Goal: Task Accomplishment & Management: Use online tool/utility

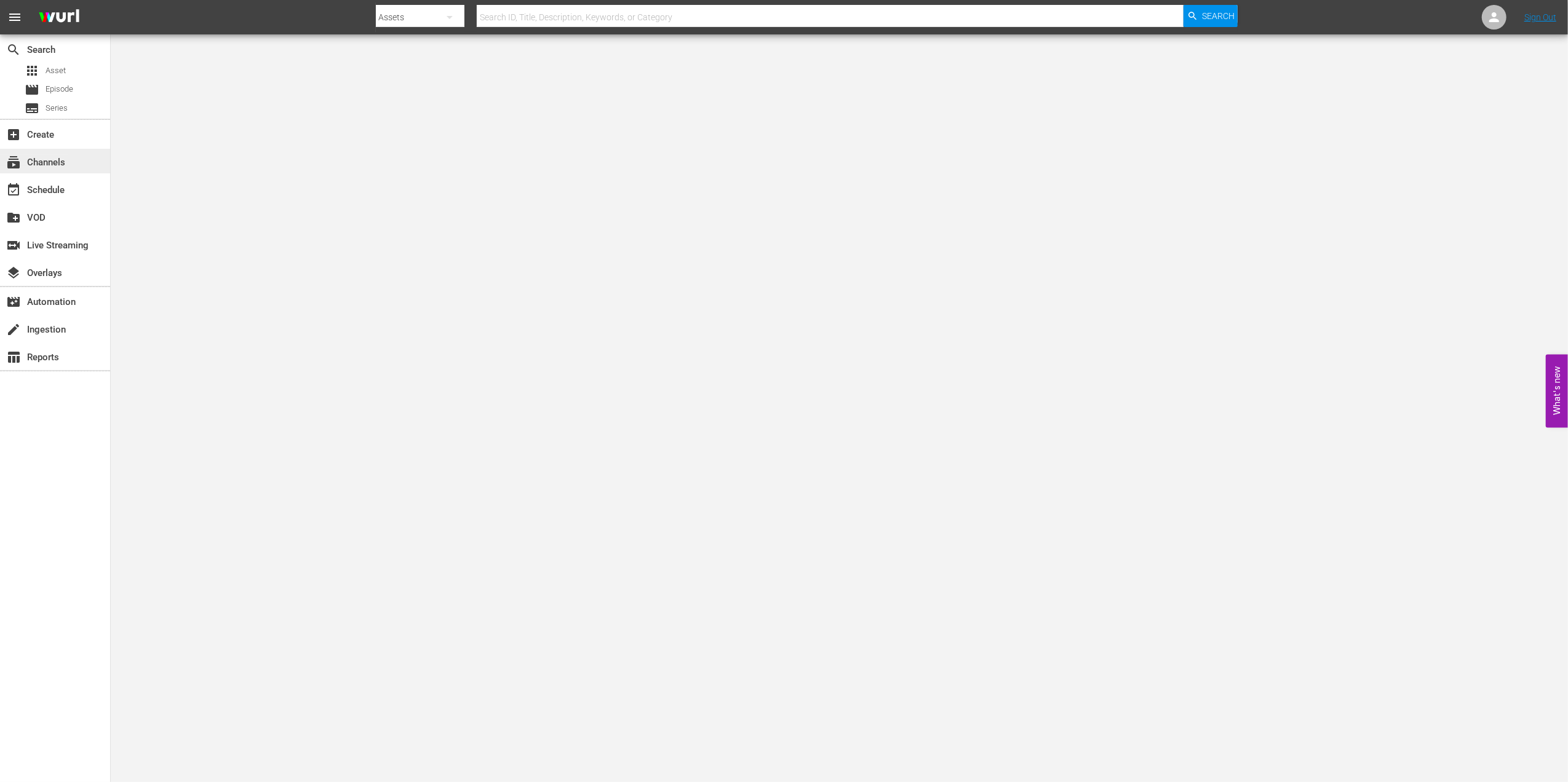
click at [61, 161] on div "subscriptions Channels" at bounding box center [34, 160] width 69 height 11
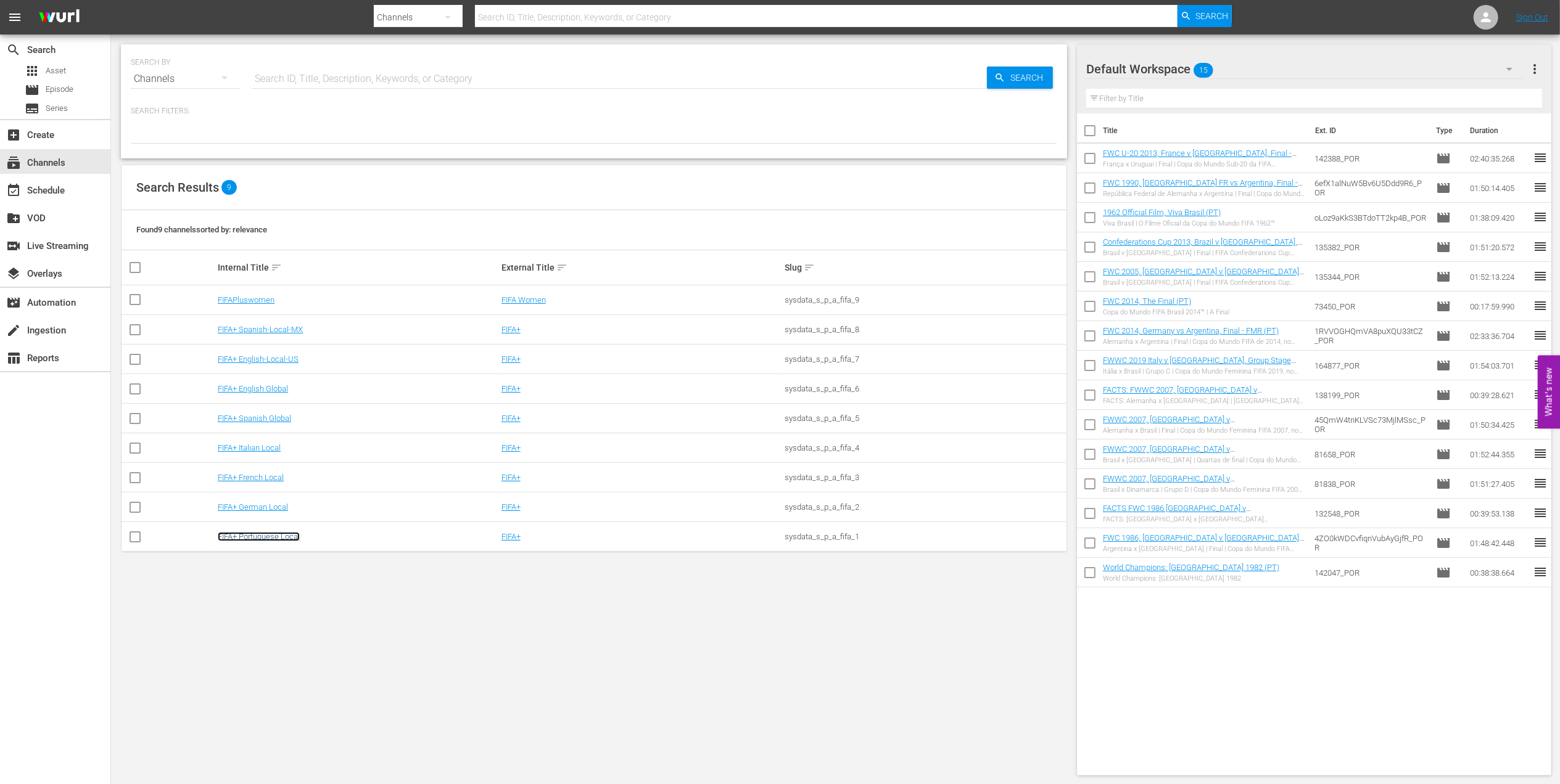
click at [272, 538] on link "FIFA+ Portuguese Local" at bounding box center [258, 537] width 82 height 9
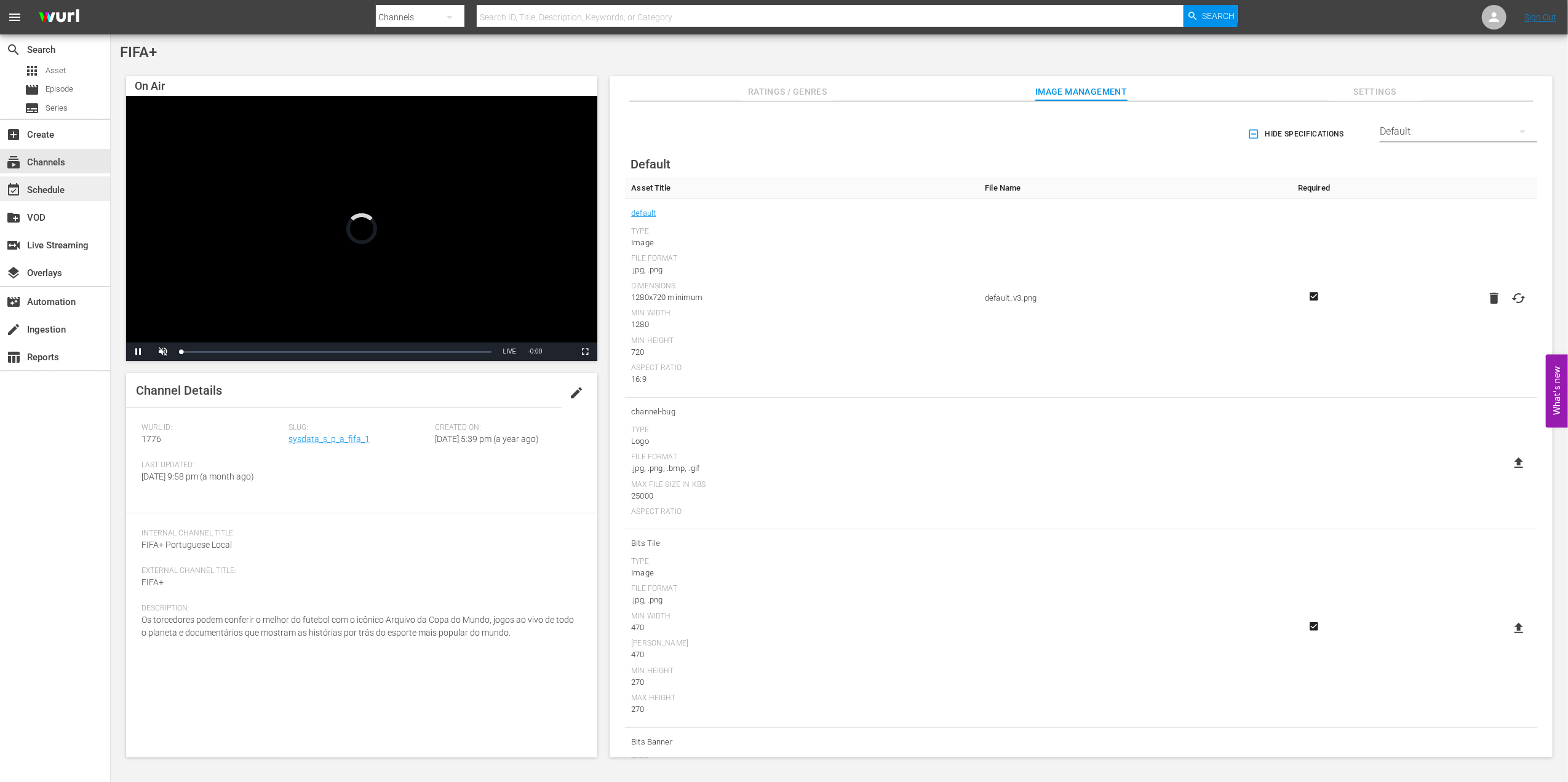
click at [65, 190] on div "event_available Schedule" at bounding box center [34, 188] width 69 height 11
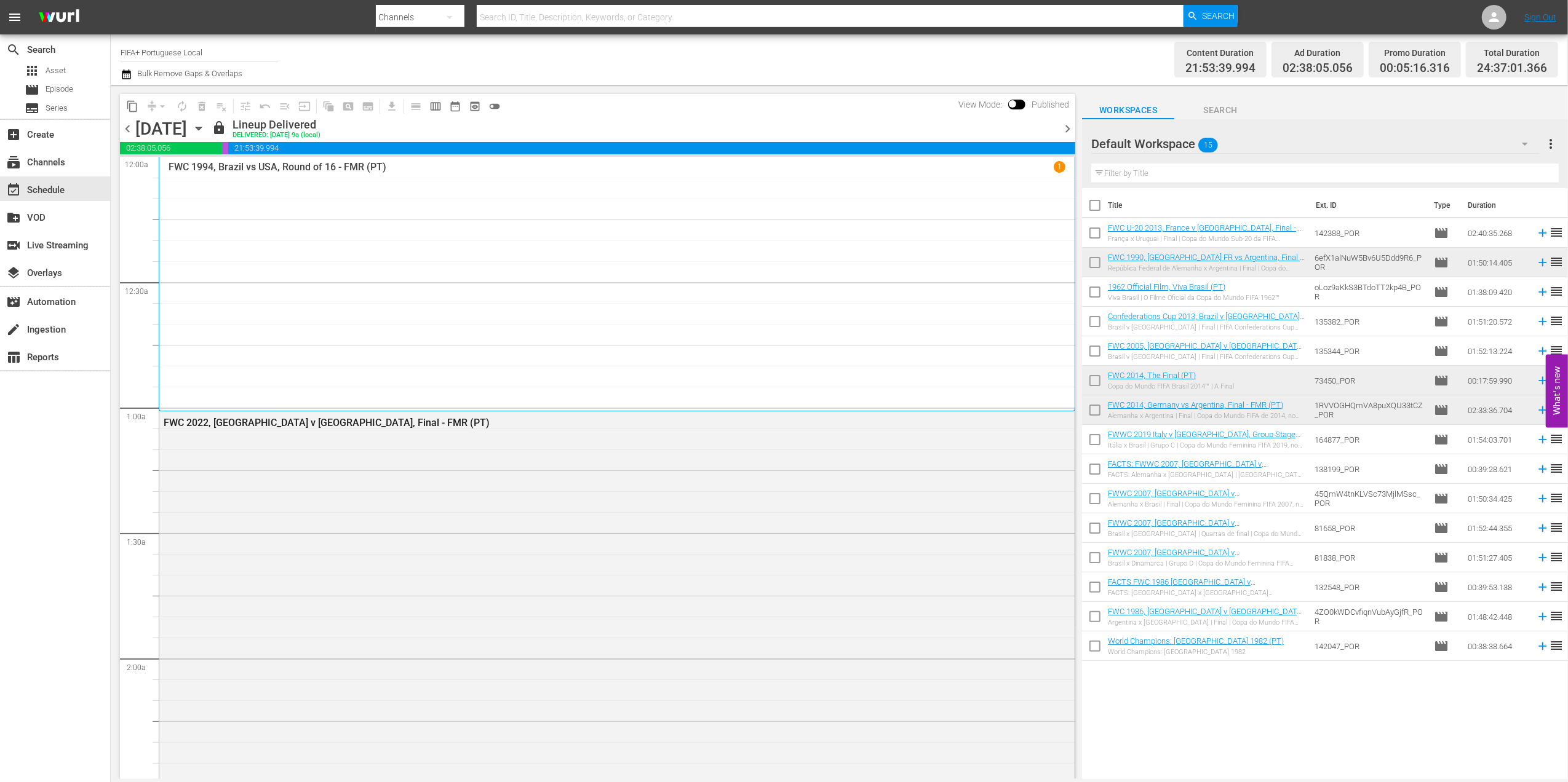
click at [1069, 126] on span "chevron_right" at bounding box center [1067, 129] width 15 height 15
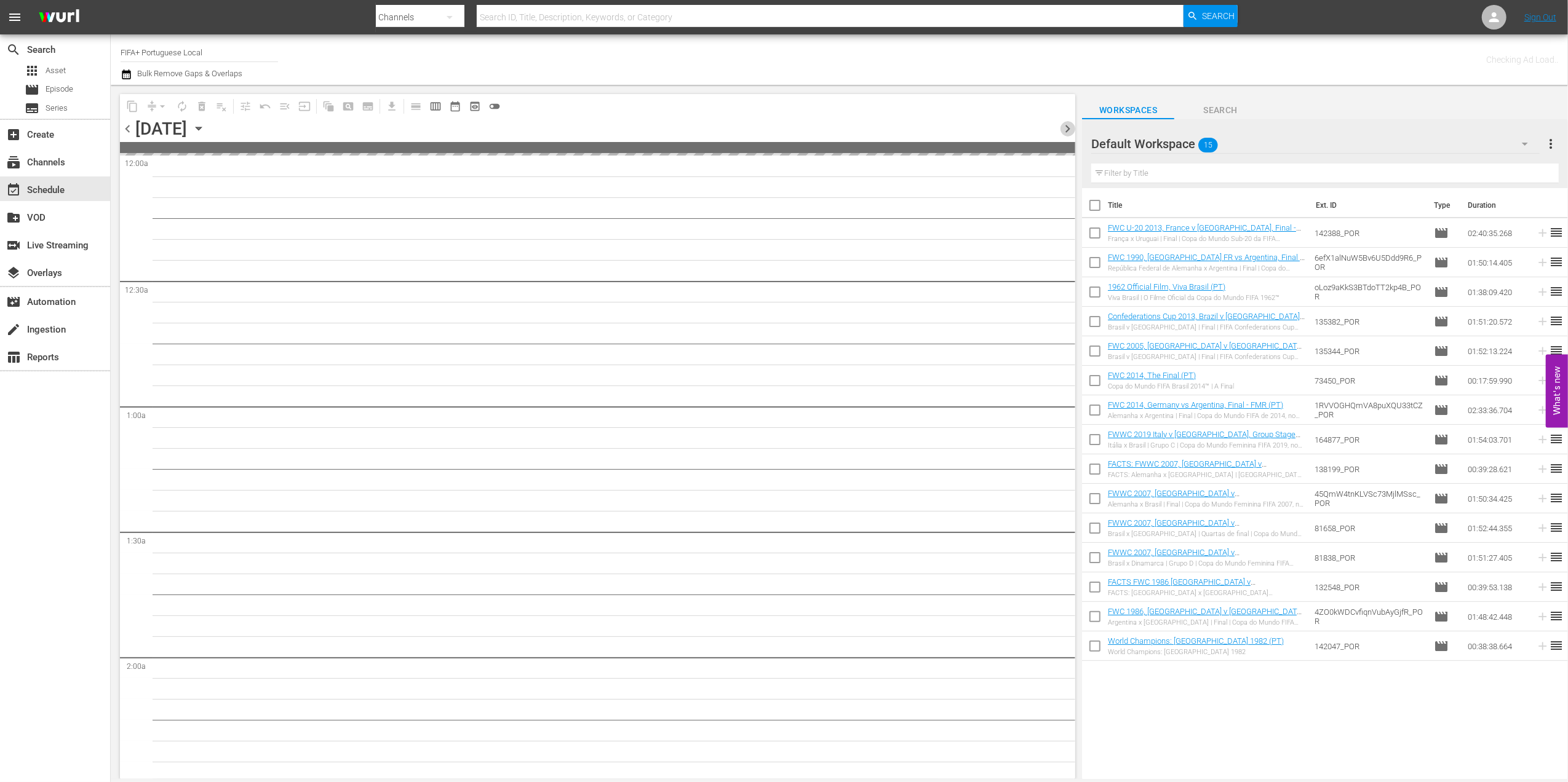
click at [1069, 126] on span "chevron_right" at bounding box center [1067, 129] width 15 height 15
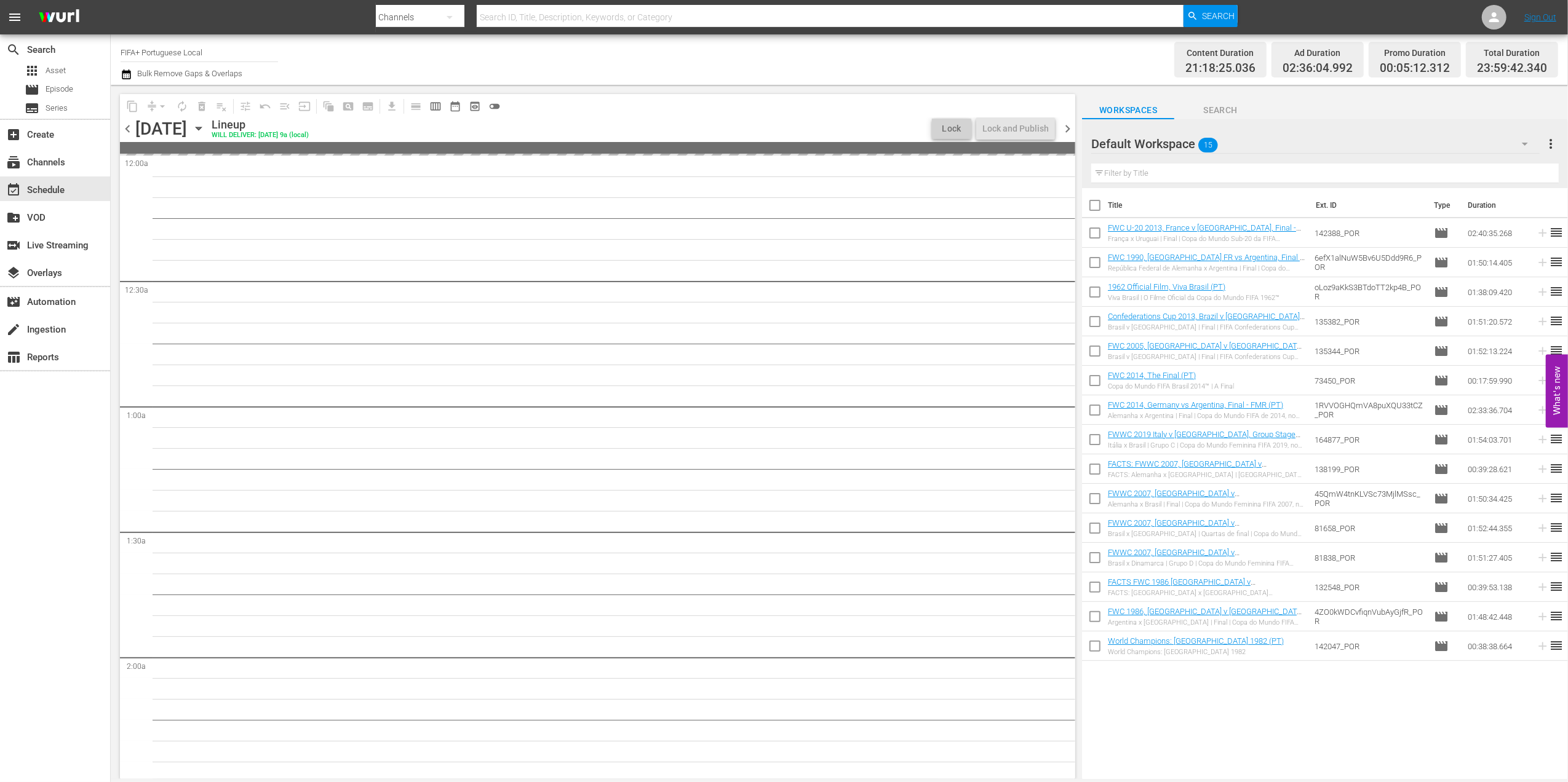
click at [1069, 126] on span "chevron_right" at bounding box center [1067, 129] width 15 height 15
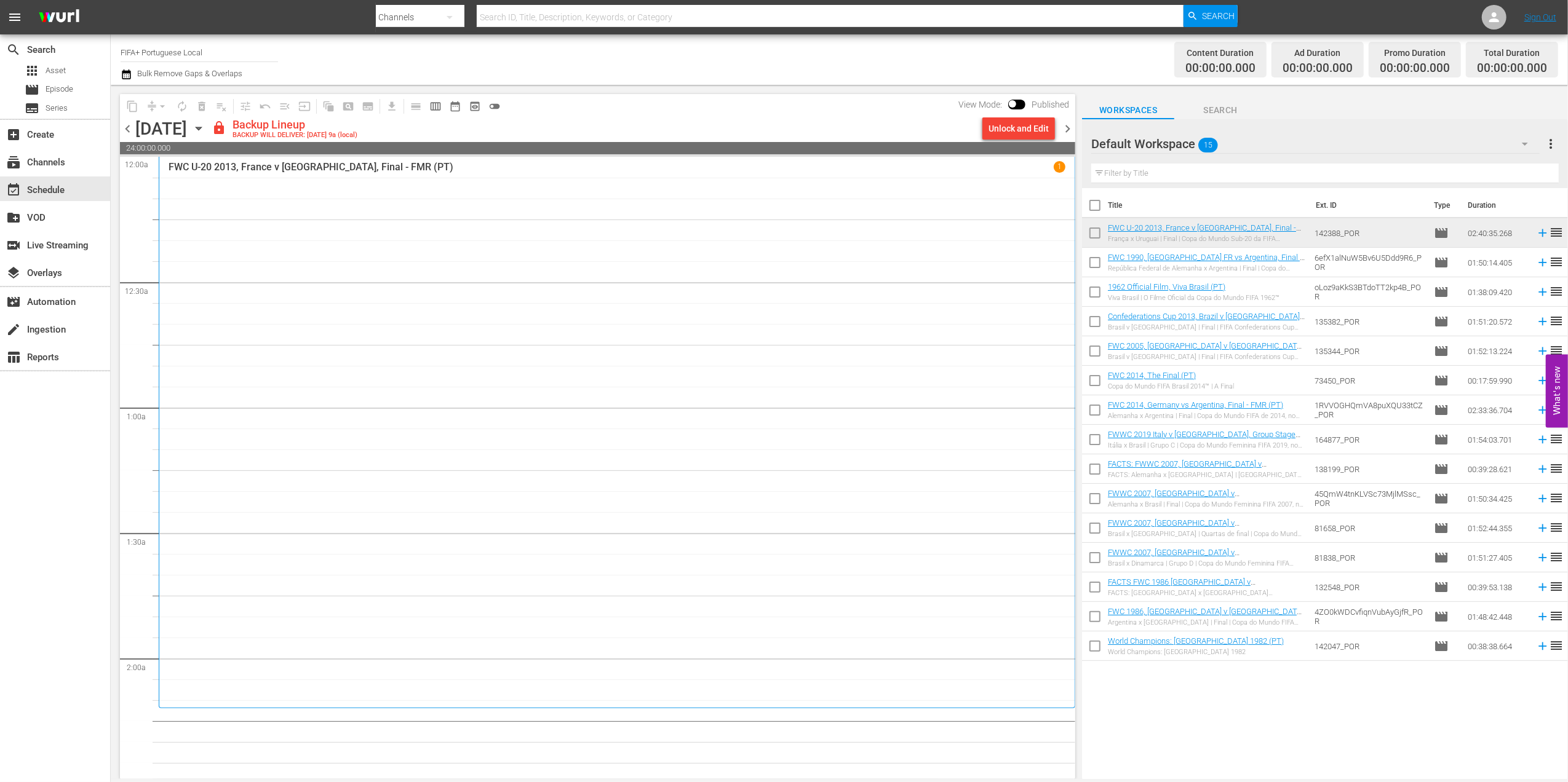
click at [1090, 207] on input "checkbox" at bounding box center [1095, 208] width 26 height 26
checkbox input "true"
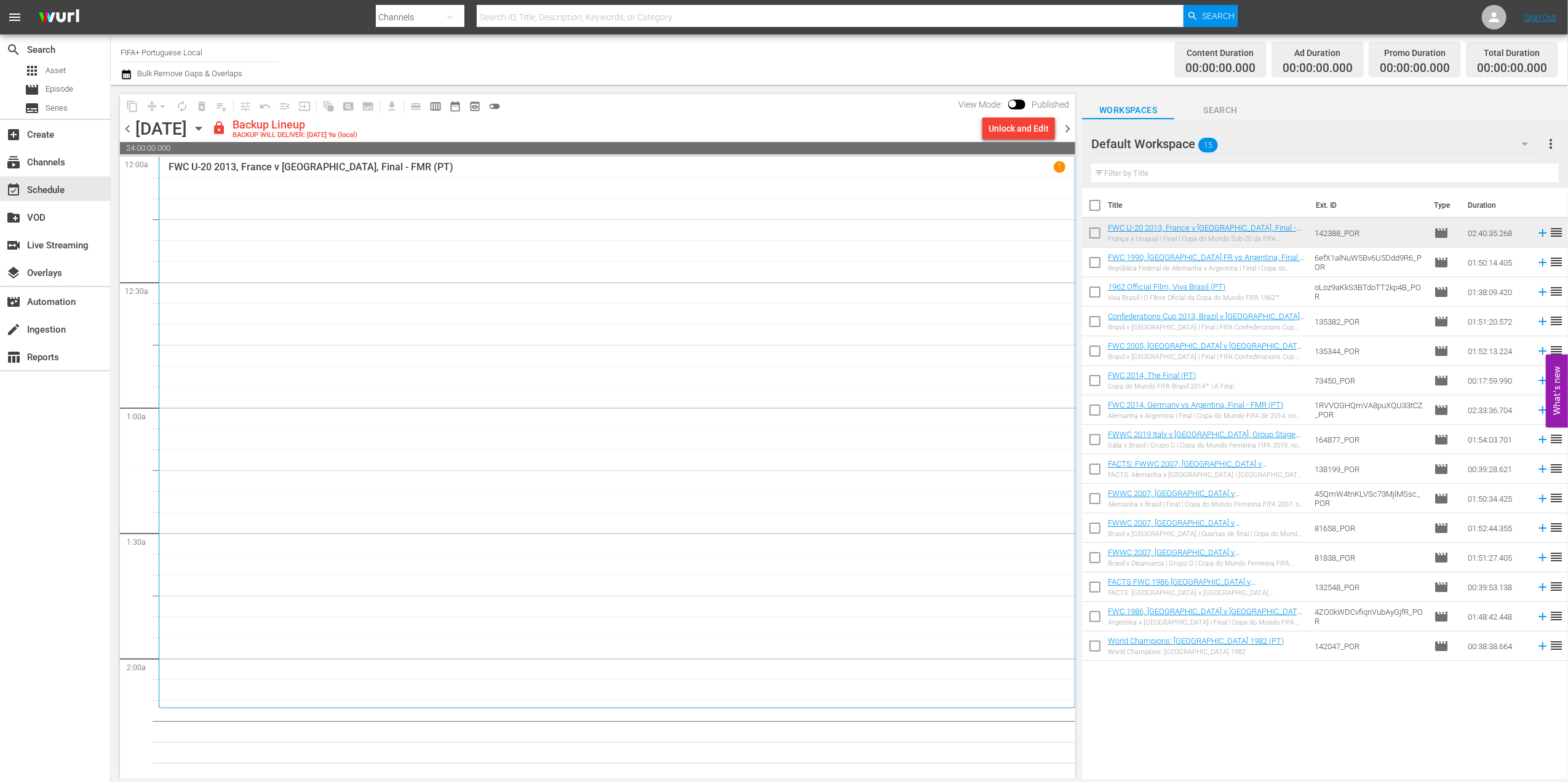
checkbox input "true"
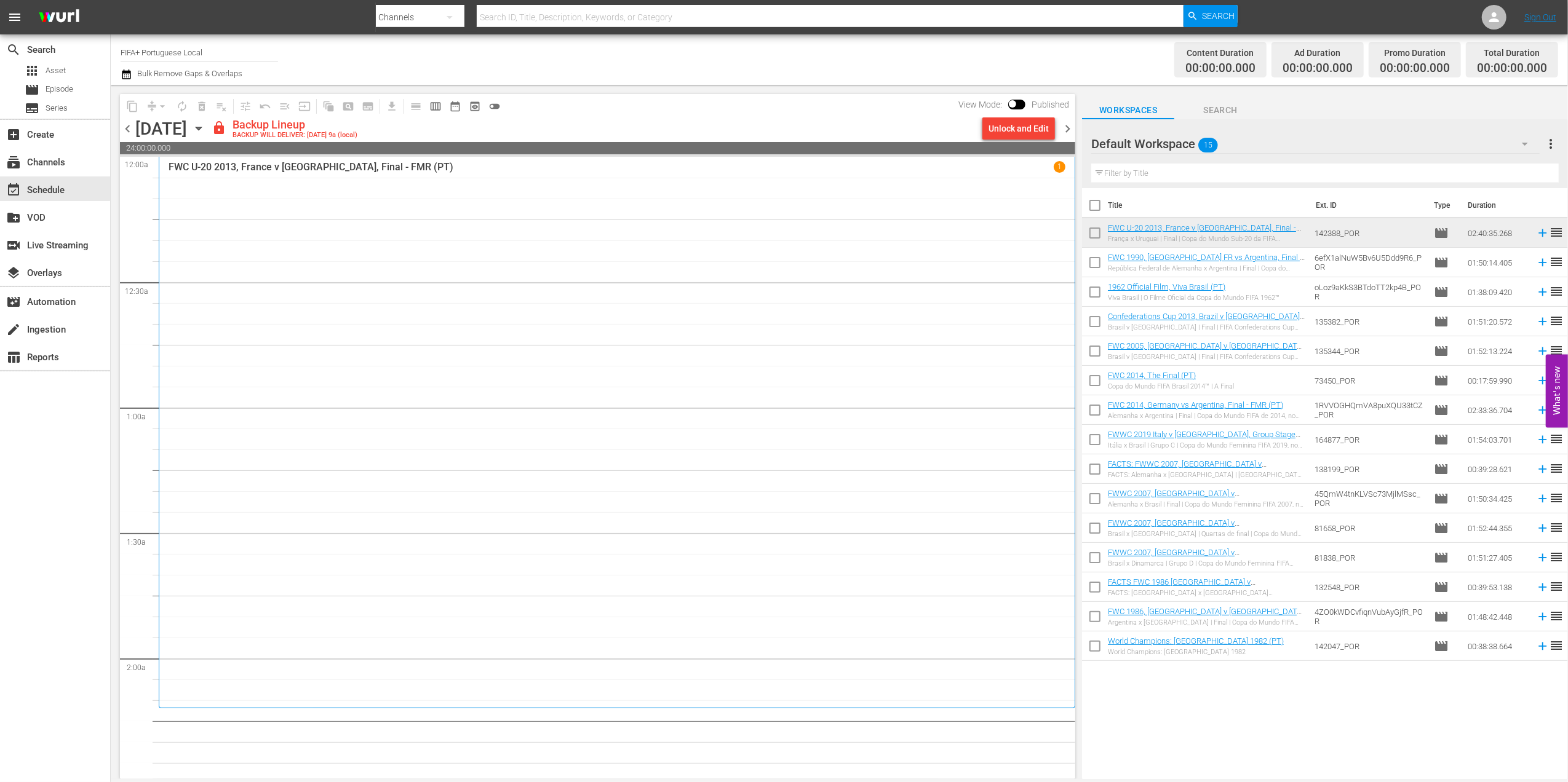
checkbox input "true"
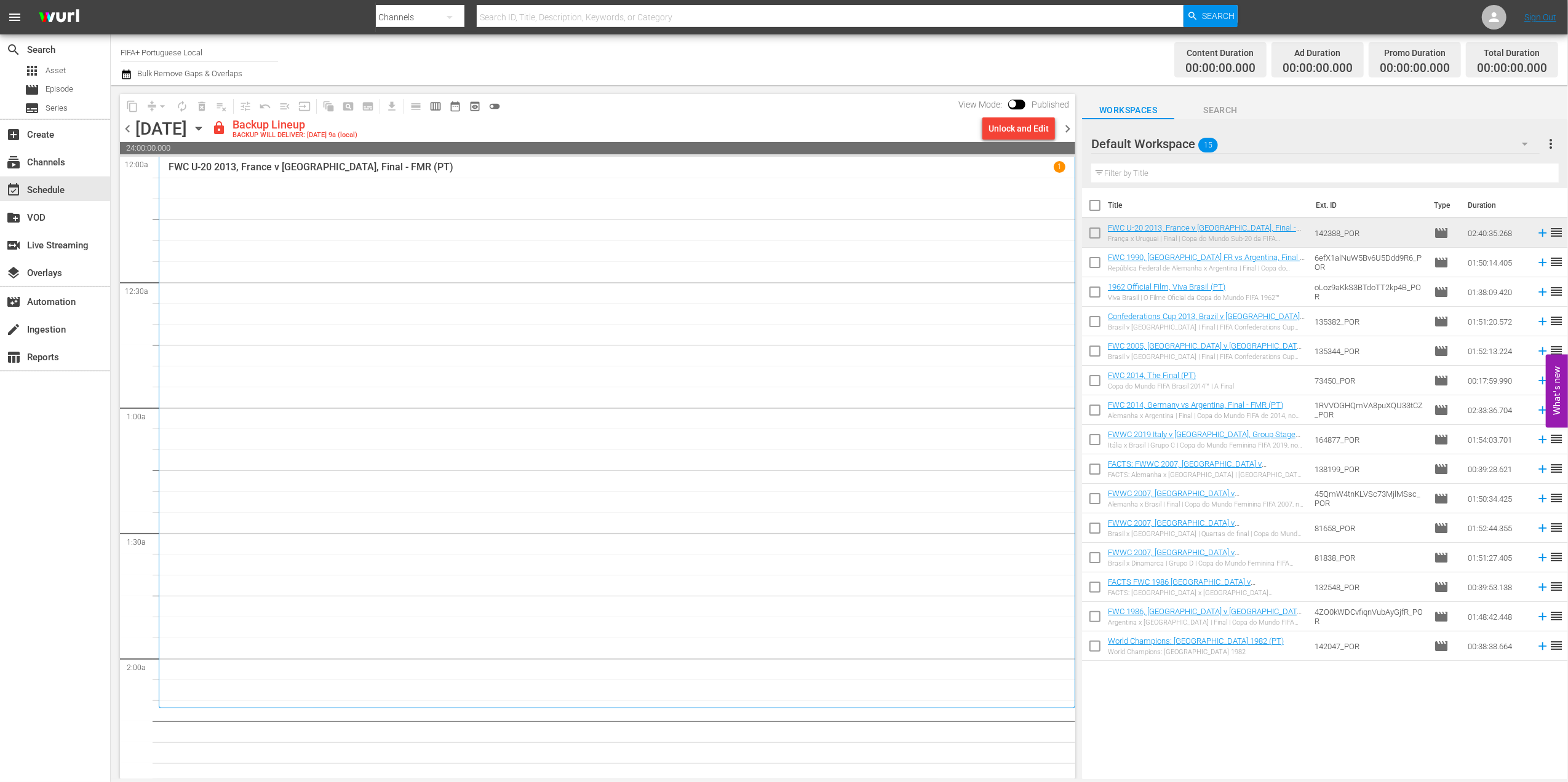
checkbox input "true"
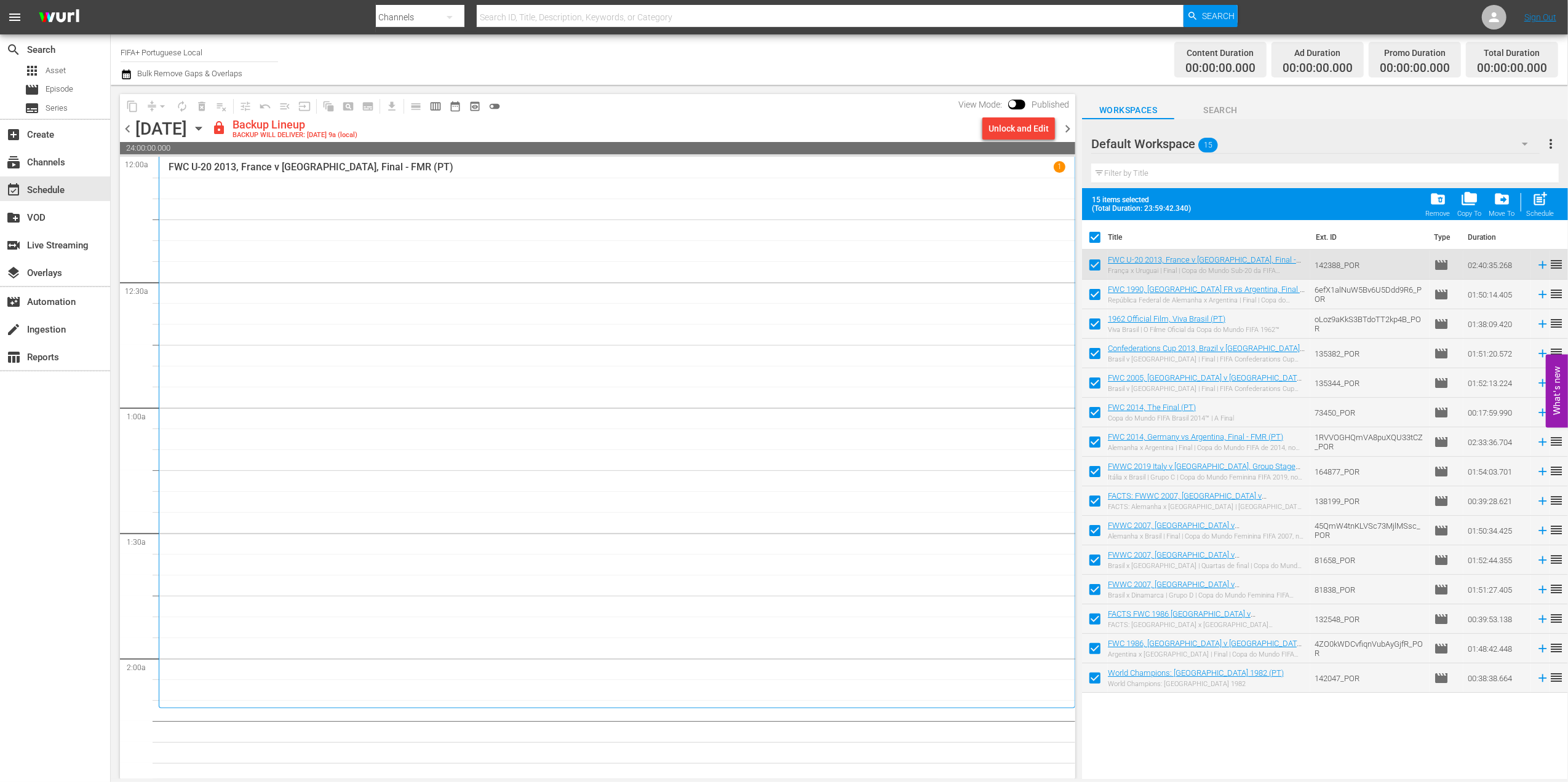
click at [1440, 208] on div "folder_delete Remove" at bounding box center [1438, 204] width 24 height 27
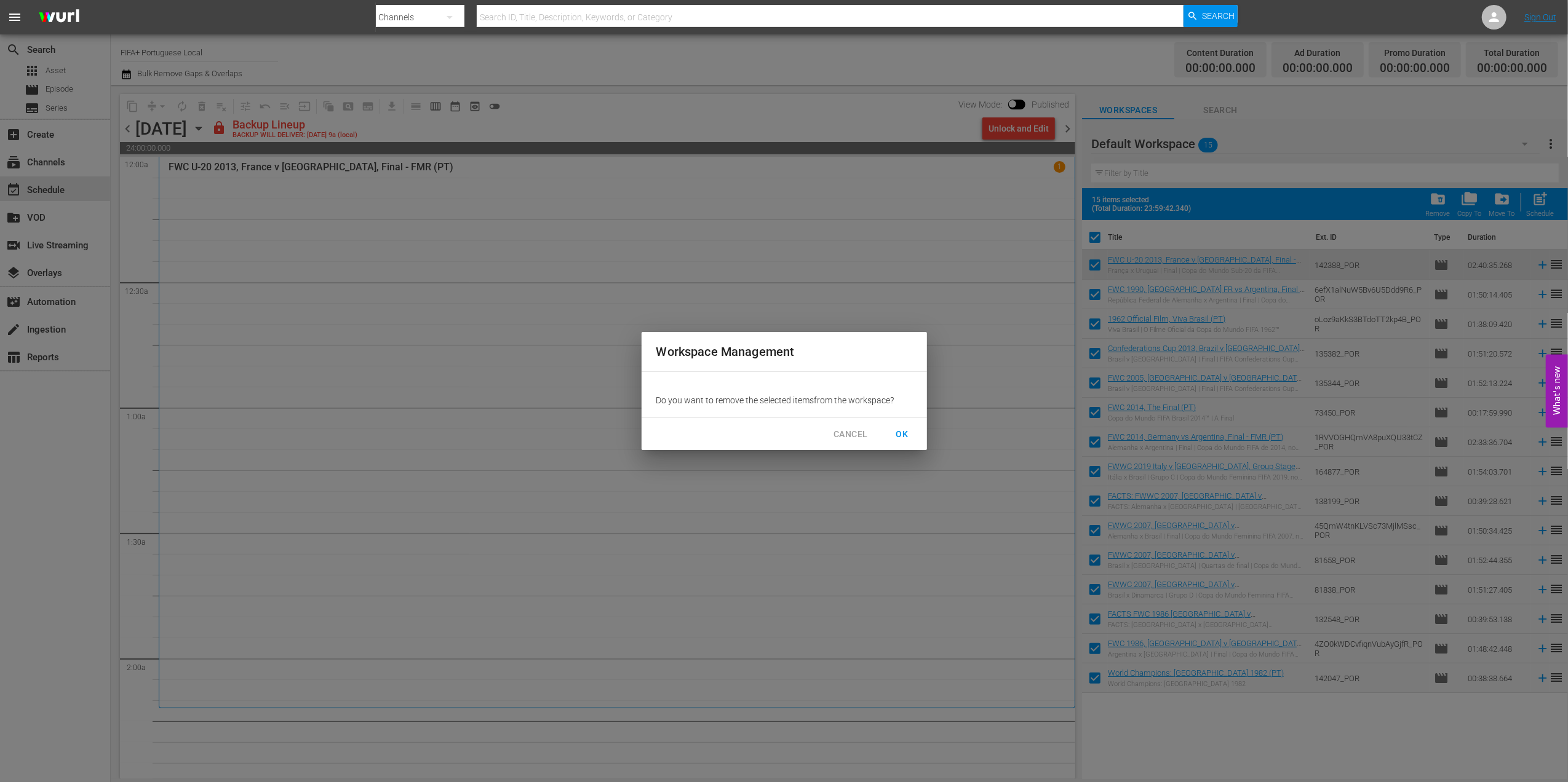
click at [902, 436] on span "OK" at bounding box center [902, 434] width 20 height 15
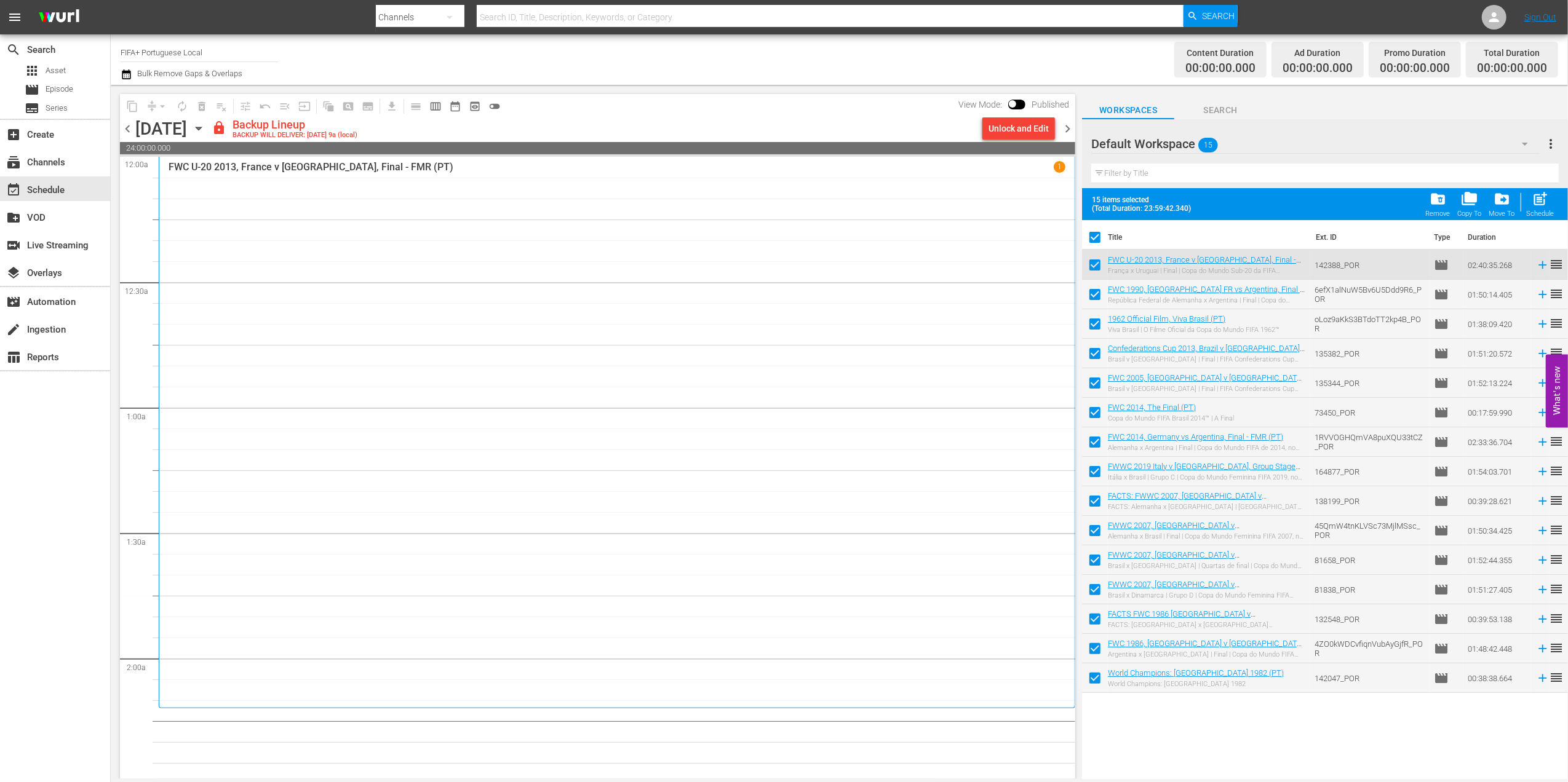
checkbox input "false"
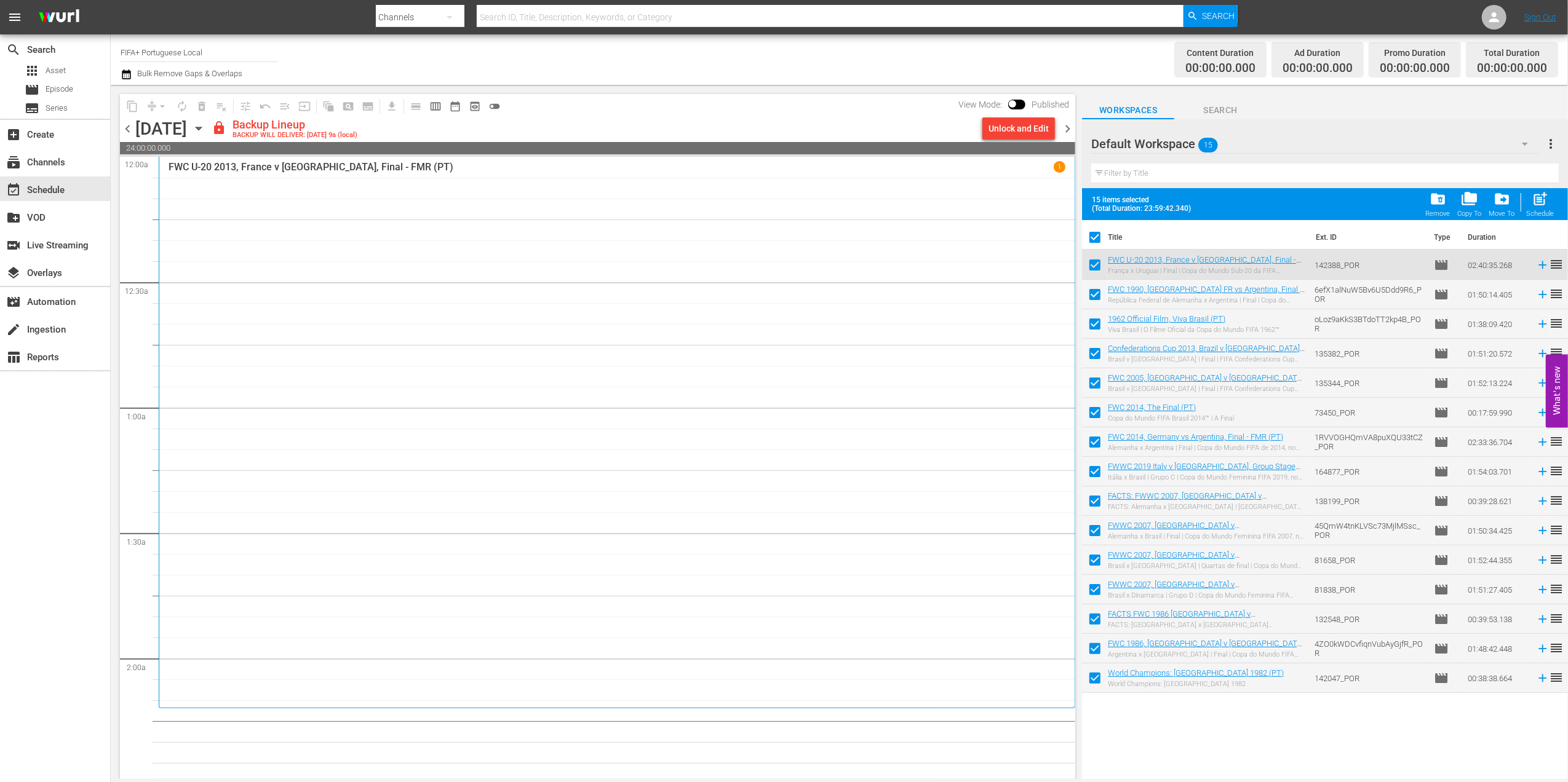
checkbox input "false"
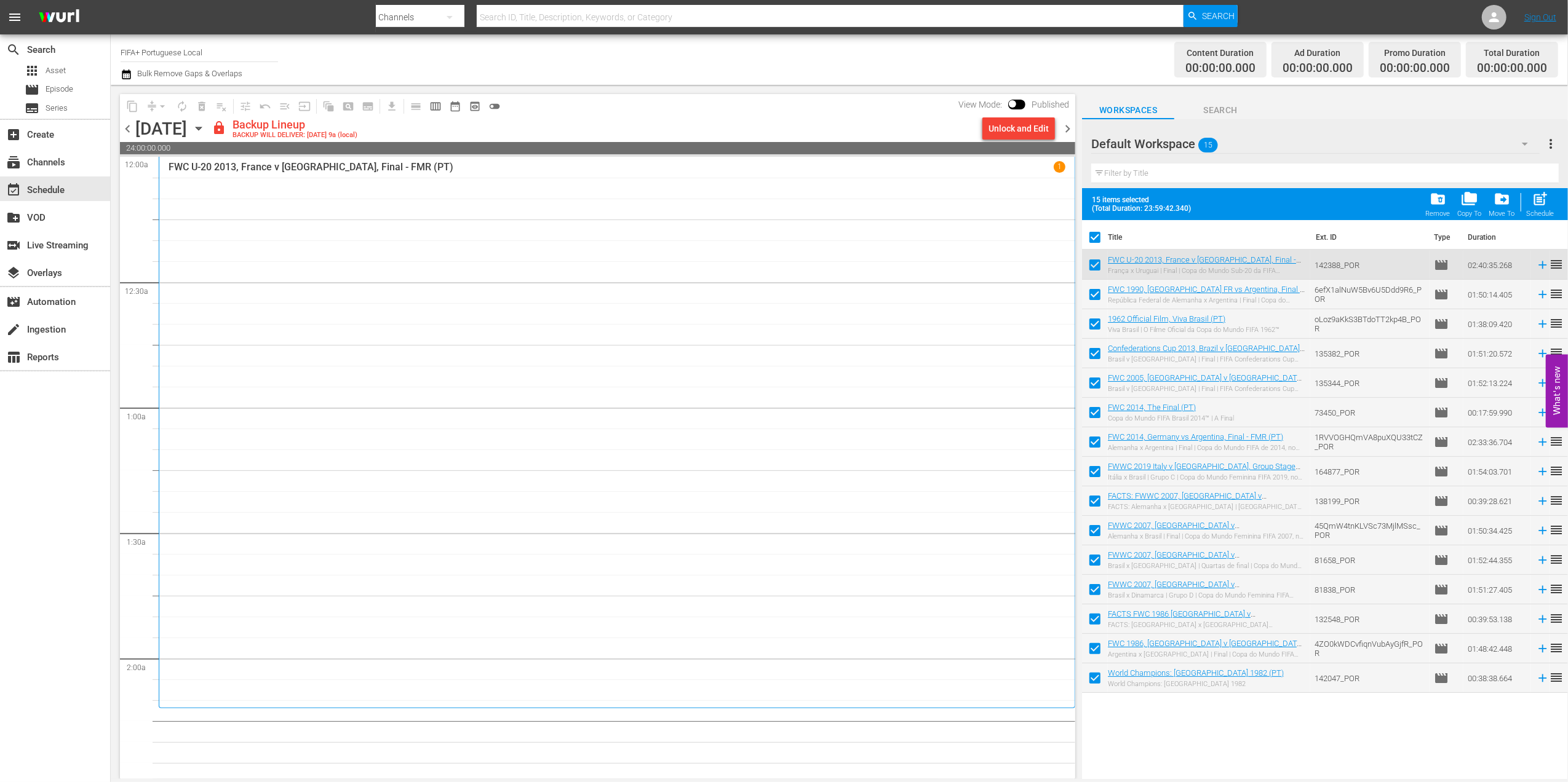
checkbox input "false"
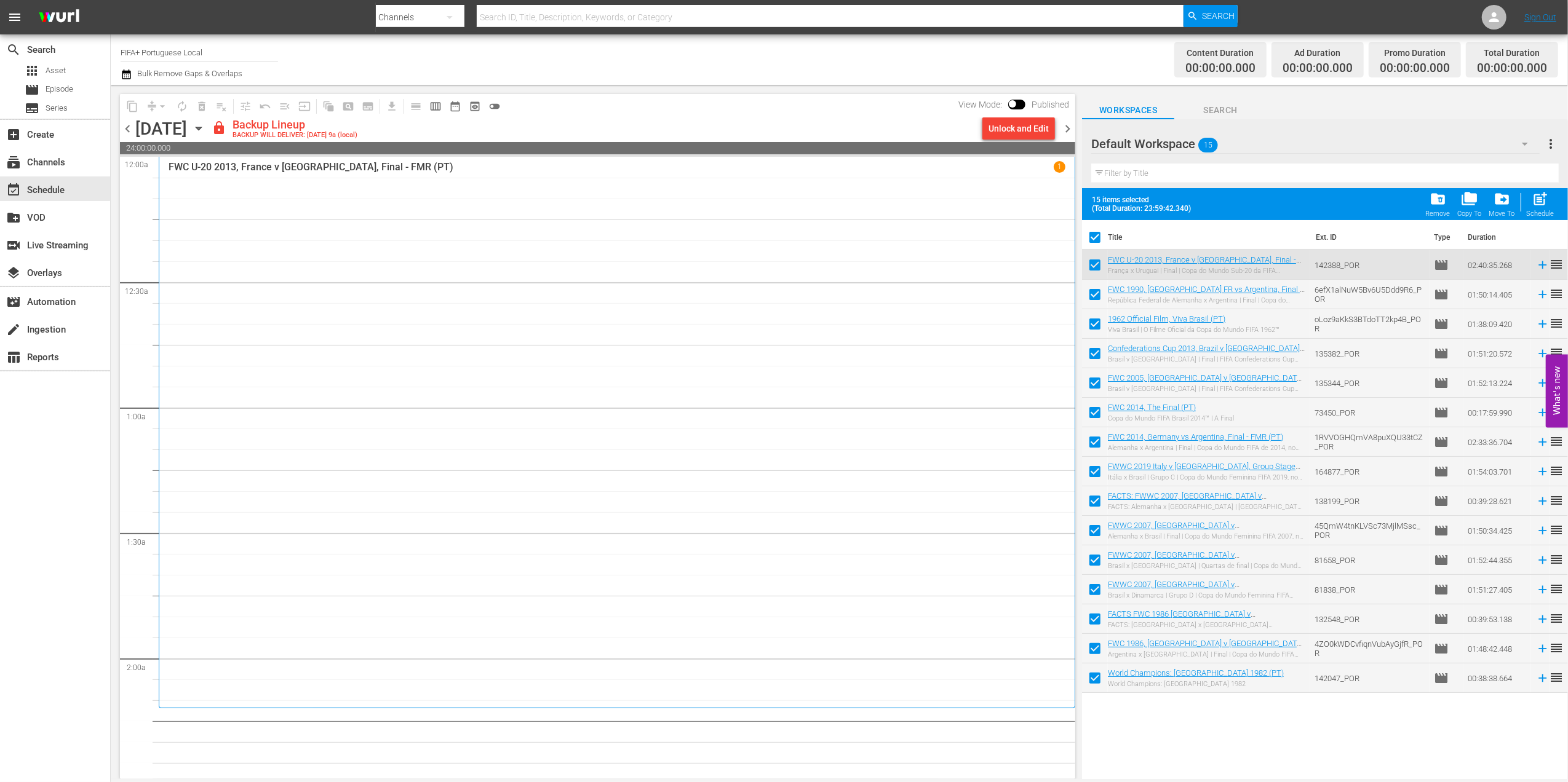
checkbox input "false"
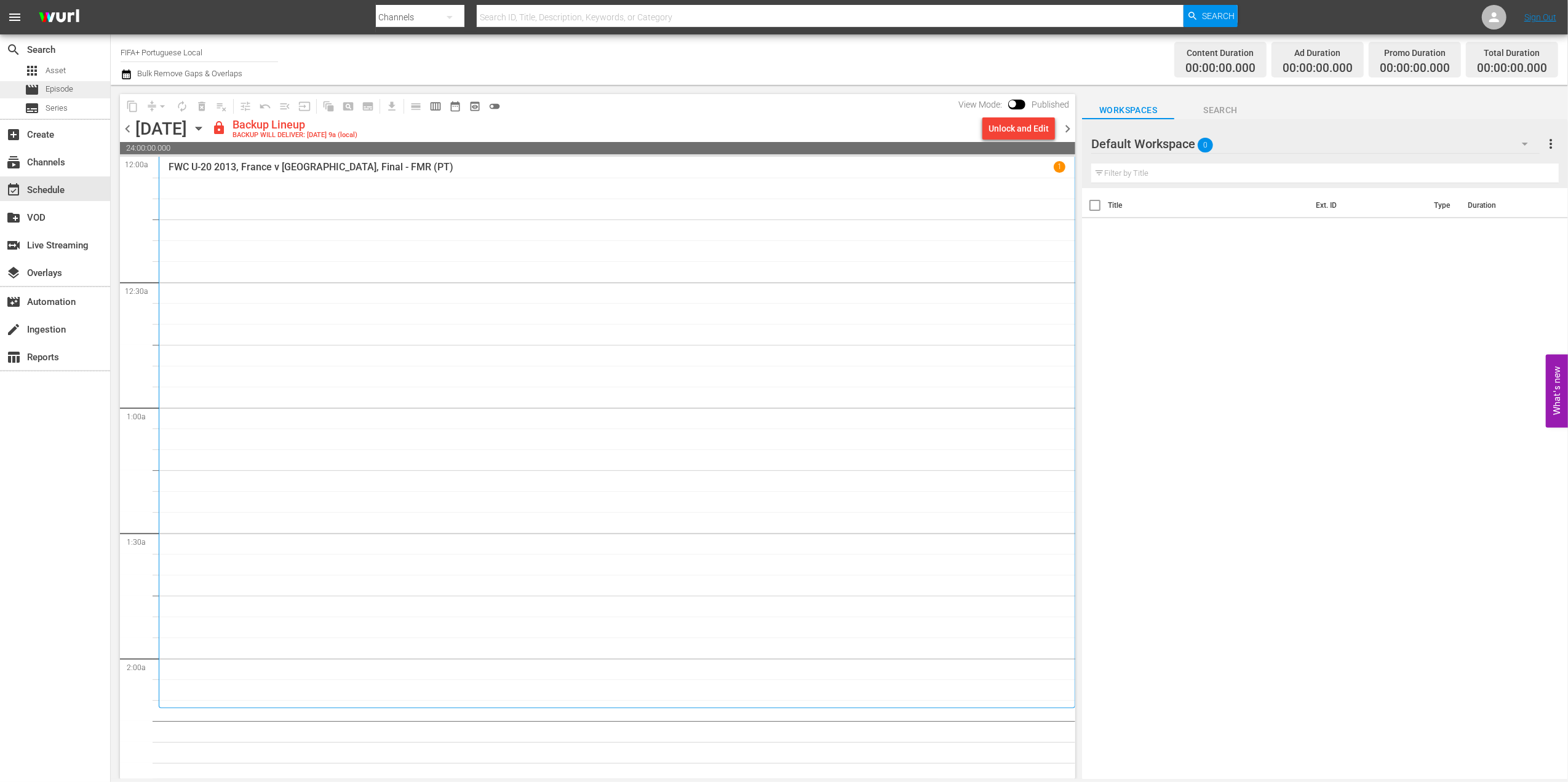
click at [55, 87] on span "Episode" at bounding box center [59, 89] width 28 height 12
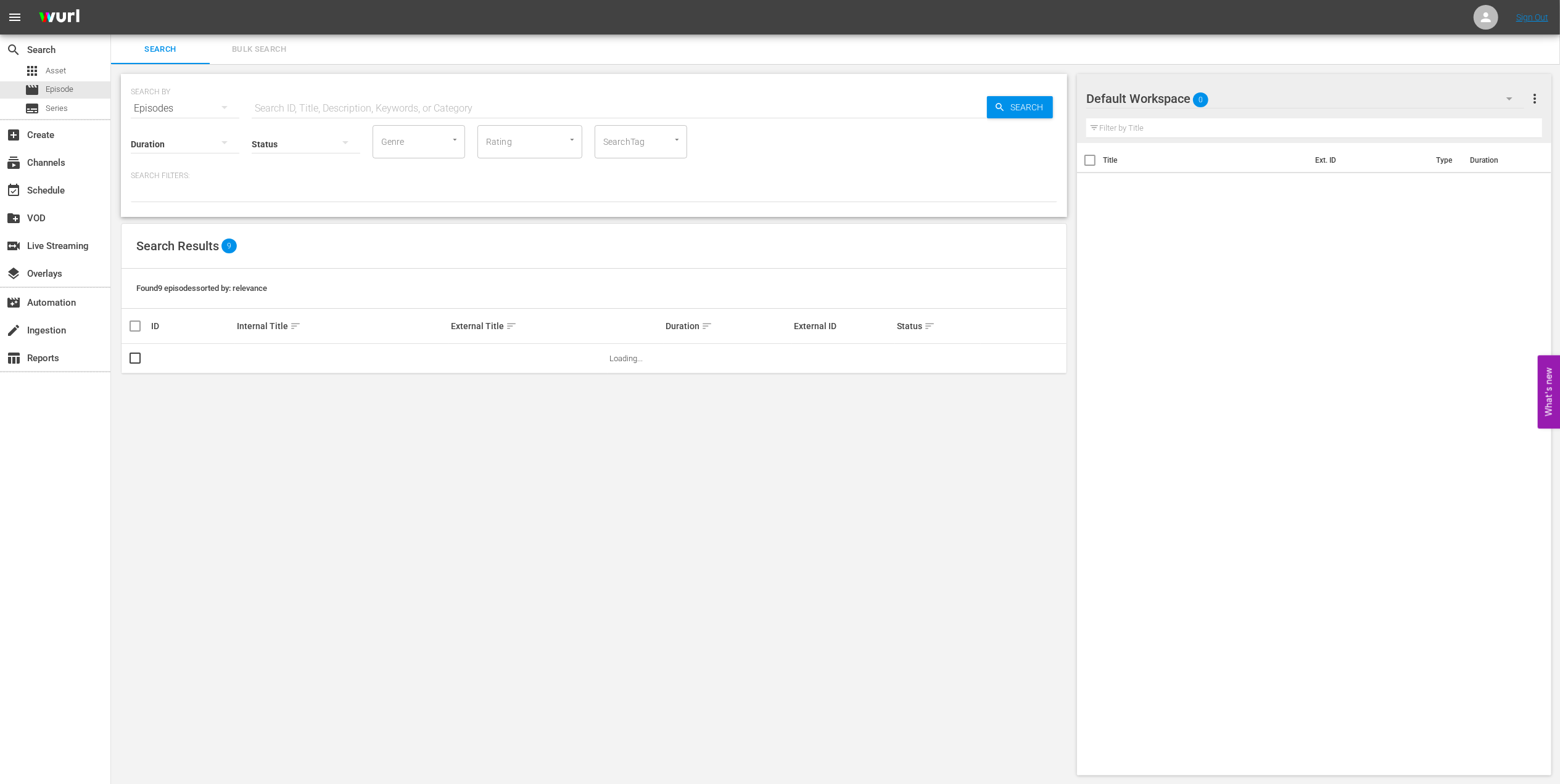
click at [386, 97] on input "text" at bounding box center [619, 108] width 735 height 30
paste input "LOCAL ONLY - FWC 1970 Official Film, The World at their Feet"
drag, startPoint x: 422, startPoint y: 104, endPoint x: -4, endPoint y: 117, distance: 426.2
click at [0, 117] on html "menu Sign Out search Search apps Asset movie Episode subtitles Series add_box C…" at bounding box center [780, 392] width 1560 height 784
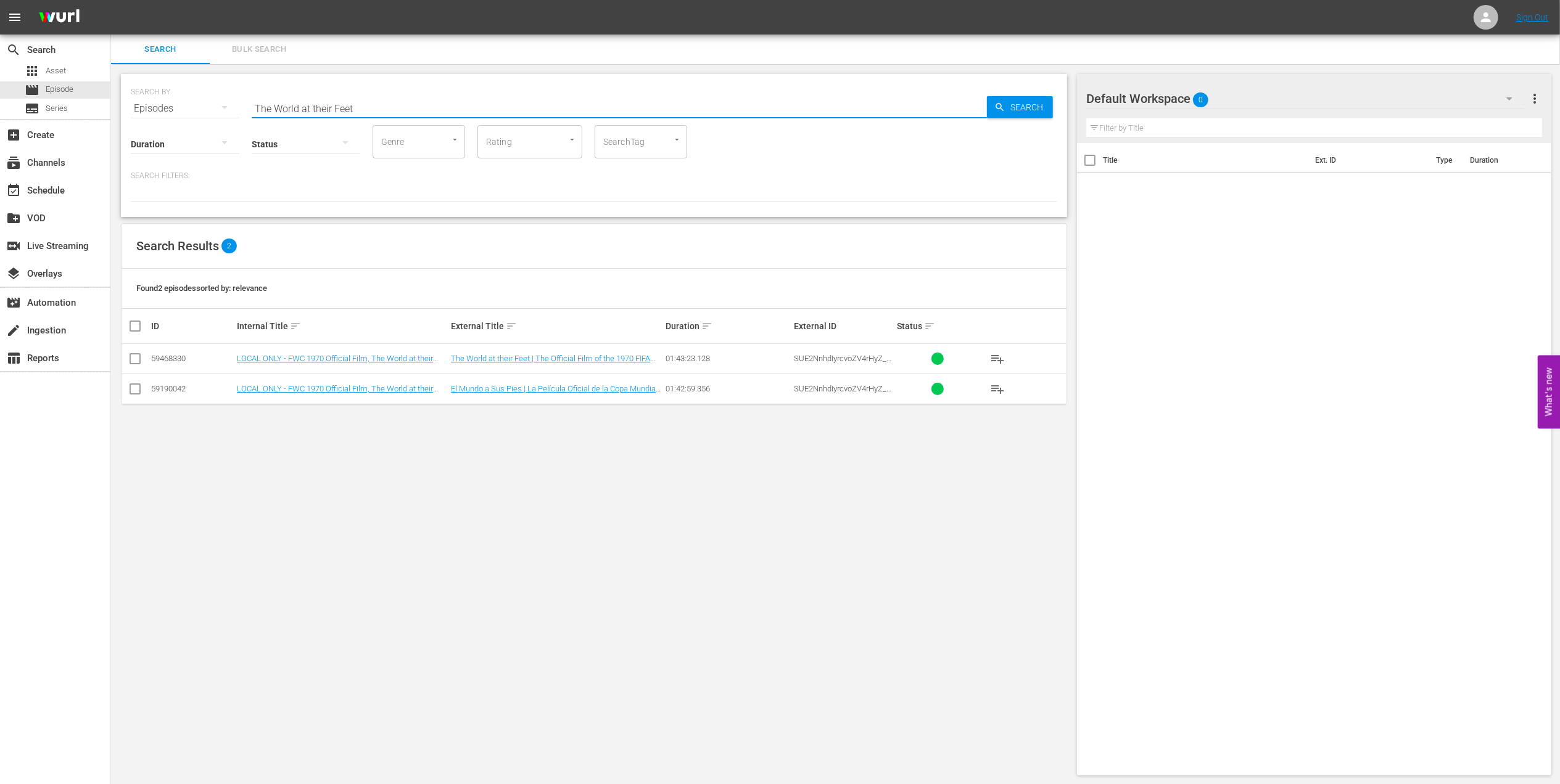
click at [380, 95] on input "The World at their Feet" at bounding box center [619, 108] width 735 height 30
type input "The World at their Feet pt"
drag, startPoint x: 132, startPoint y: 355, endPoint x: 257, endPoint y: 361, distance: 125.1
click at [133, 356] on input "checkbox" at bounding box center [135, 361] width 15 height 15
checkbox input "true"
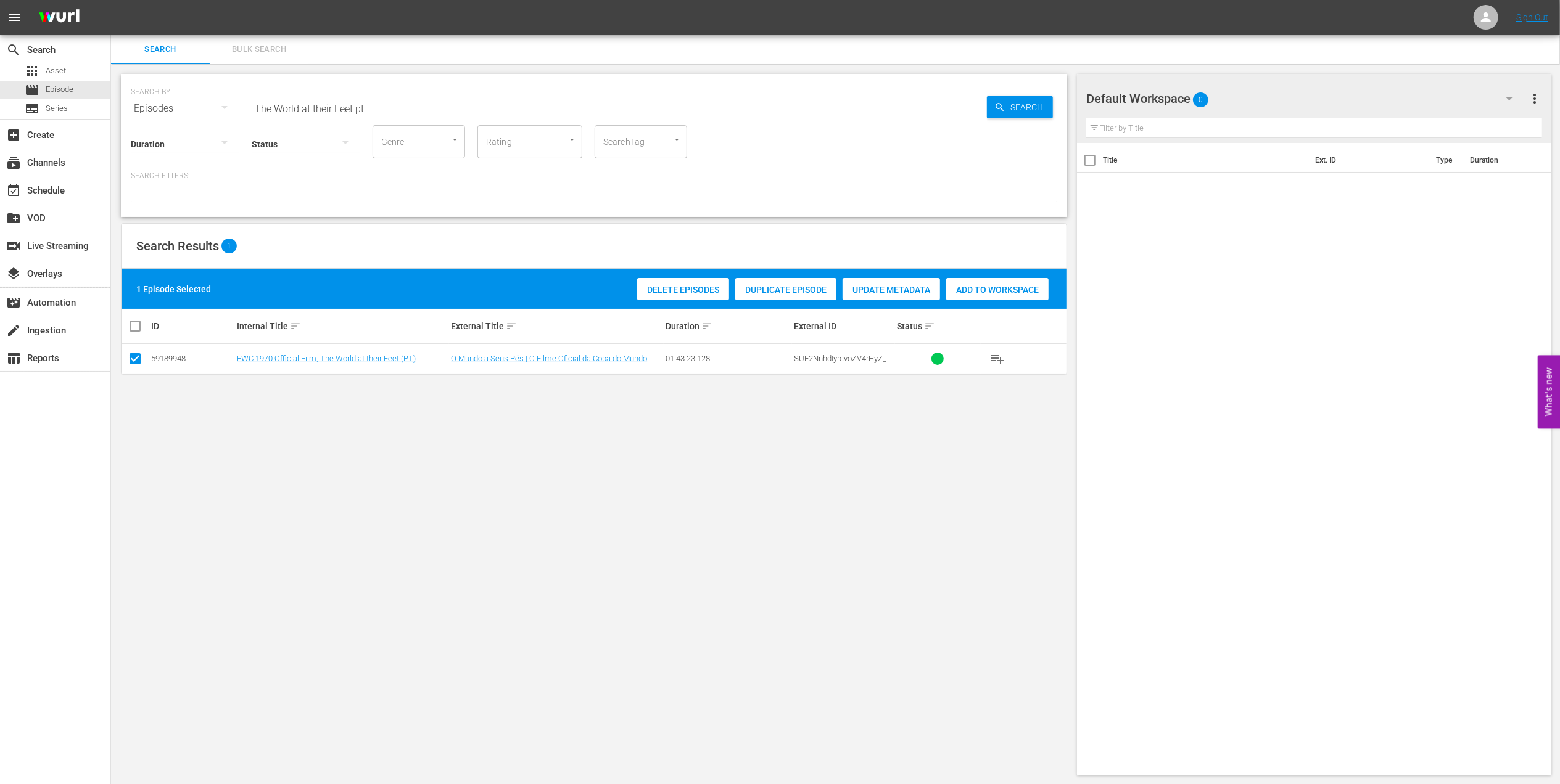
click at [1000, 290] on span "Add to Workspace" at bounding box center [997, 289] width 103 height 10
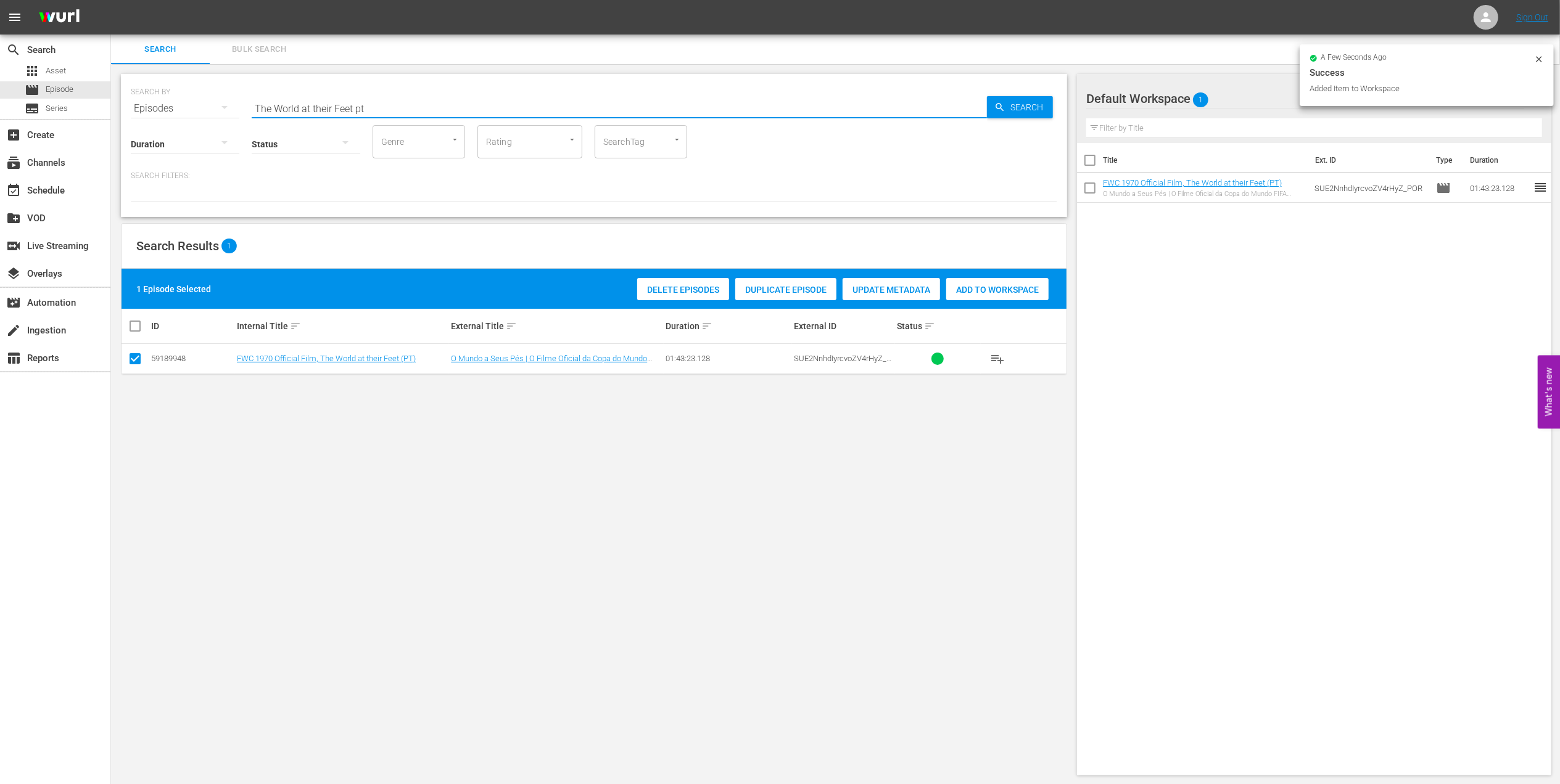
drag, startPoint x: 372, startPoint y: 104, endPoint x: 193, endPoint y: 106, distance: 179.0
click at [193, 106] on div "SEARCH BY Search By Episodes Search ID, Title, Description, Keywords, or Catego…" at bounding box center [594, 101] width 926 height 45
paste input "FWC 1970 [GEOGRAPHIC_DATA] v [GEOGRAPHIC_DATA], Final"
click at [422, 108] on input "FWC 1970 [GEOGRAPHIC_DATA] v [GEOGRAPHIC_DATA], Final" at bounding box center [619, 108] width 735 height 30
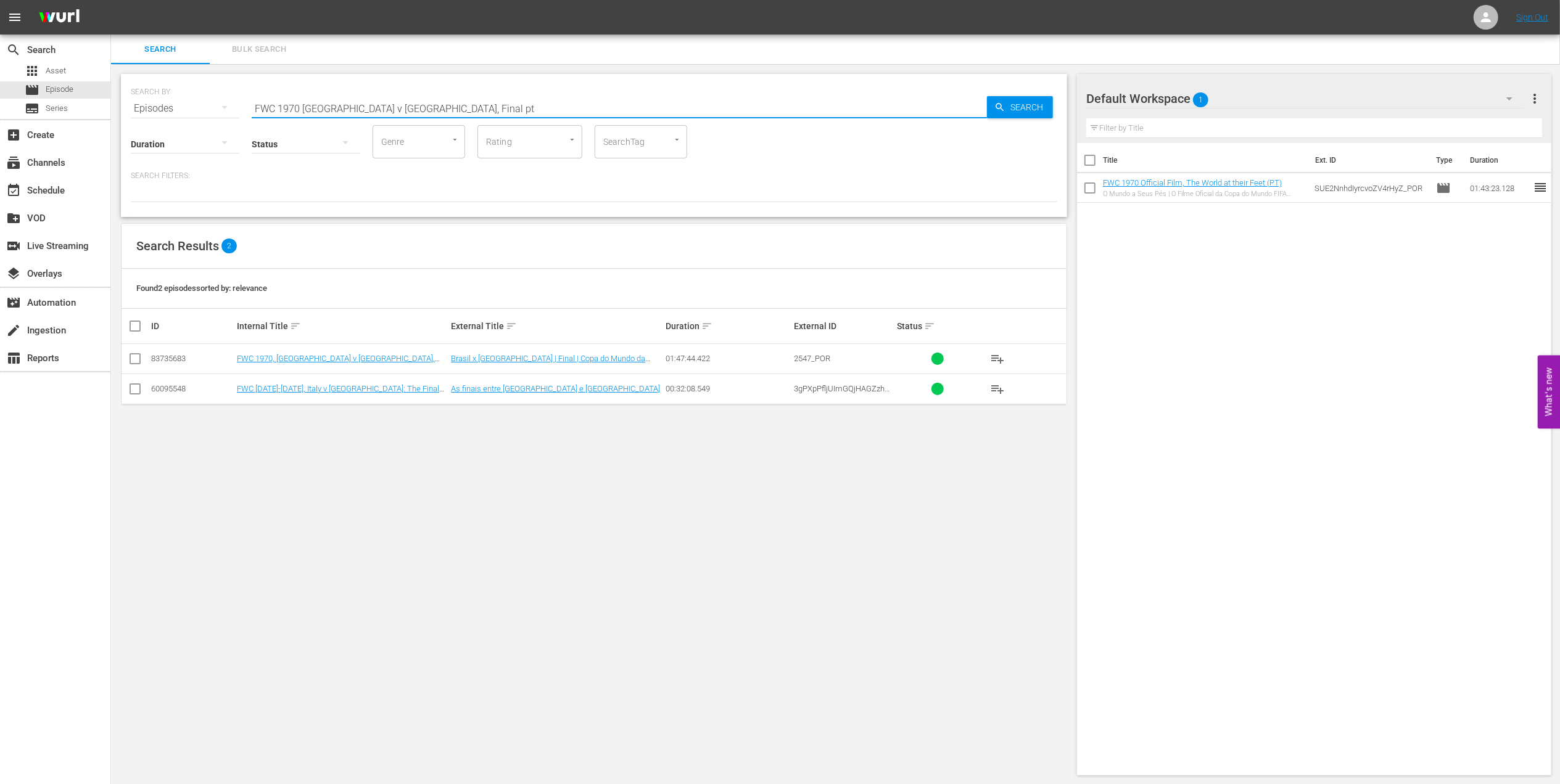
type input "FWC 1970 [GEOGRAPHIC_DATA] v [GEOGRAPHIC_DATA], Final pt"
click at [134, 359] on input "checkbox" at bounding box center [135, 361] width 15 height 15
checkbox input "true"
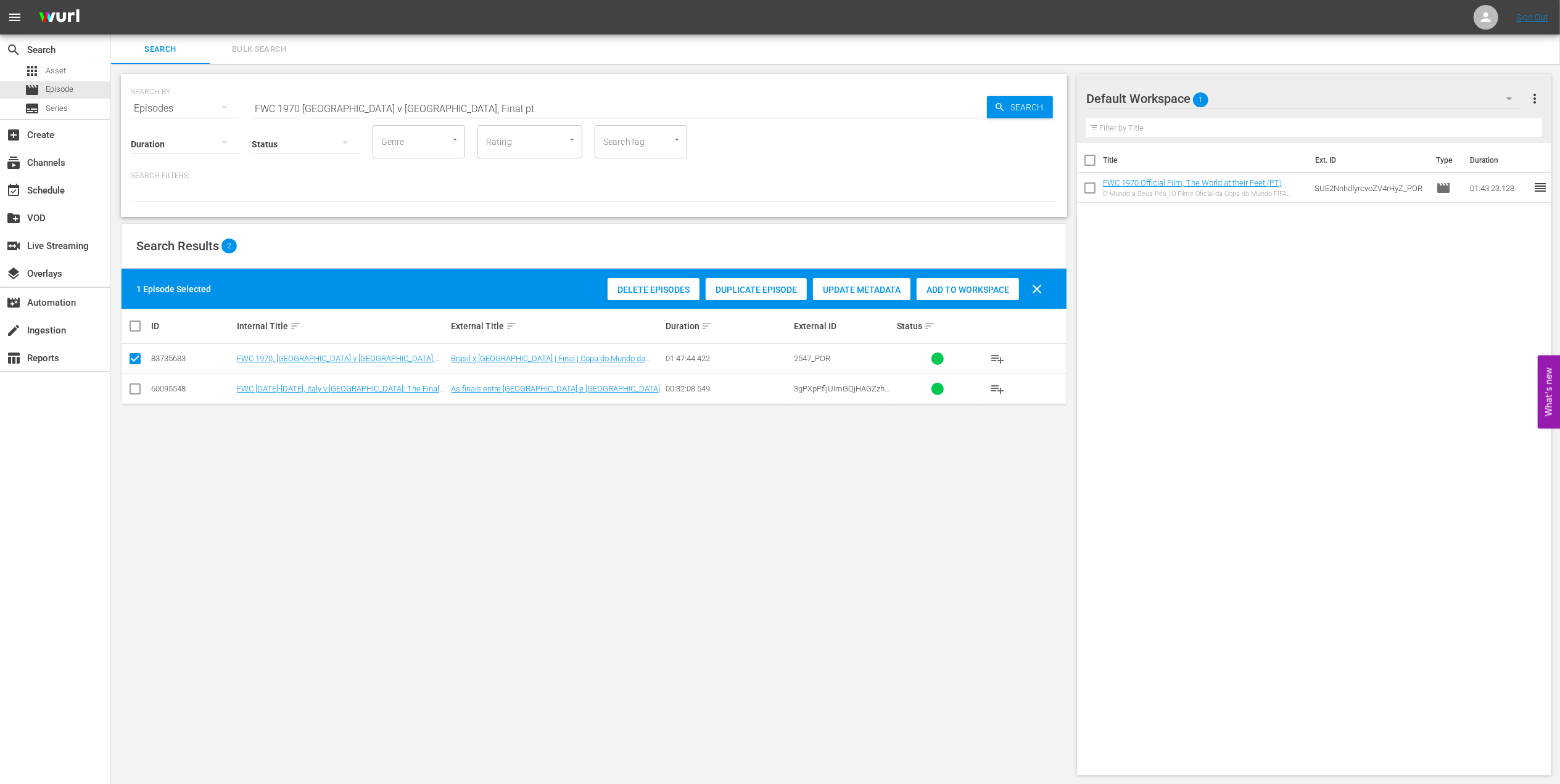
click at [952, 297] on div "Add to Workspace" at bounding box center [967, 290] width 103 height 23
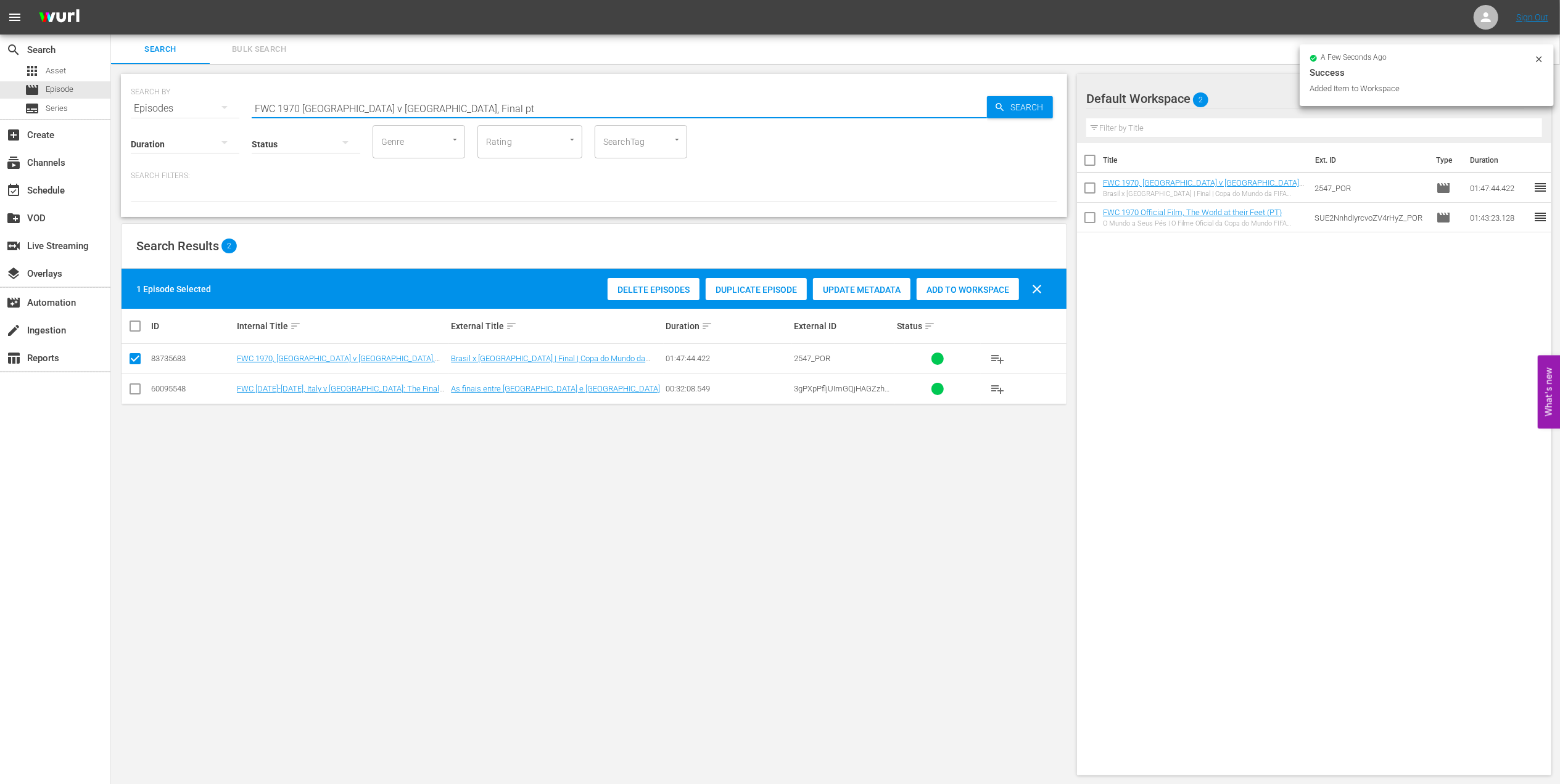
drag, startPoint x: 352, startPoint y: 108, endPoint x: 186, endPoint y: 108, distance: 166.0
click at [186, 108] on div "SEARCH BY Search By Episodes Search ID, Title, Description, Keywords, or Catego…" at bounding box center [594, 101] width 926 height 45
paste input "utebol Arte"
click at [437, 104] on input "Futebol Arte" at bounding box center [619, 108] width 735 height 30
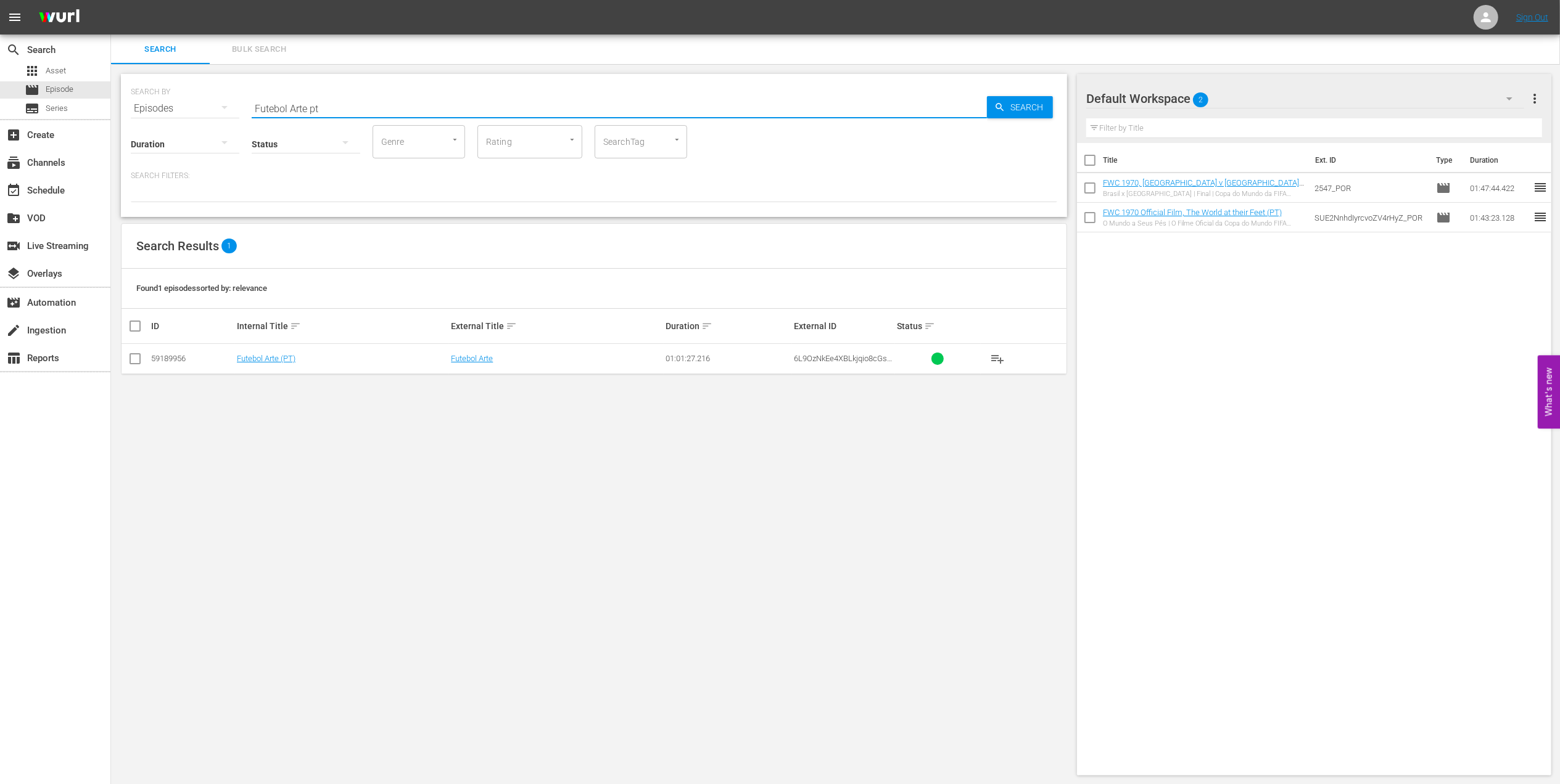
type input "Futebol Arte pt"
click at [139, 361] on input "checkbox" at bounding box center [135, 361] width 15 height 15
checkbox input "true"
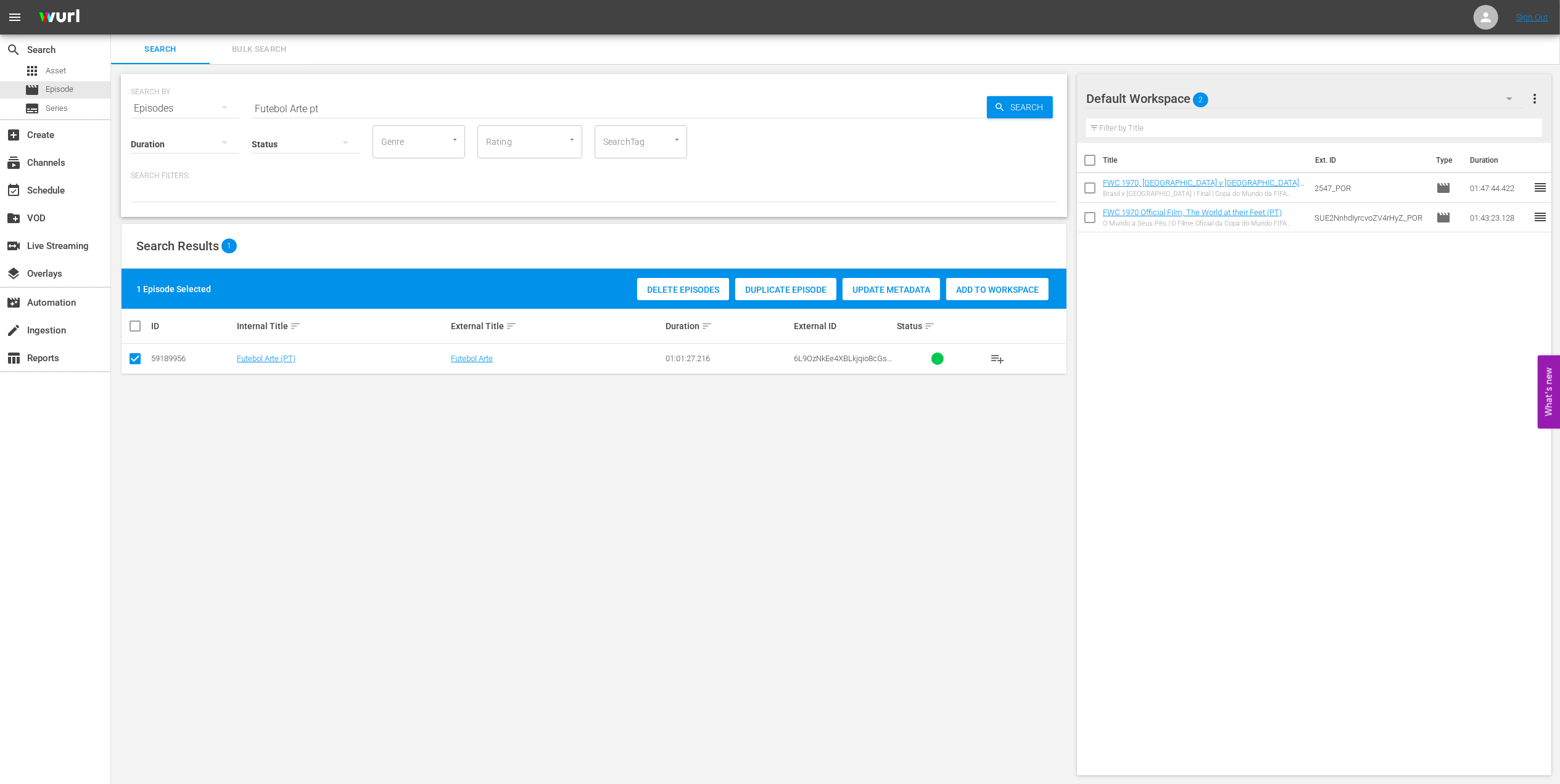
click at [1006, 287] on span "Add to Workspace" at bounding box center [997, 289] width 103 height 10
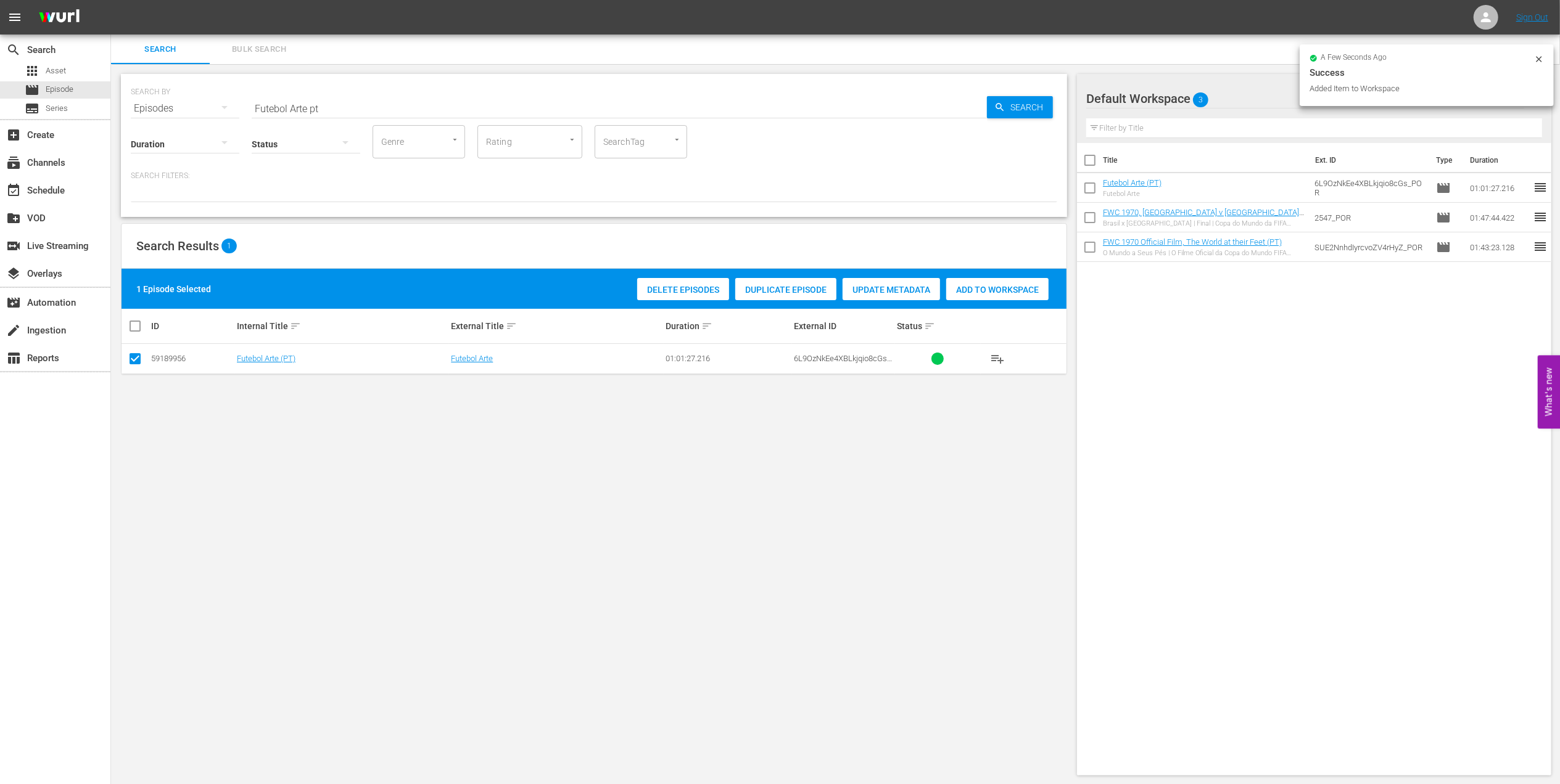
drag, startPoint x: 347, startPoint y: 103, endPoint x: 200, endPoint y: 102, distance: 147.0
click at [201, 102] on div "SEARCH BY Search By Episodes Search ID, Title, Description, Keywords, or Catego…" at bounding box center [594, 101] width 926 height 45
paste input "WC 1994 Brazil vs Italy, Final (PT)"
click at [427, 97] on input "FWC 1994 Brazil vs Italy, Final (PT)" at bounding box center [619, 108] width 735 height 30
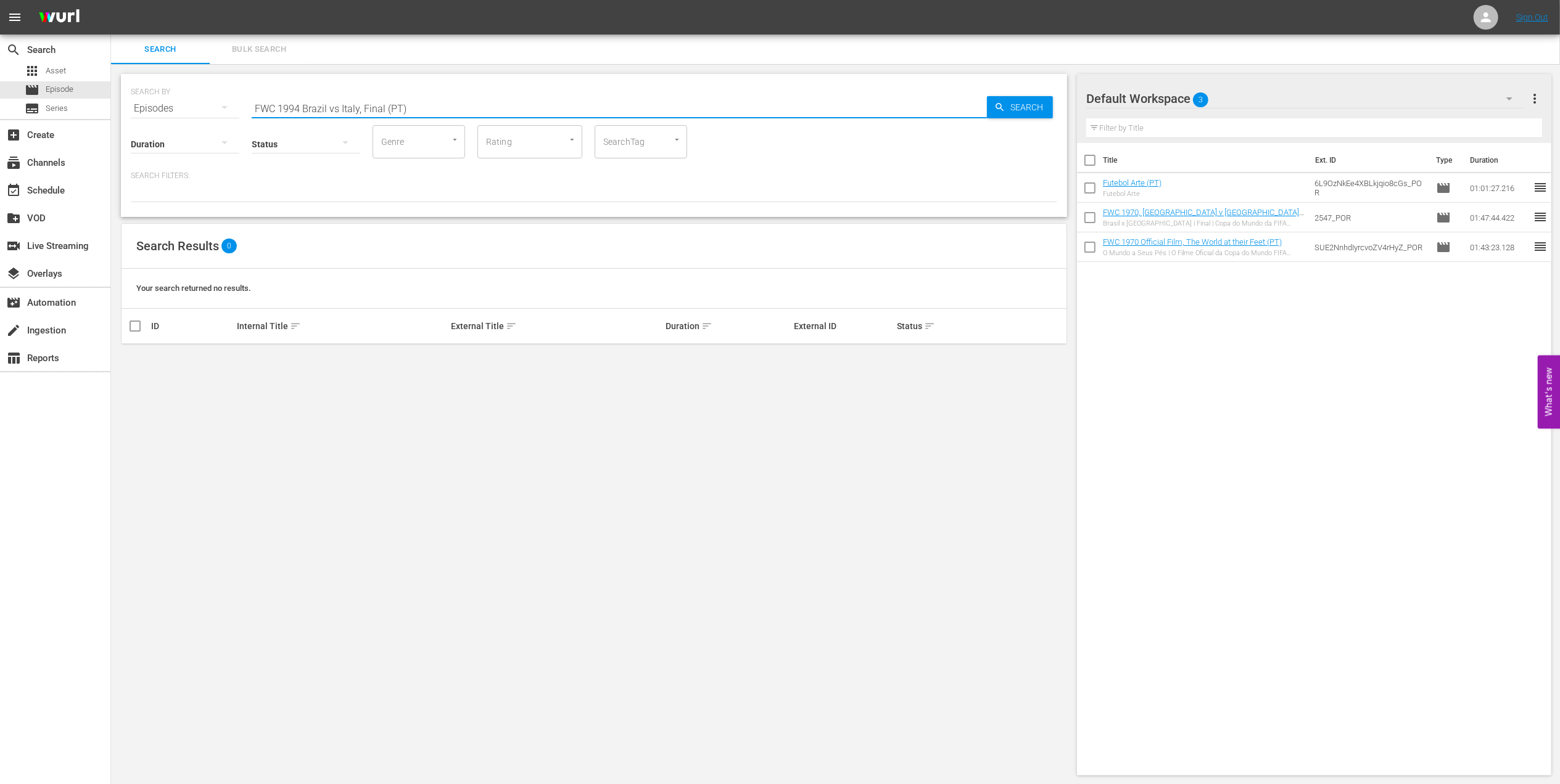
click at [337, 106] on input "FWC 1994 Brazil vs Italy, Final (PT)" at bounding box center [619, 108] width 735 height 30
type input "FWC 1994 [GEOGRAPHIC_DATA] v [GEOGRAPHIC_DATA], Final (PT)"
click at [132, 360] on input "checkbox" at bounding box center [135, 361] width 15 height 15
checkbox input "true"
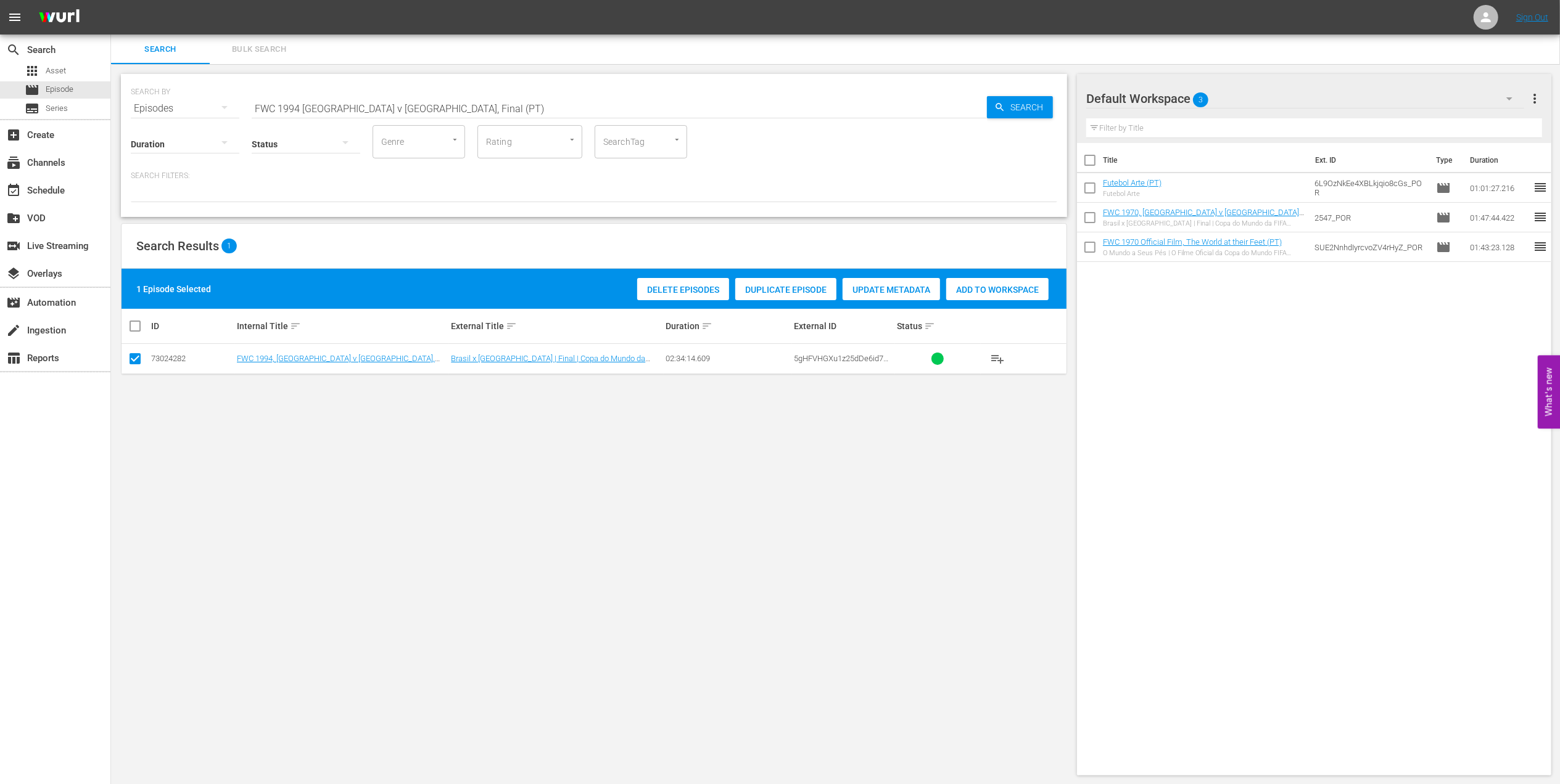
click at [980, 285] on span "Add to Workspace" at bounding box center [997, 289] width 103 height 10
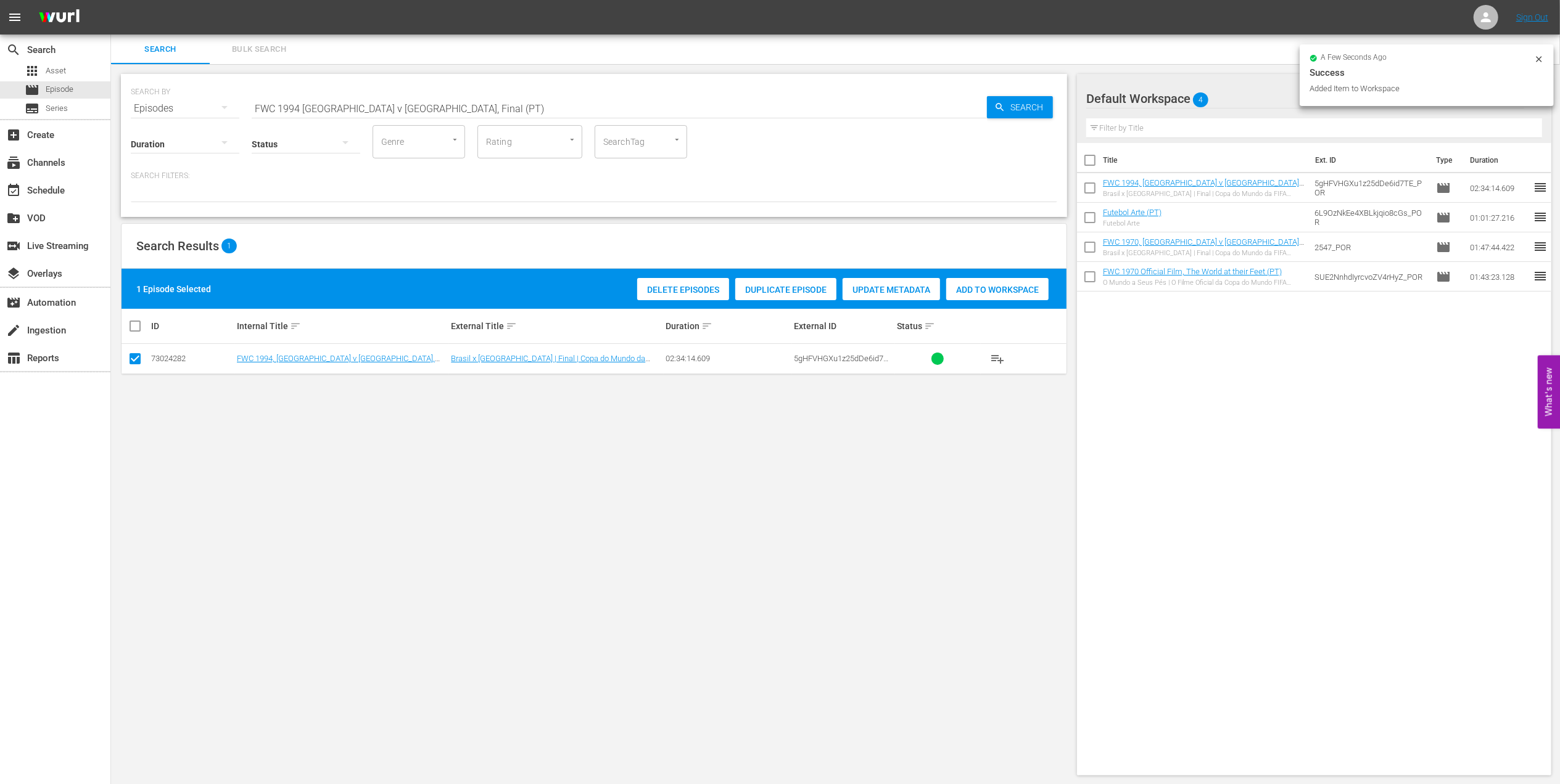
click at [134, 106] on div "SEARCH BY Search By Episodes Search ID, Title, Description, Keywords, or Catego…" at bounding box center [594, 101] width 926 height 45
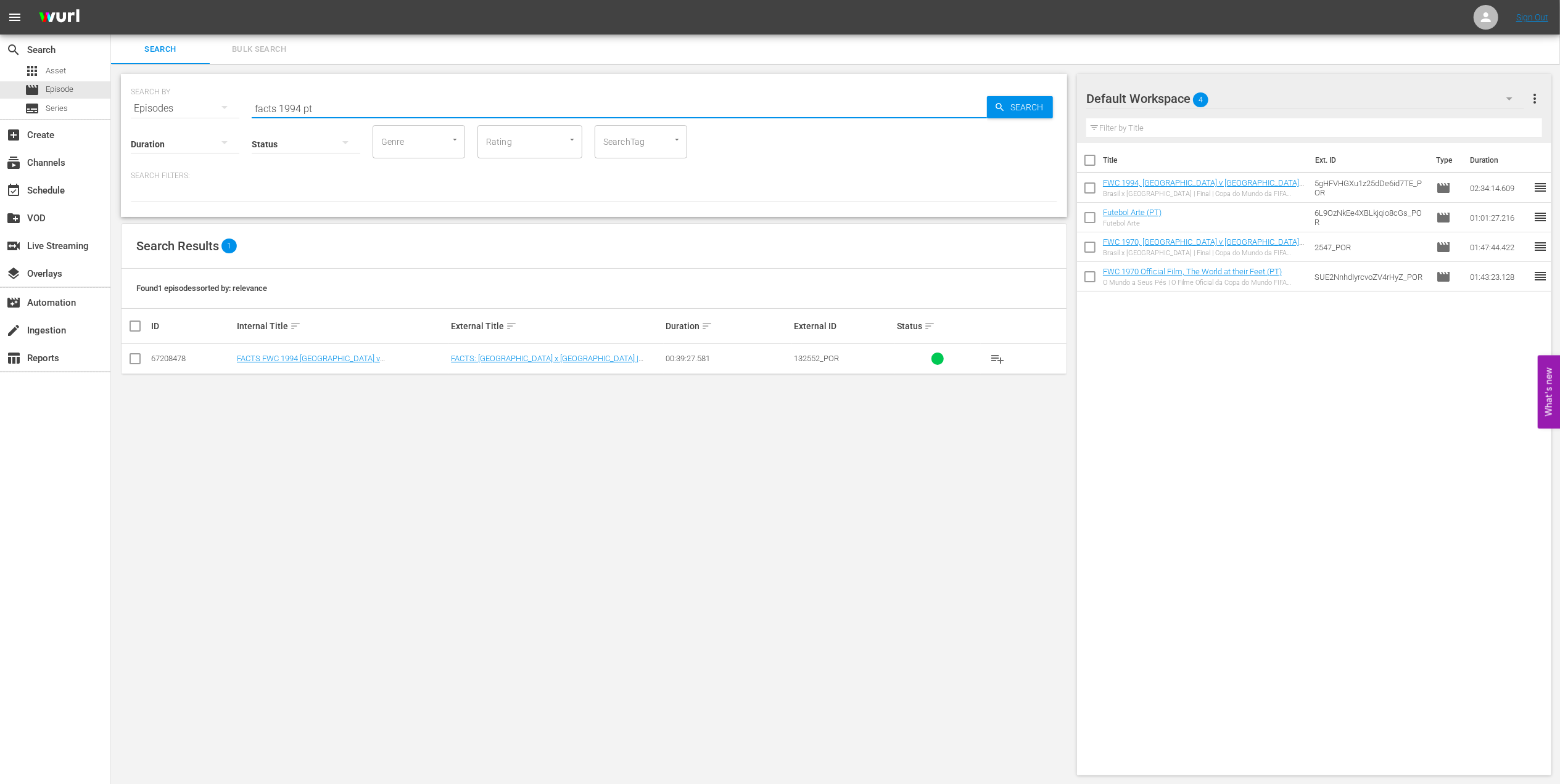
type input "facts 1994 pt"
click at [136, 359] on input "checkbox" at bounding box center [135, 361] width 15 height 15
checkbox input "true"
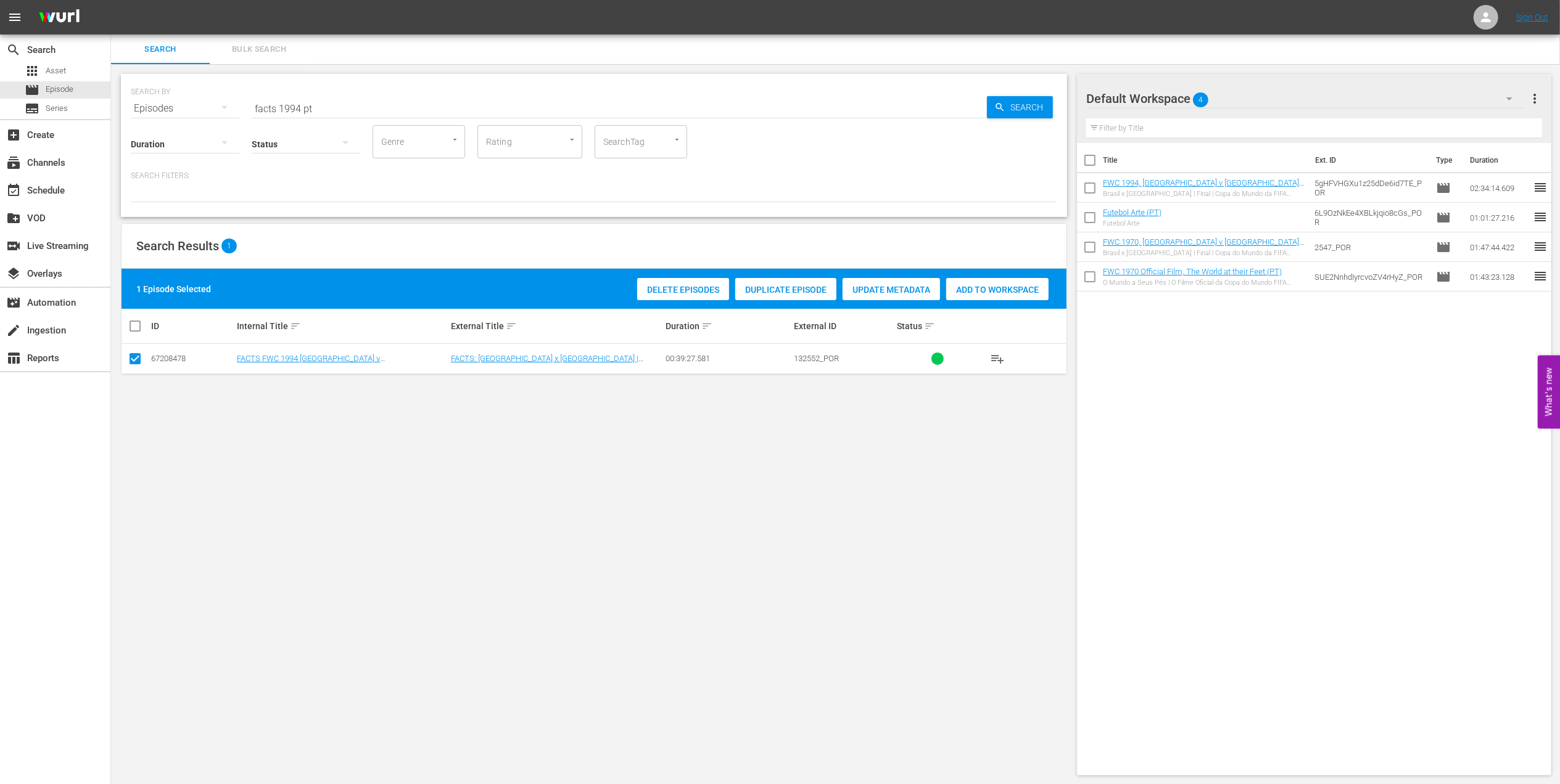
click at [965, 287] on span "Add to Workspace" at bounding box center [997, 289] width 103 height 10
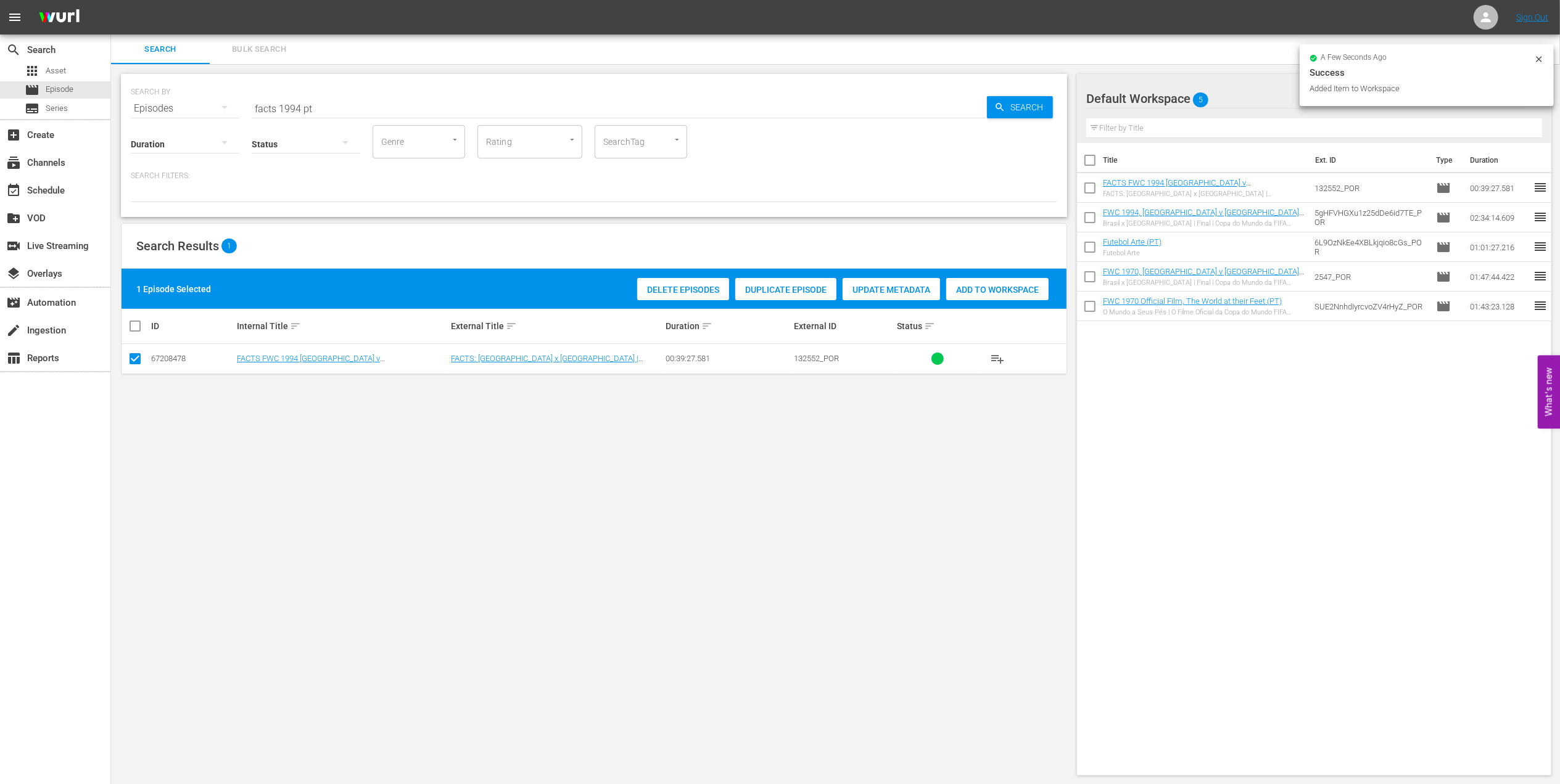
drag, startPoint x: 304, startPoint y: 105, endPoint x: 143, endPoint y: 105, distance: 161.0
click at [146, 105] on div "SEARCH BY Search By Episodes Search ID, Title, Description, Keywords, or Catego…" at bounding box center [594, 101] width 926 height 45
paste input "FWC 2002 - Final - [GEOGRAPHIC_DATA] v [GEOGRAPHIC_DATA]"
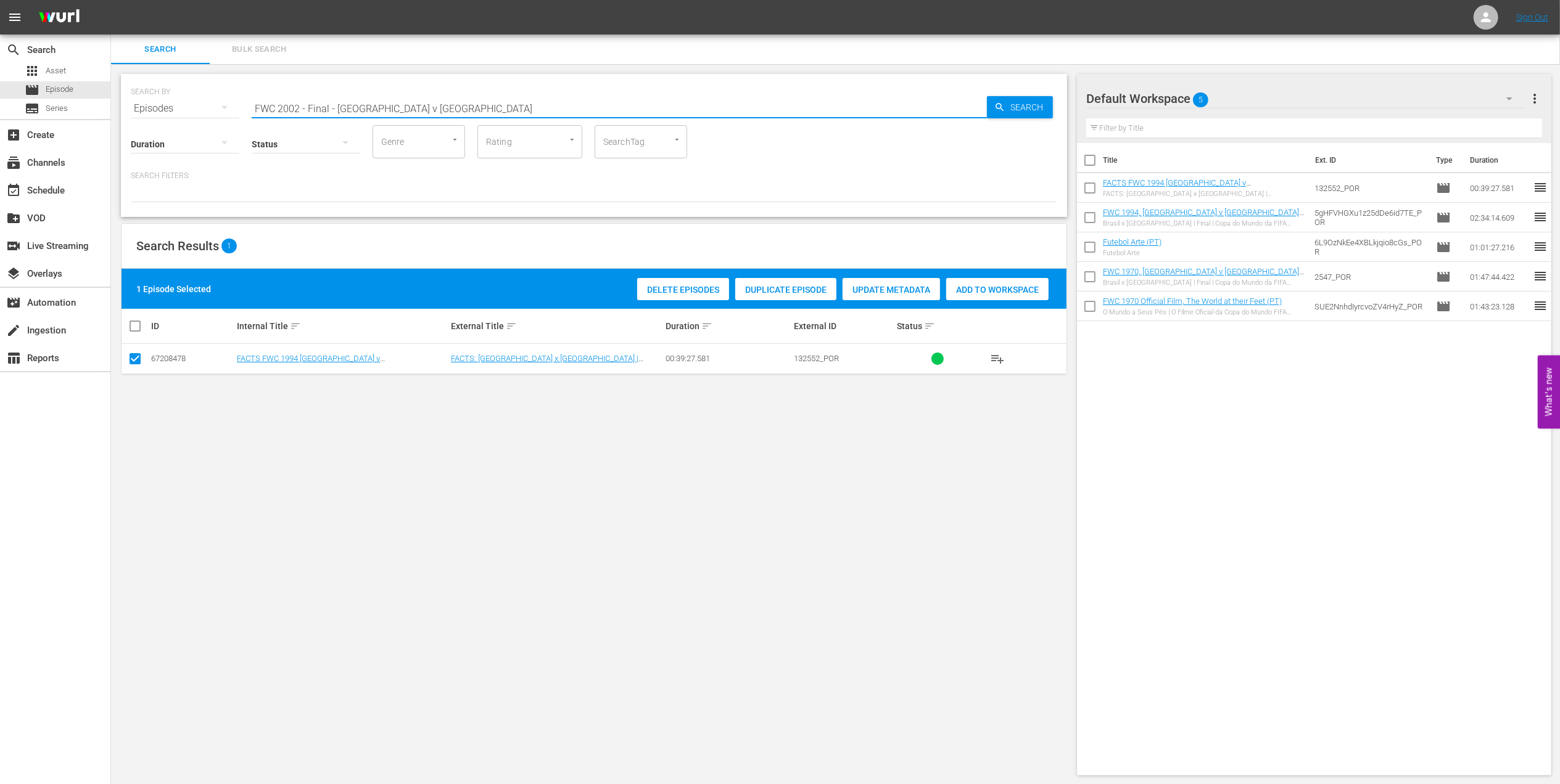
click at [434, 104] on input "FWC 2002 - Final - [GEOGRAPHIC_DATA] v [GEOGRAPHIC_DATA]" at bounding box center [619, 108] width 735 height 30
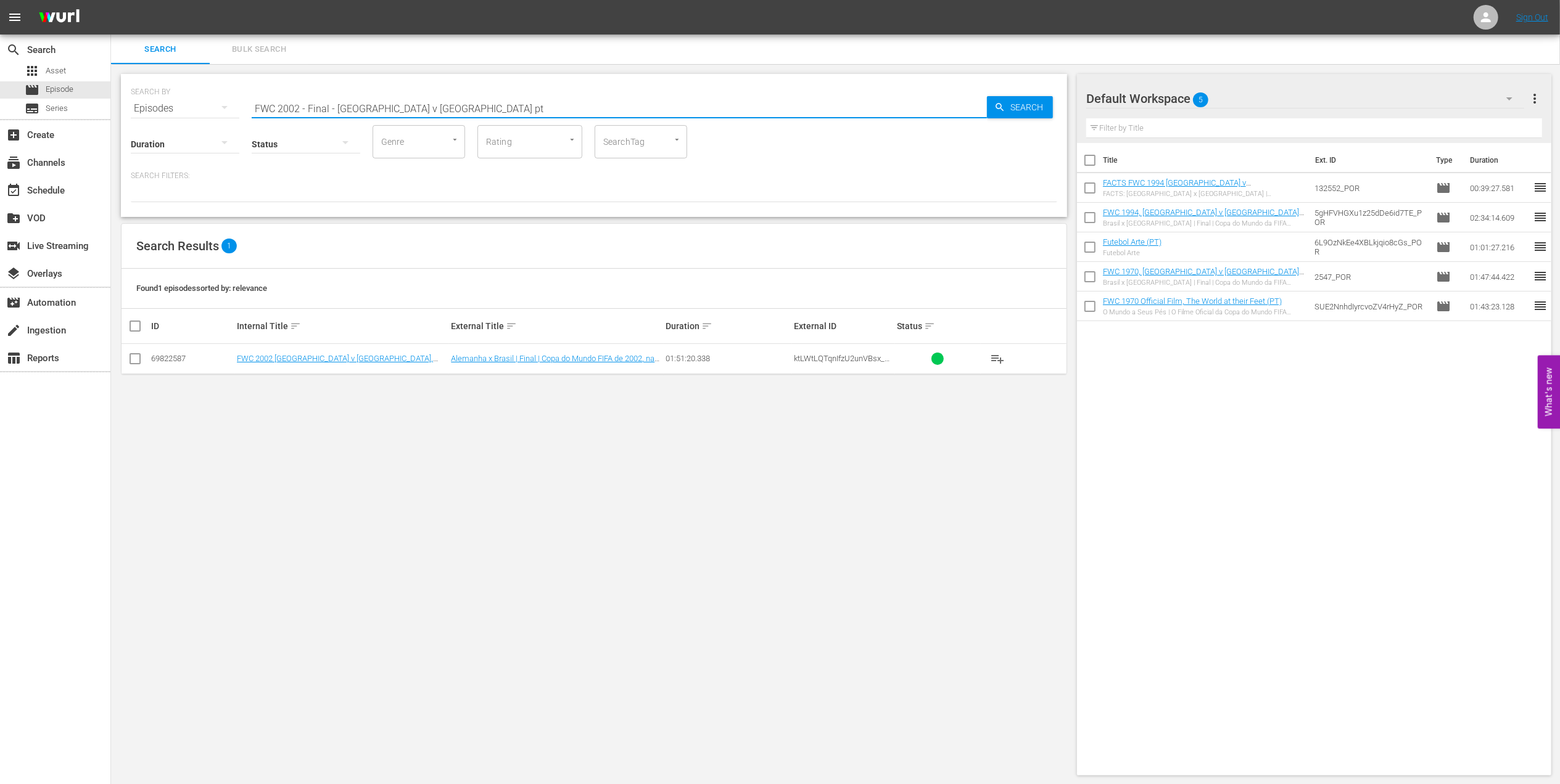
type input "FWC 2002 - Final - [GEOGRAPHIC_DATA] v [GEOGRAPHIC_DATA] pt"
click at [136, 361] on input "checkbox" at bounding box center [135, 361] width 15 height 15
checkbox input "true"
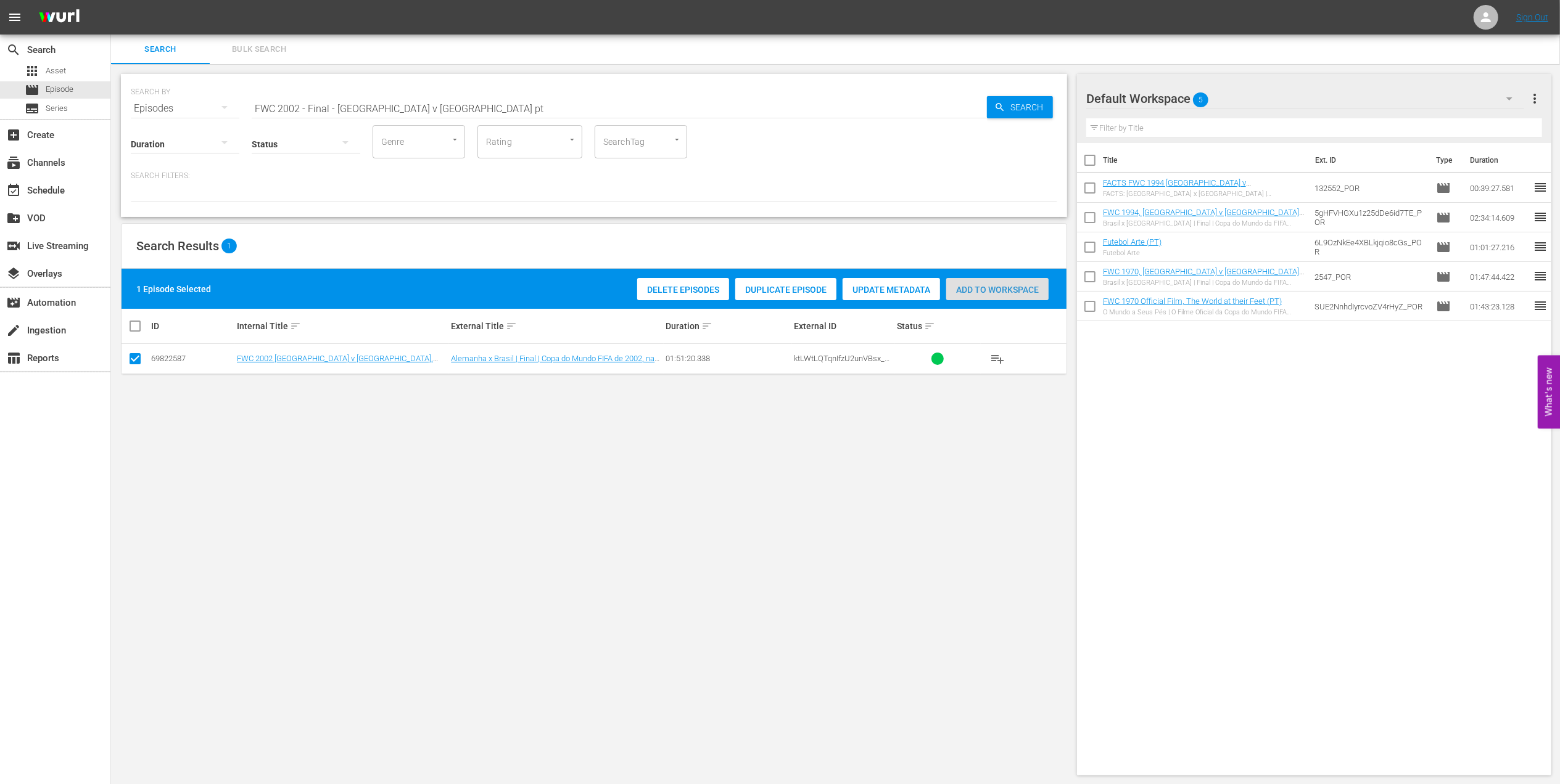
click at [1009, 294] on span "Add to Workspace" at bounding box center [997, 289] width 103 height 10
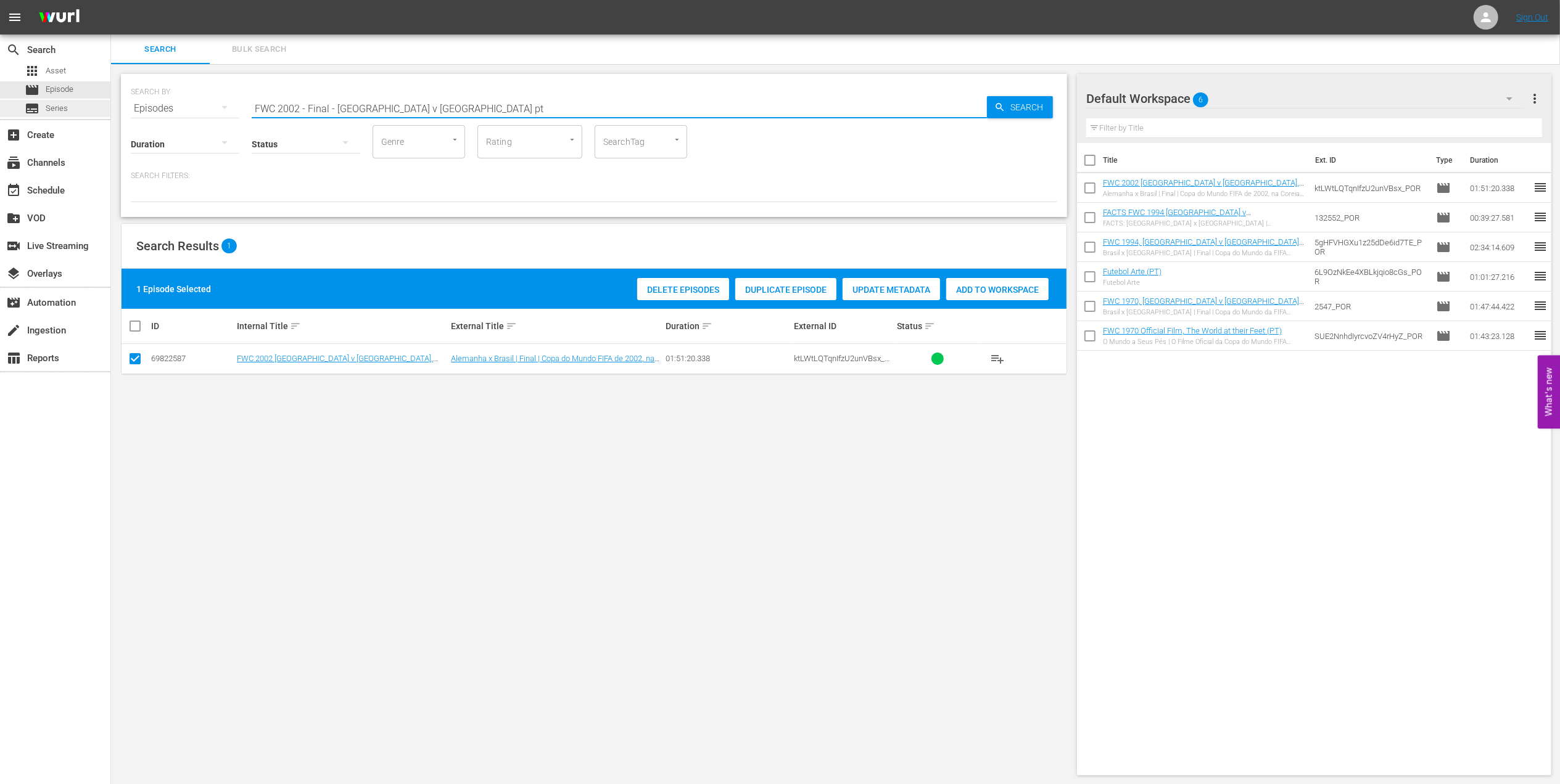
drag, startPoint x: 436, startPoint y: 108, endPoint x: 0, endPoint y: 112, distance: 436.0
click at [0, 111] on html "menu Sign Out search Search apps Asset movie Episode subtitles Series add_box C…" at bounding box center [780, 392] width 1560 height 784
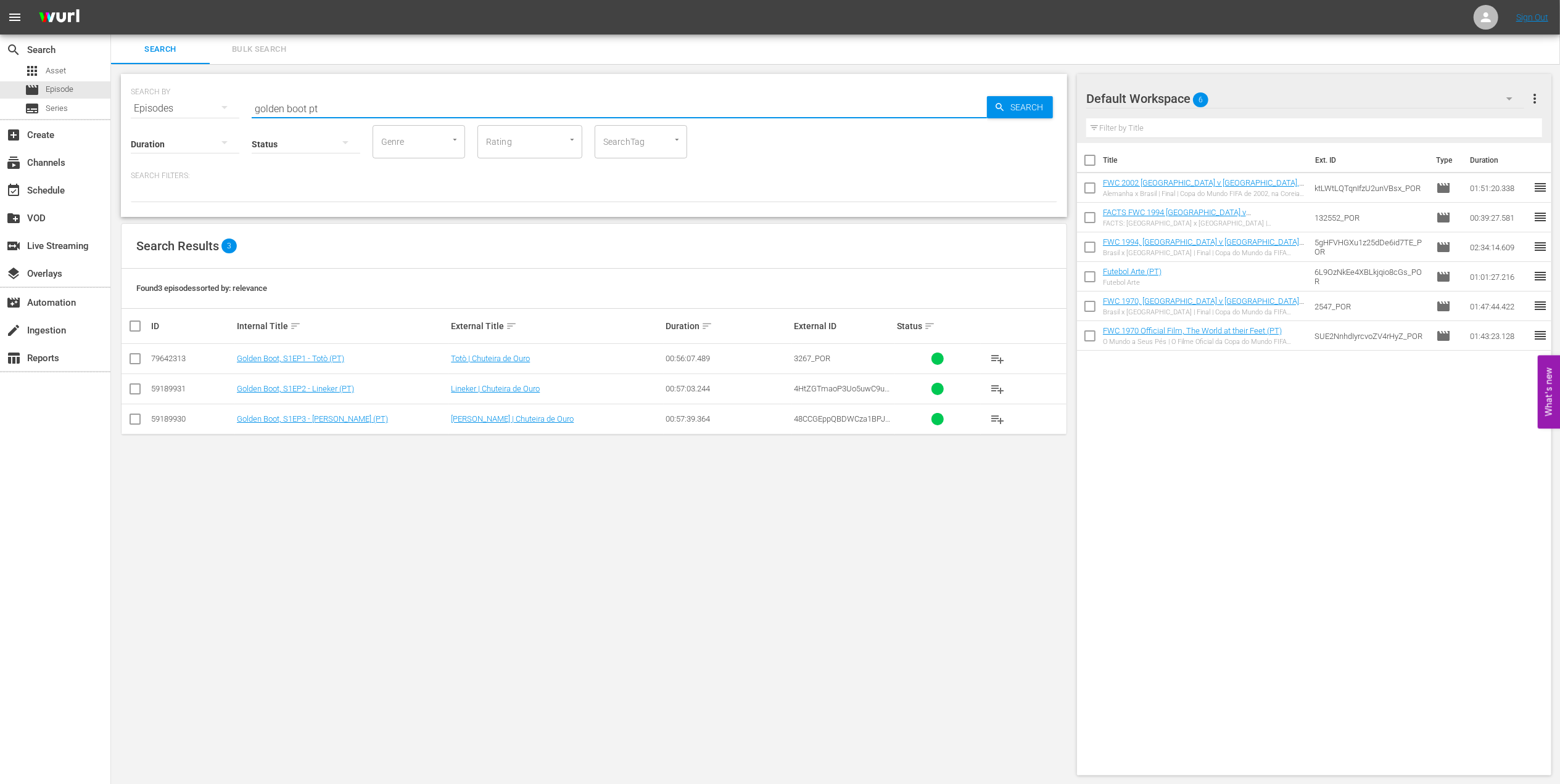
type input "golden boot pt"
click at [139, 361] on input "checkbox" at bounding box center [135, 361] width 15 height 15
checkbox input "true"
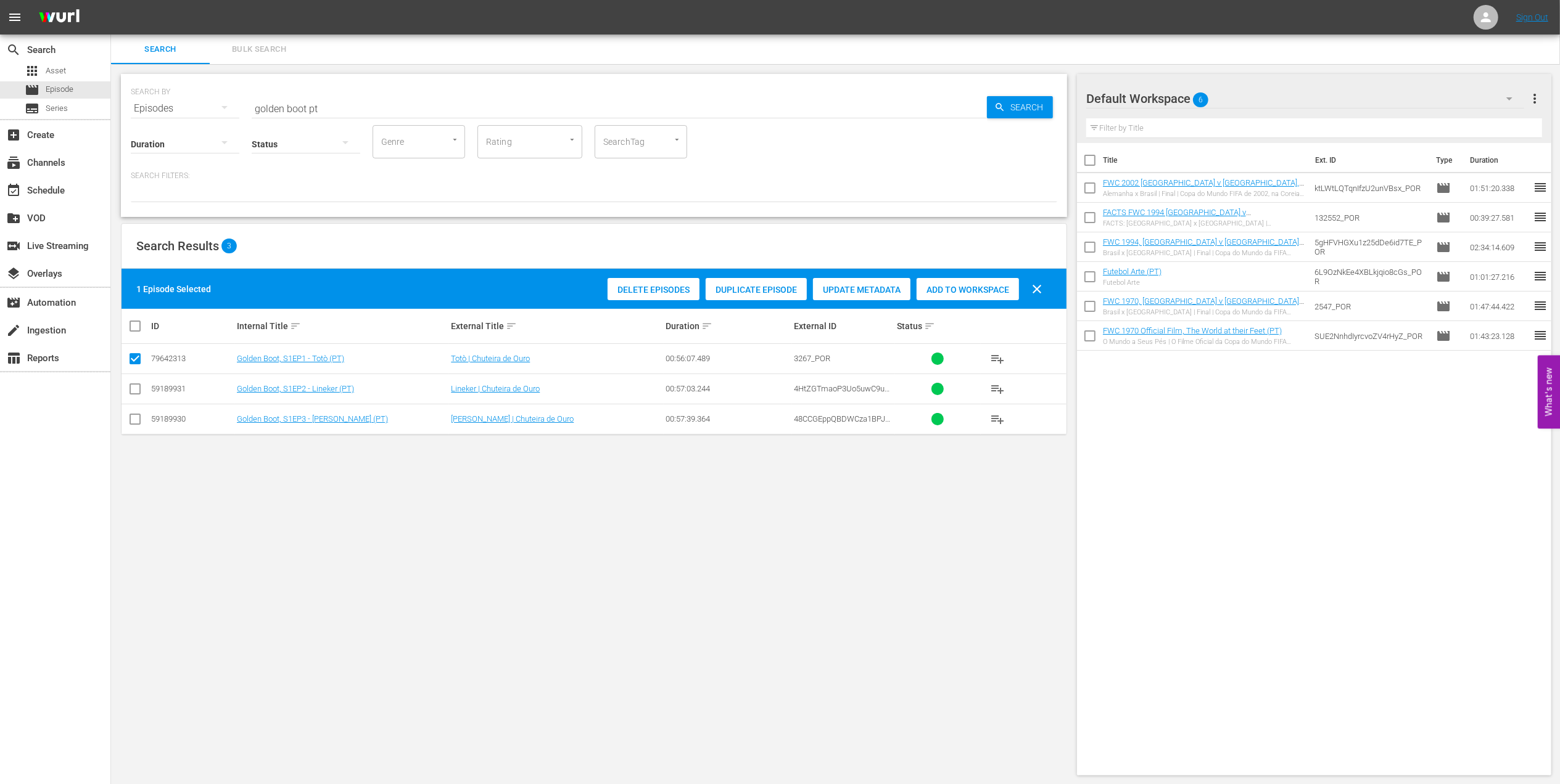
drag, startPoint x: 132, startPoint y: 388, endPoint x: 136, endPoint y: 395, distance: 8.1
click at [132, 391] on input "checkbox" at bounding box center [135, 391] width 15 height 15
checkbox input "true"
click at [138, 423] on input "checkbox" at bounding box center [135, 421] width 15 height 15
checkbox input "true"
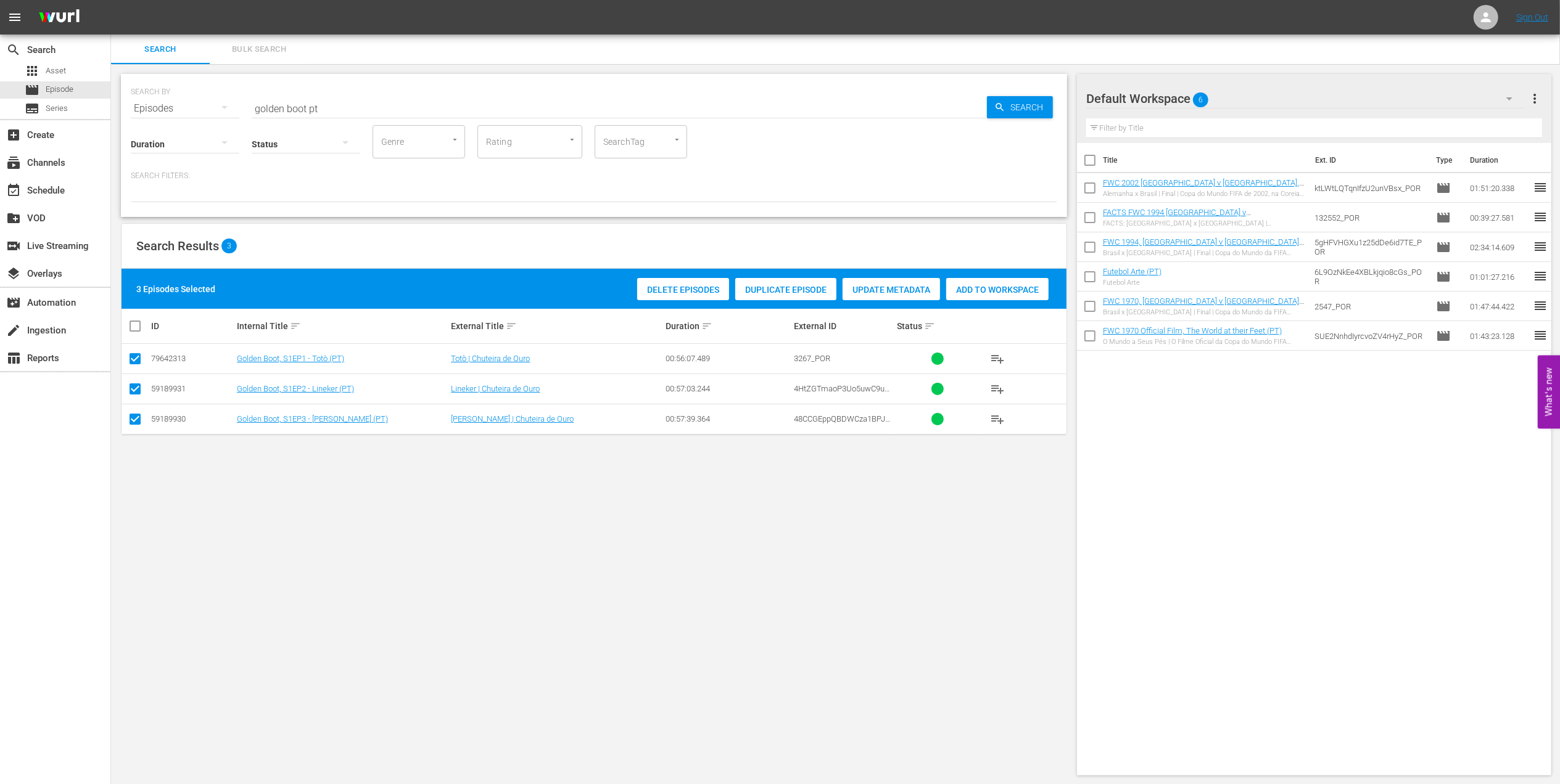
click at [989, 292] on span "Add to Workspace" at bounding box center [997, 289] width 103 height 10
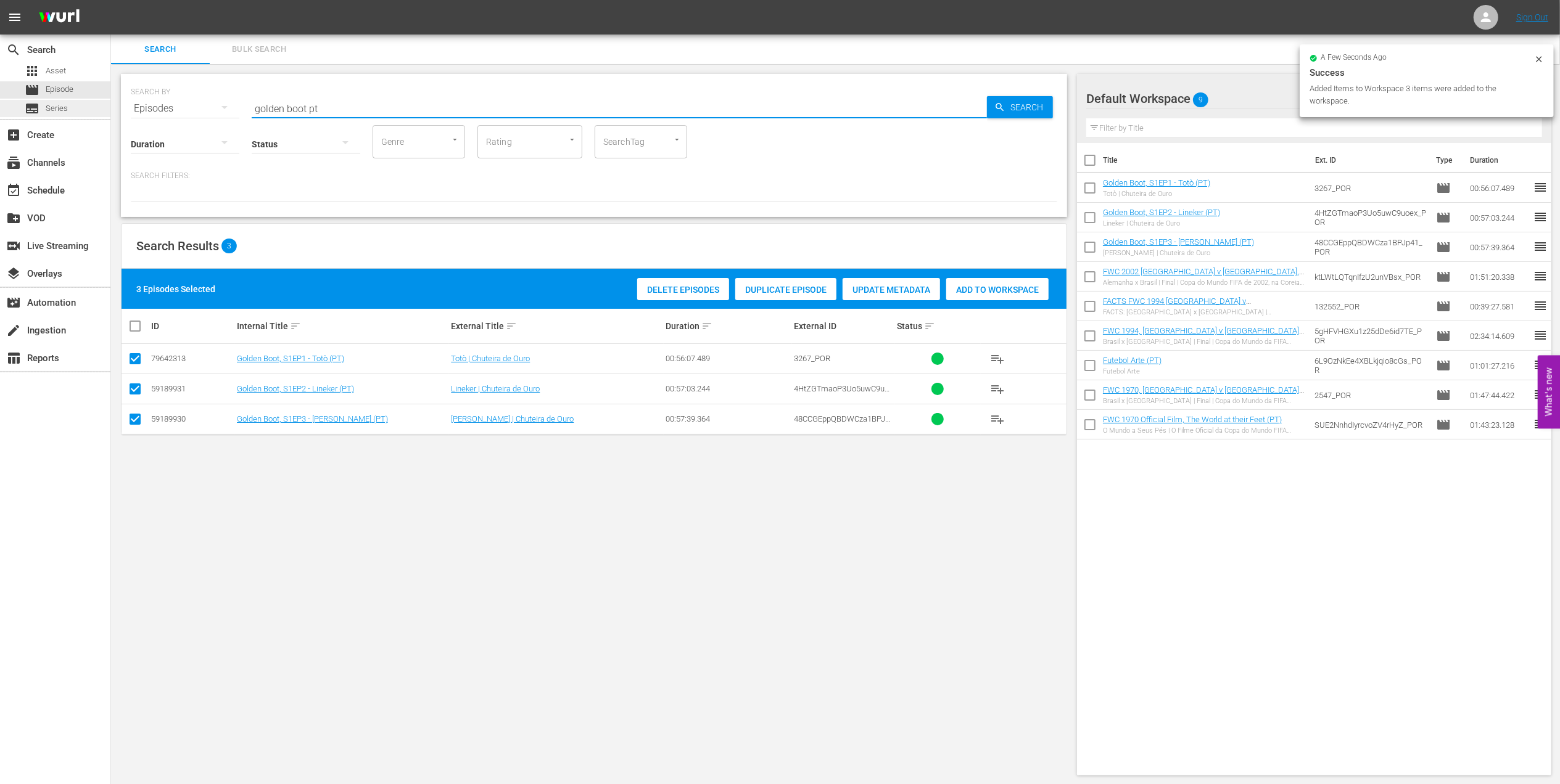
drag, startPoint x: 360, startPoint y: 109, endPoint x: 61, endPoint y: 117, distance: 299.1
click at [111, 0] on div "search Search apps Asset movie Episode subtitles Series add_box Create subscrip…" at bounding box center [835, 0] width 1449 height 0
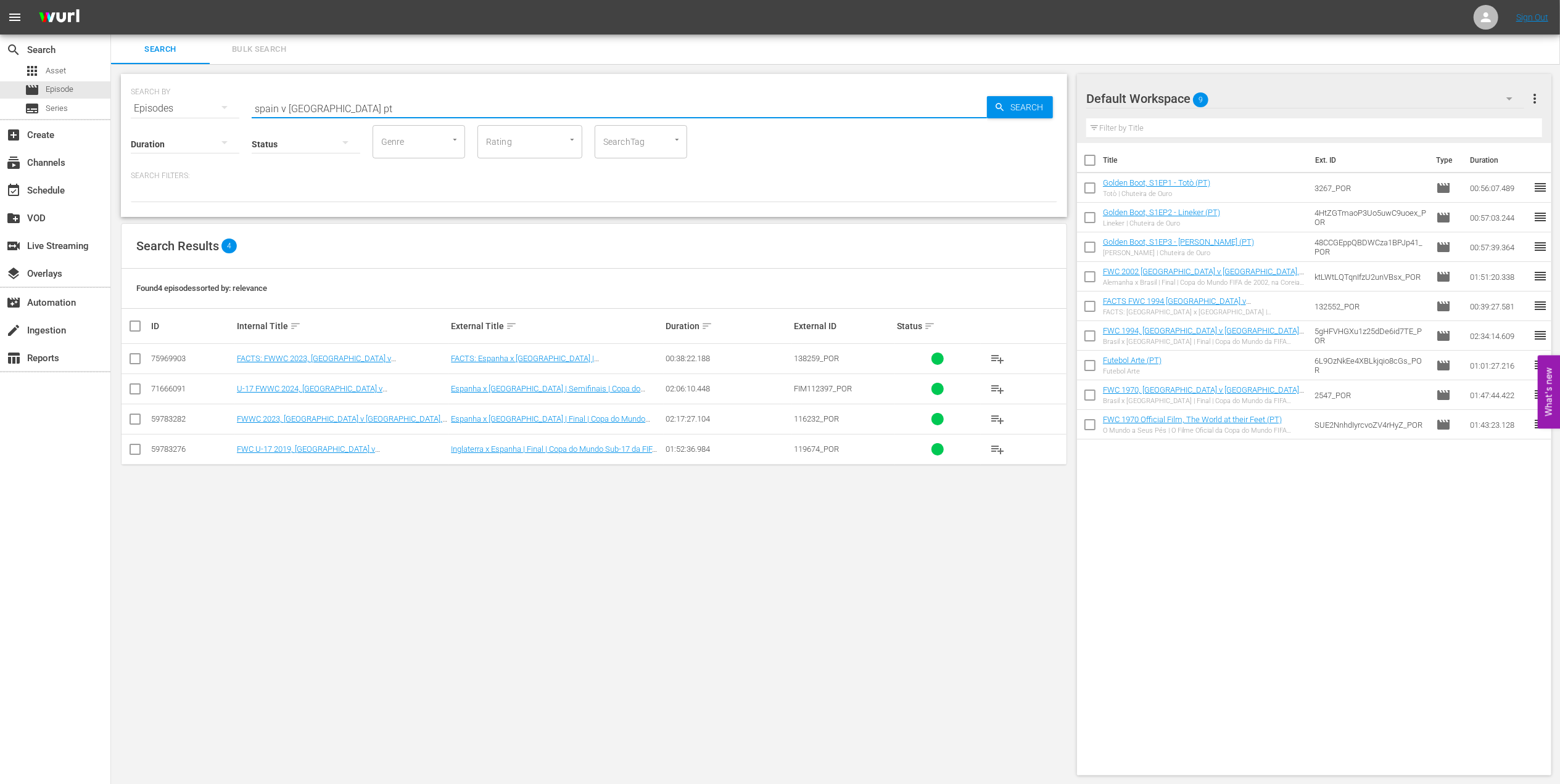
type input "spain v [GEOGRAPHIC_DATA] pt"
click at [133, 423] on input "checkbox" at bounding box center [135, 421] width 15 height 15
checkbox input "true"
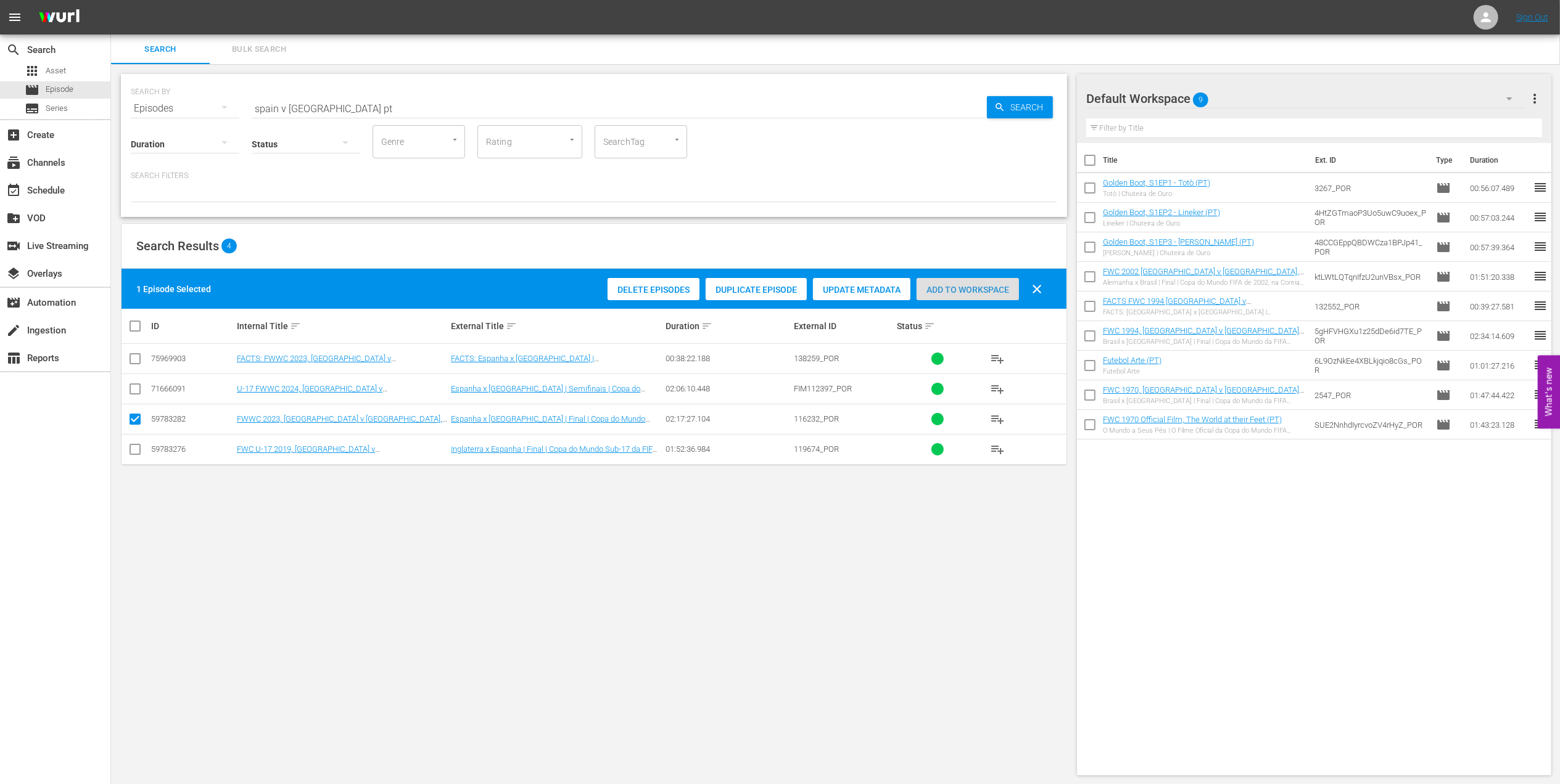
click at [968, 286] on span "Add to Workspace" at bounding box center [967, 289] width 103 height 10
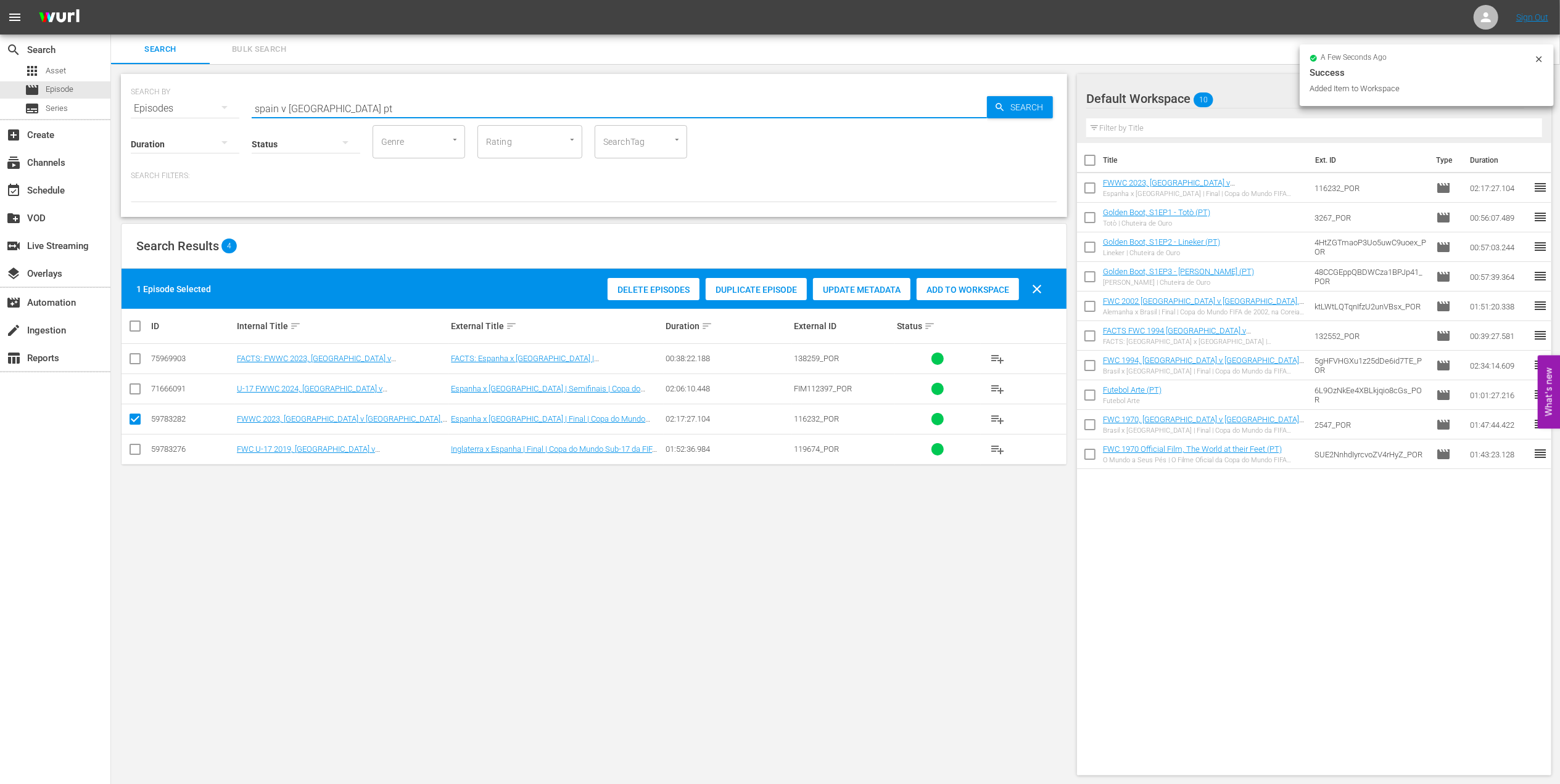
drag, startPoint x: 358, startPoint y: 112, endPoint x: 111, endPoint y: 112, distance: 247.0
click at [111, 112] on div "SEARCH BY Search By Episodes Search ID, Title, Description, Keywords, or Catego…" at bounding box center [594, 425] width 966 height 721
paste input "FWC 2022, [GEOGRAPHIC_DATA] v [GEOGRAPHIC_DATA], Final"
click at [492, 106] on input "FWC 2022, [GEOGRAPHIC_DATA] v [GEOGRAPHIC_DATA], Final" at bounding box center [619, 108] width 735 height 30
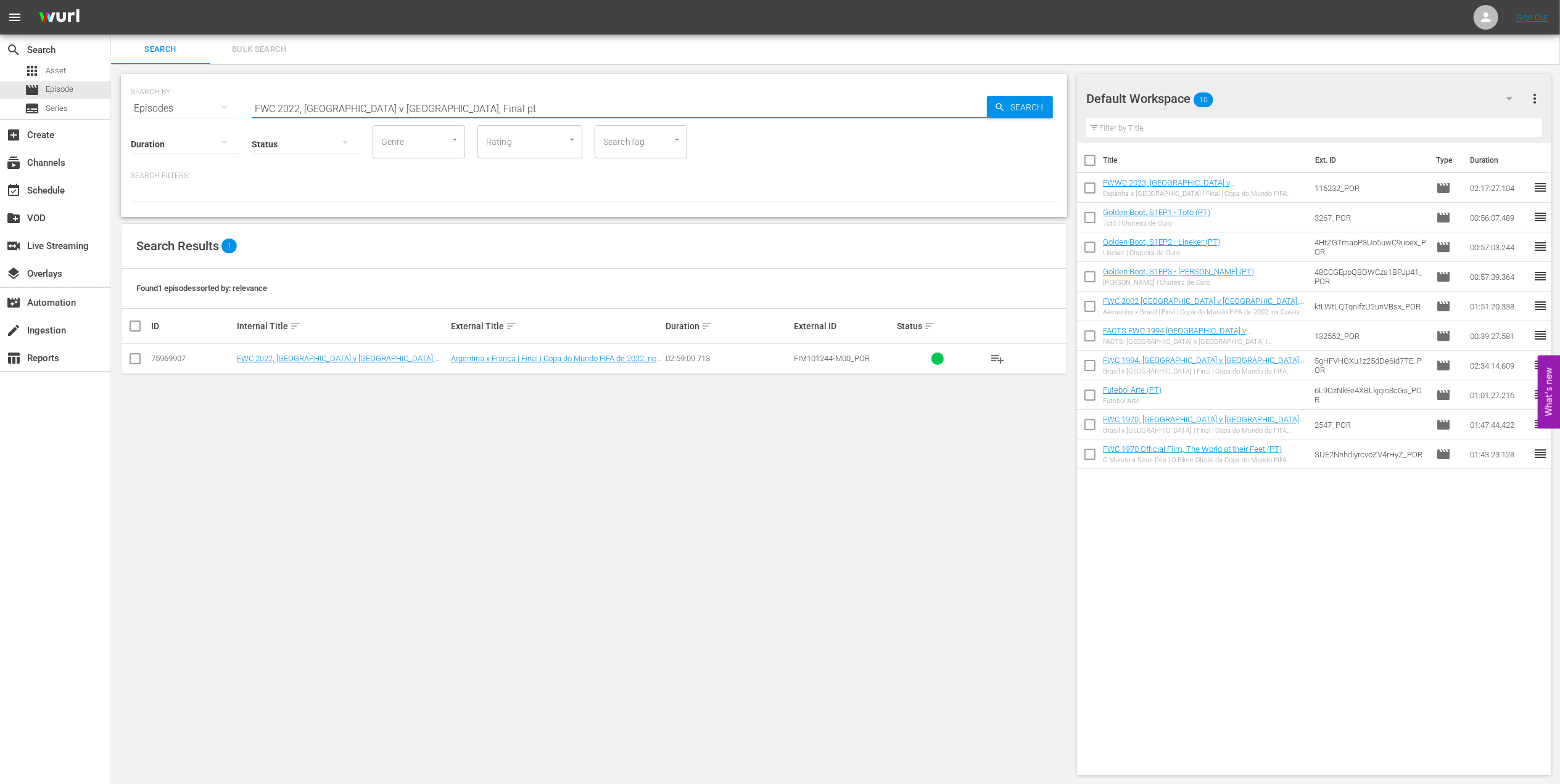
type input "FWC 2022, [GEOGRAPHIC_DATA] v [GEOGRAPHIC_DATA], Final pt"
click at [138, 360] on input "checkbox" at bounding box center [135, 361] width 15 height 15
checkbox input "true"
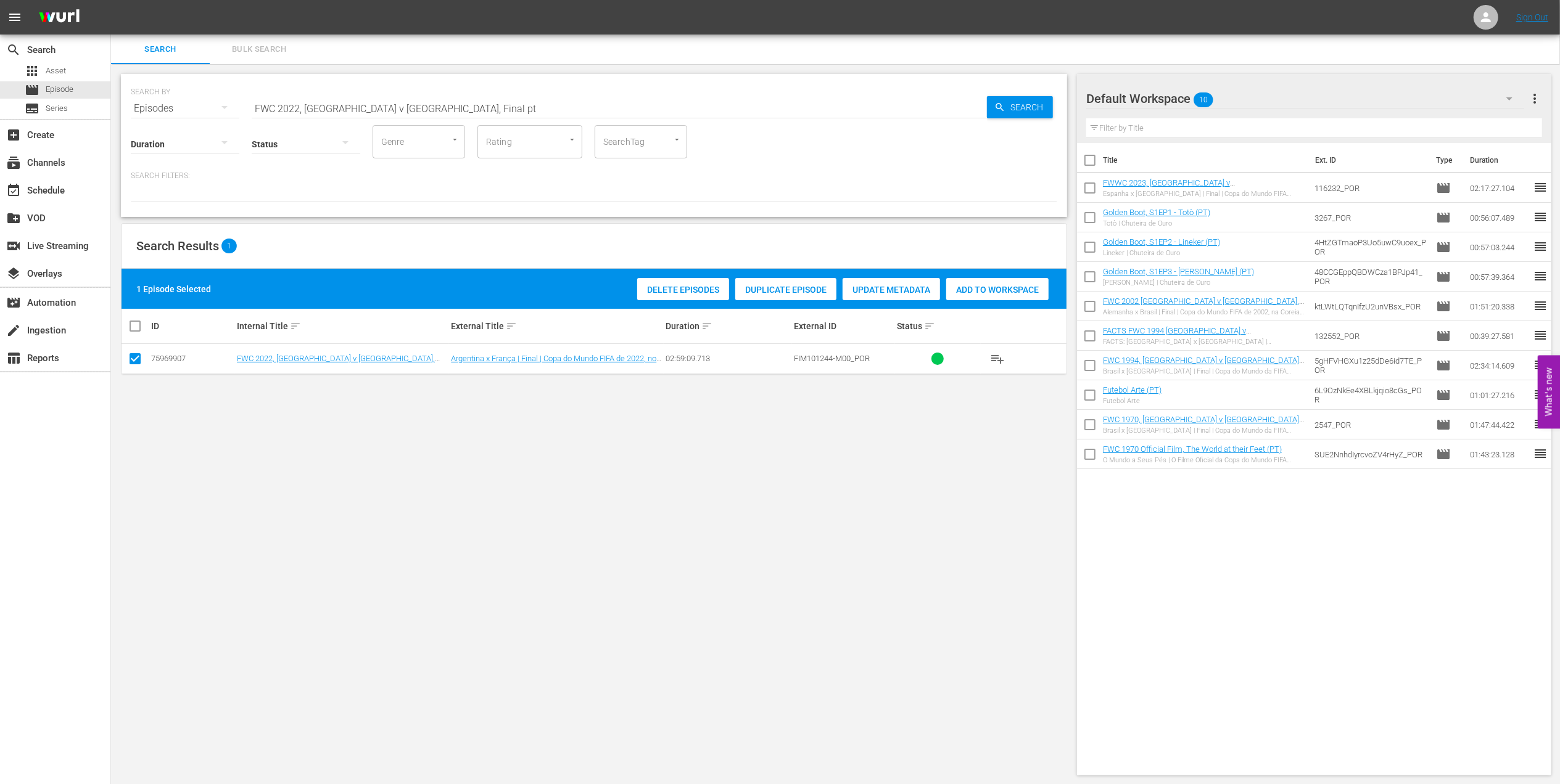
click at [1006, 279] on div "Add to Workspace" at bounding box center [997, 290] width 103 height 23
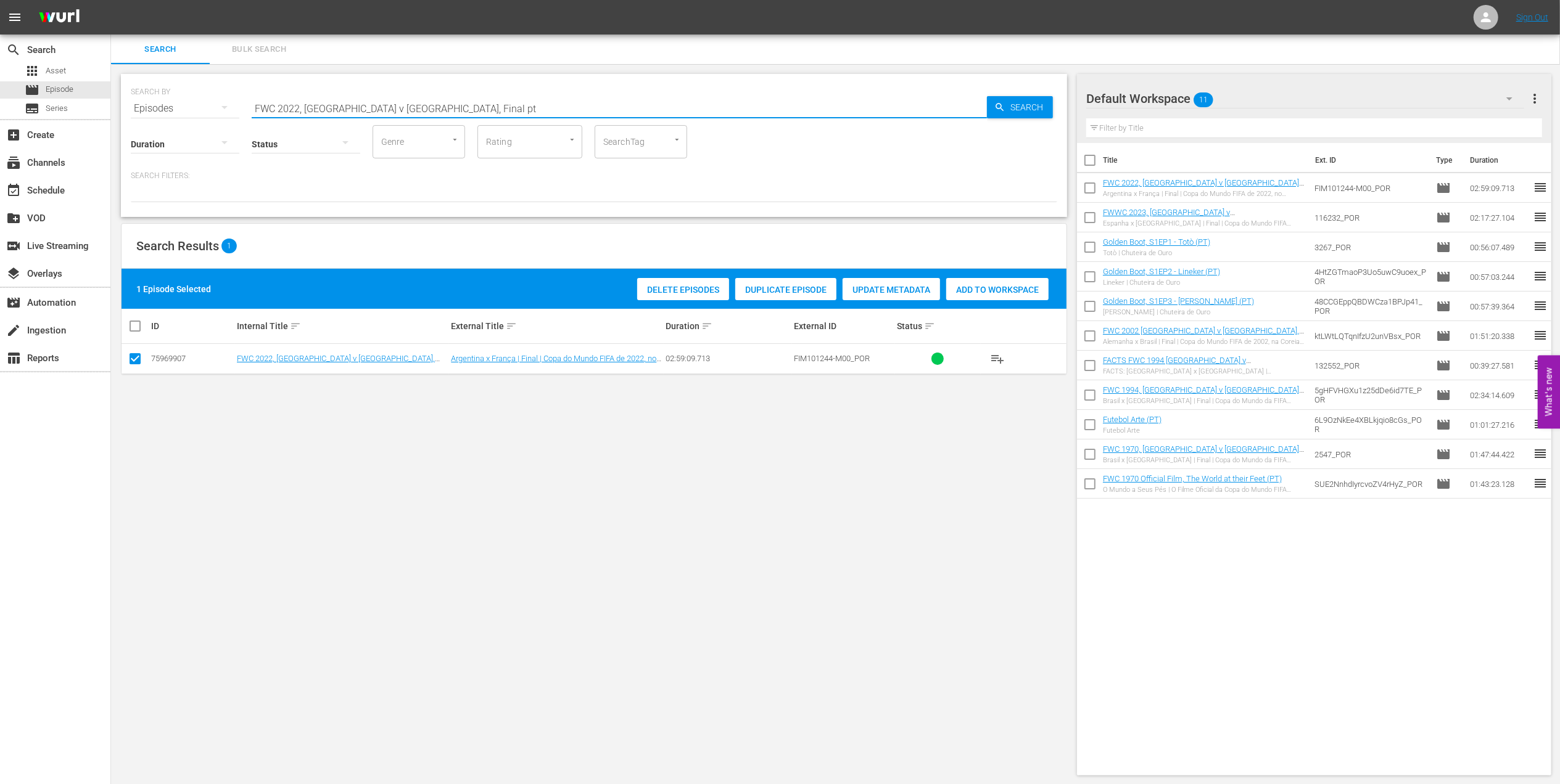
click at [136, 104] on div "SEARCH BY Search By Episodes Search ID, Title, Description, Keywords, or Catego…" at bounding box center [594, 101] width 926 height 45
paste input "Bring the Noise"
click at [412, 102] on input "Bring the Noiset" at bounding box center [619, 108] width 735 height 30
click at [395, 104] on input "Bring the Noiset" at bounding box center [619, 108] width 735 height 30
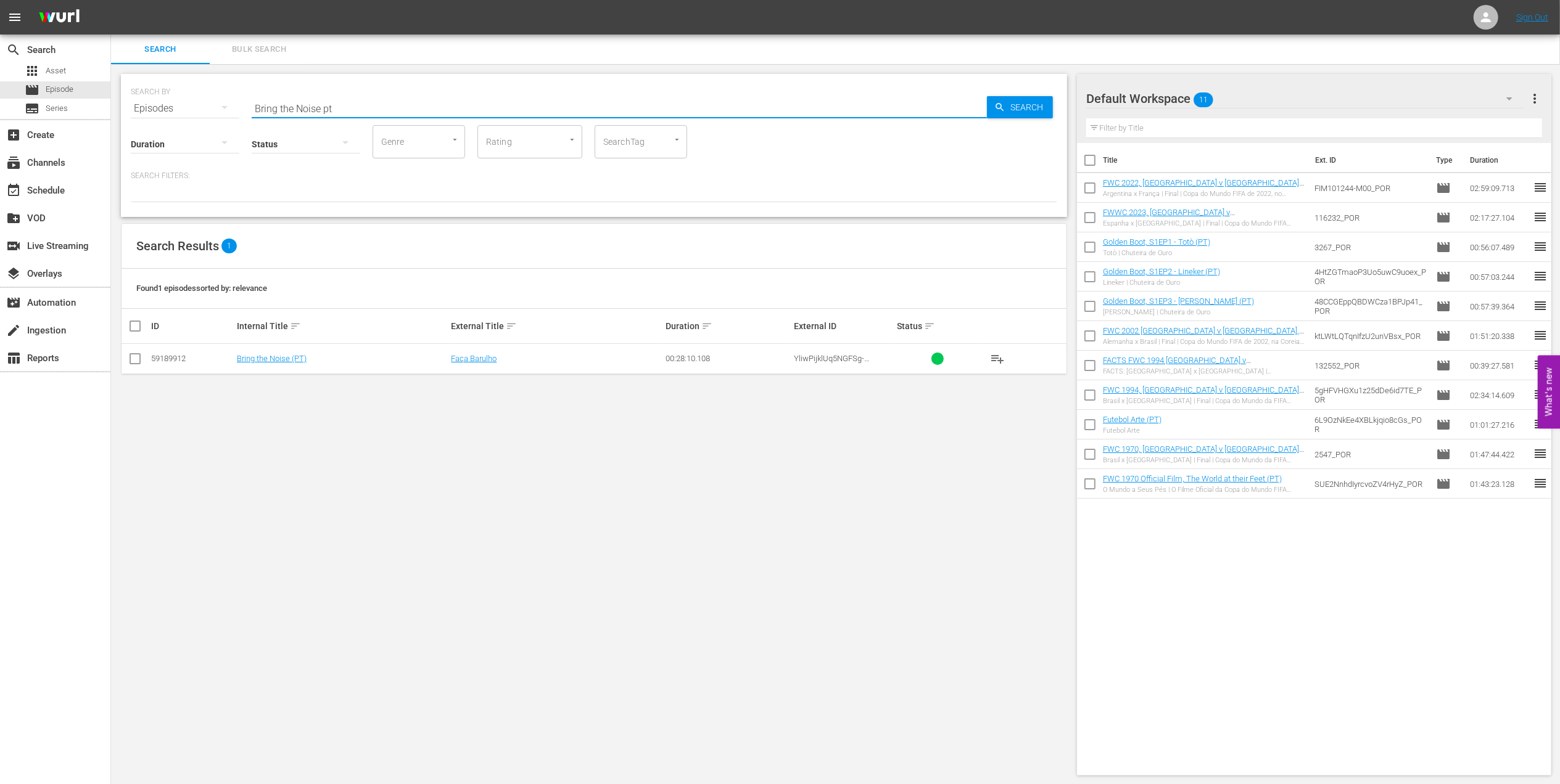
type input "Bring the Noise pt"
click at [133, 363] on input "checkbox" at bounding box center [135, 361] width 15 height 15
checkbox input "true"
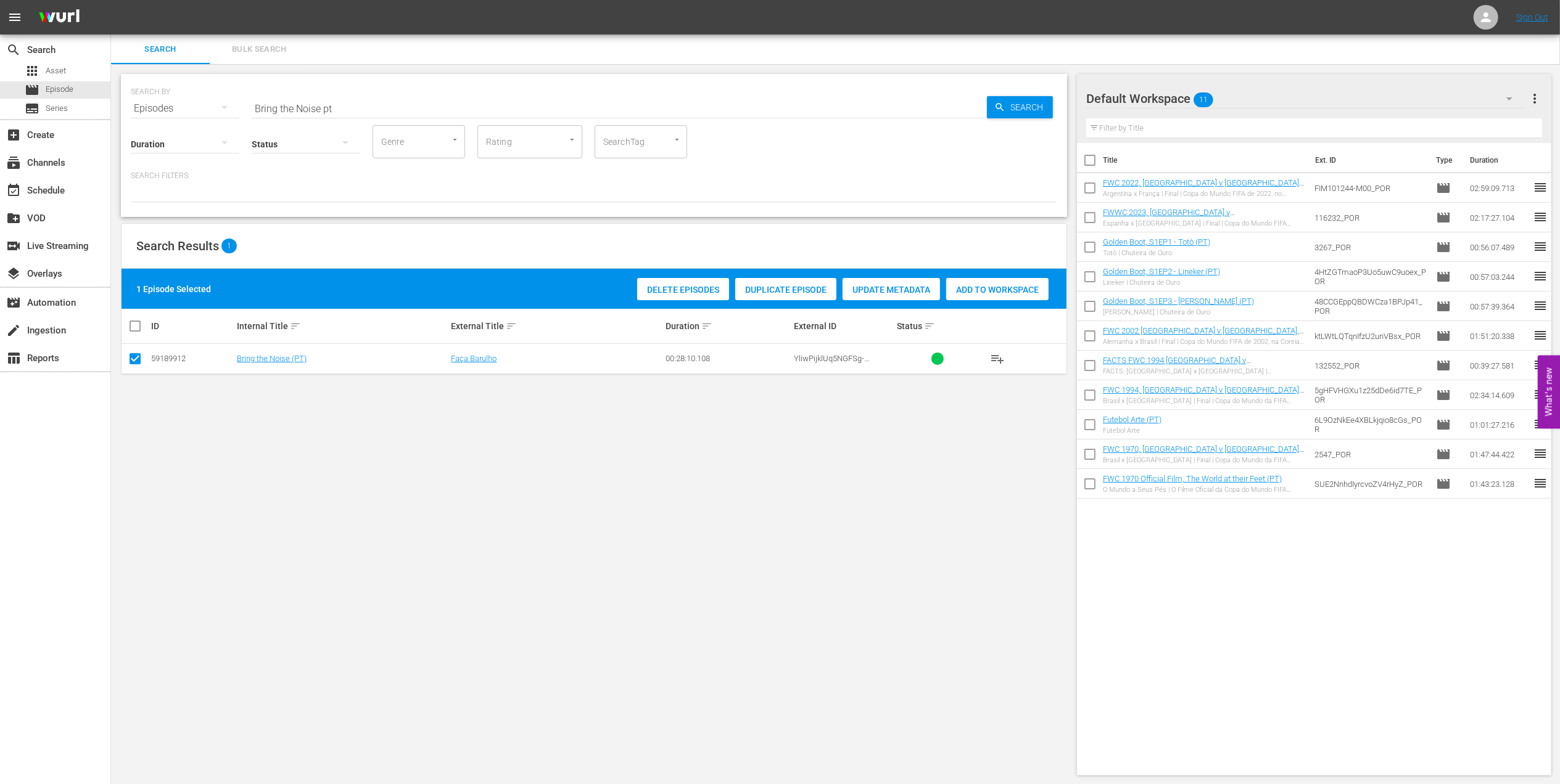
click at [976, 283] on div "Add to Workspace" at bounding box center [997, 290] width 103 height 23
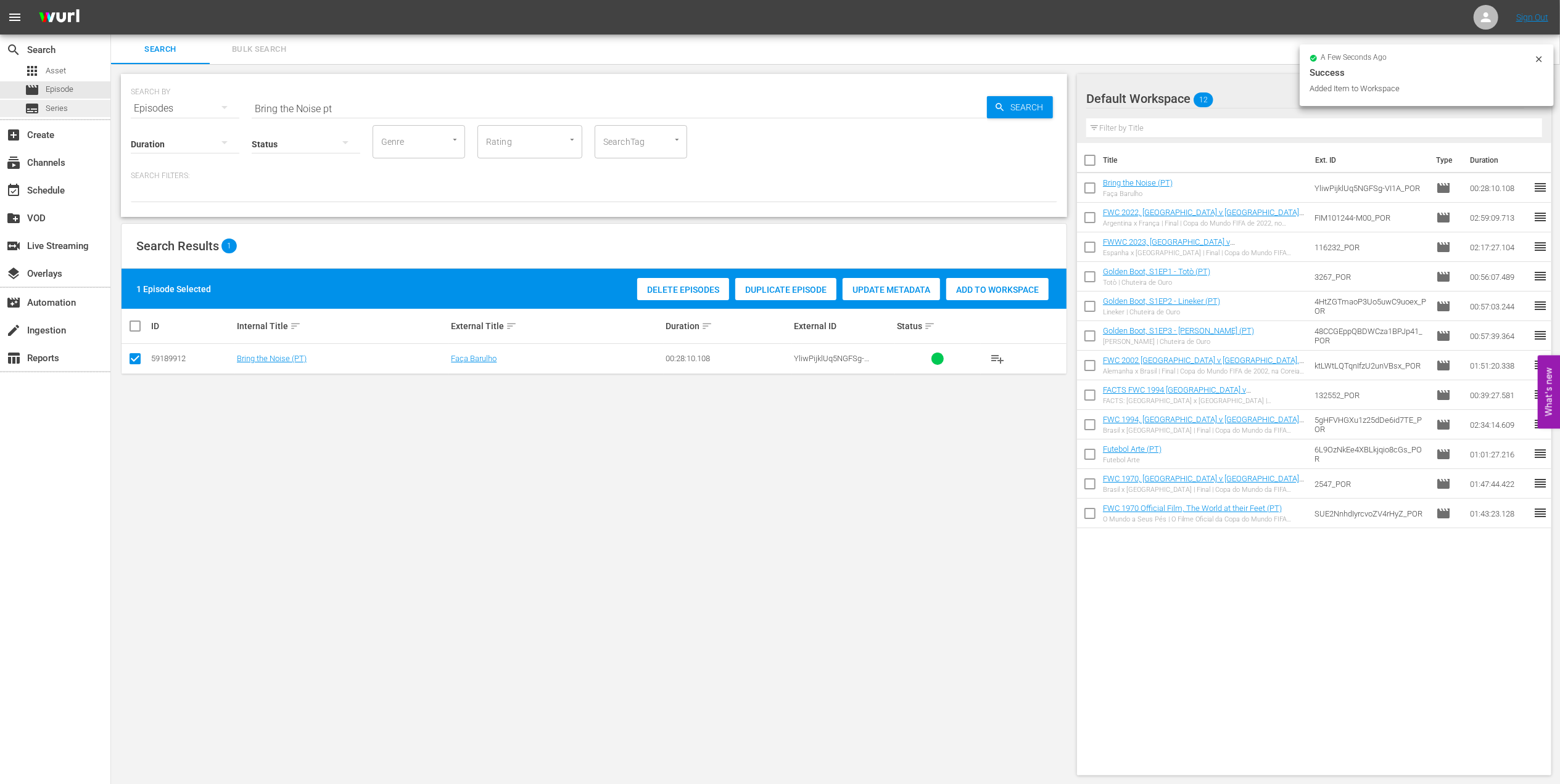
drag, startPoint x: 228, startPoint y: 108, endPoint x: 97, endPoint y: 108, distance: 131.0
click at [111, 0] on div "search Search apps Asset movie Episode subtitles Series add_box Create subscrip…" at bounding box center [835, 0] width 1449 height 0
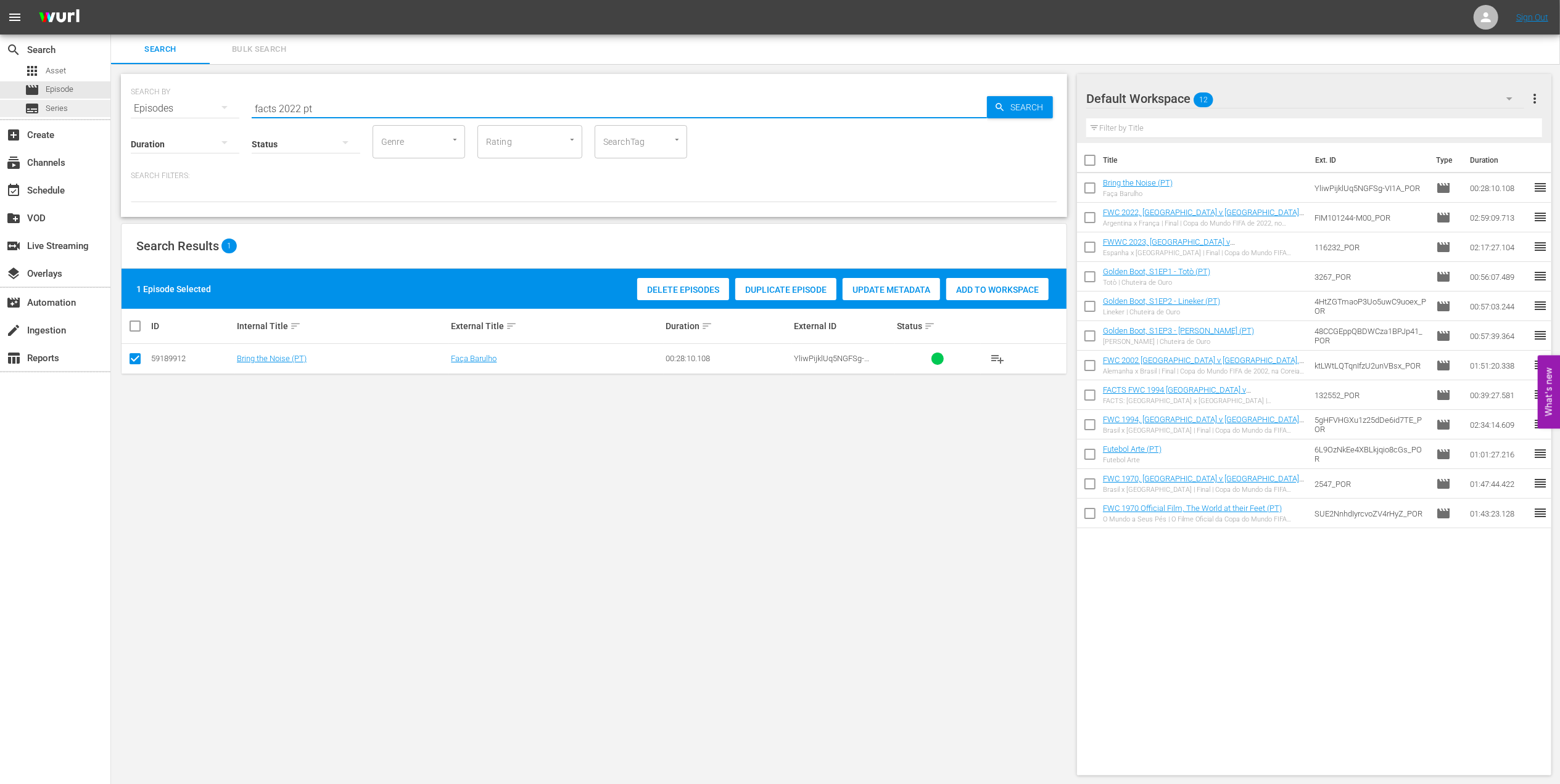
type input "facts 2022 pt"
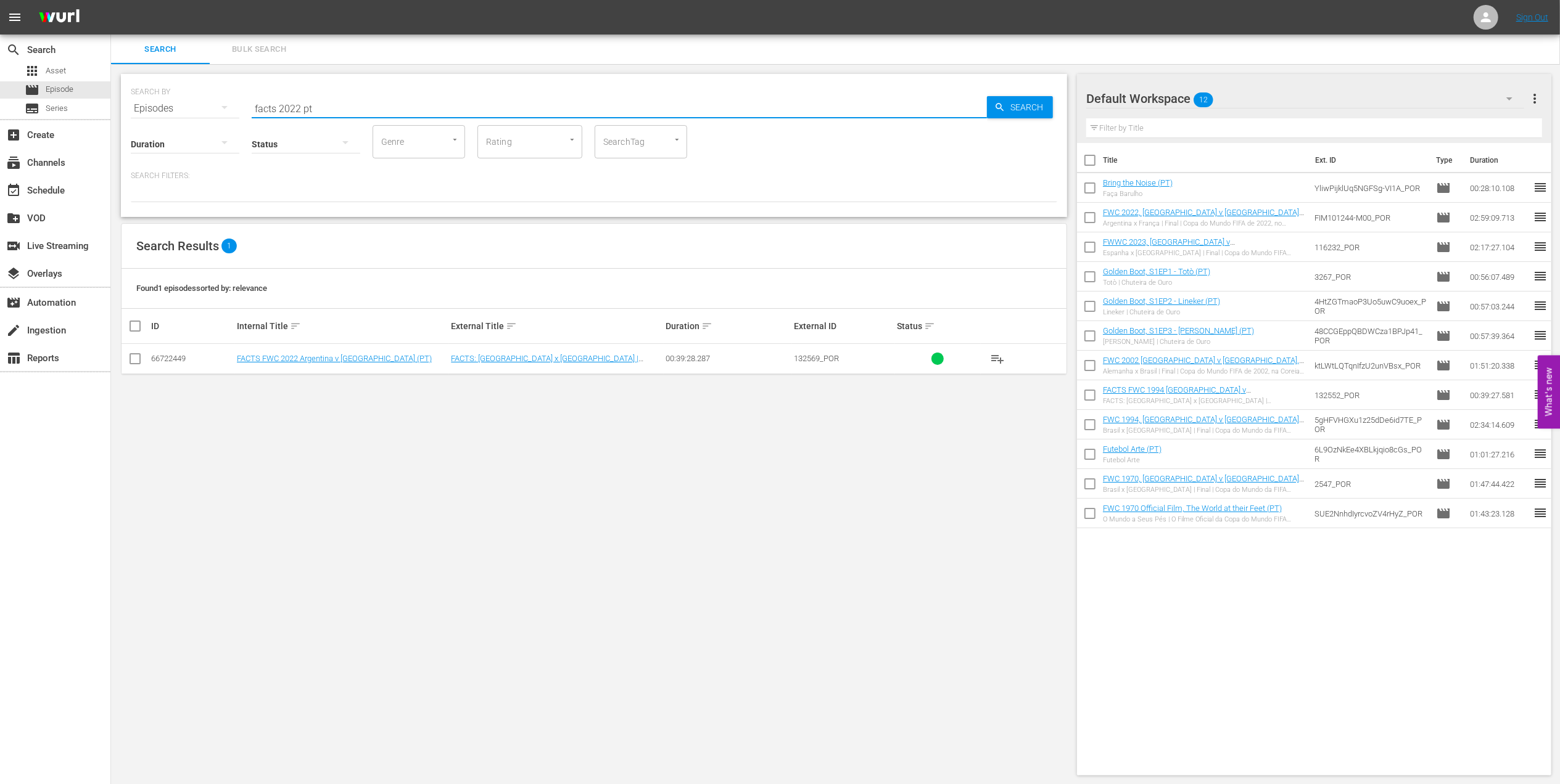
click at [136, 358] on input "checkbox" at bounding box center [135, 361] width 15 height 15
checkbox input "true"
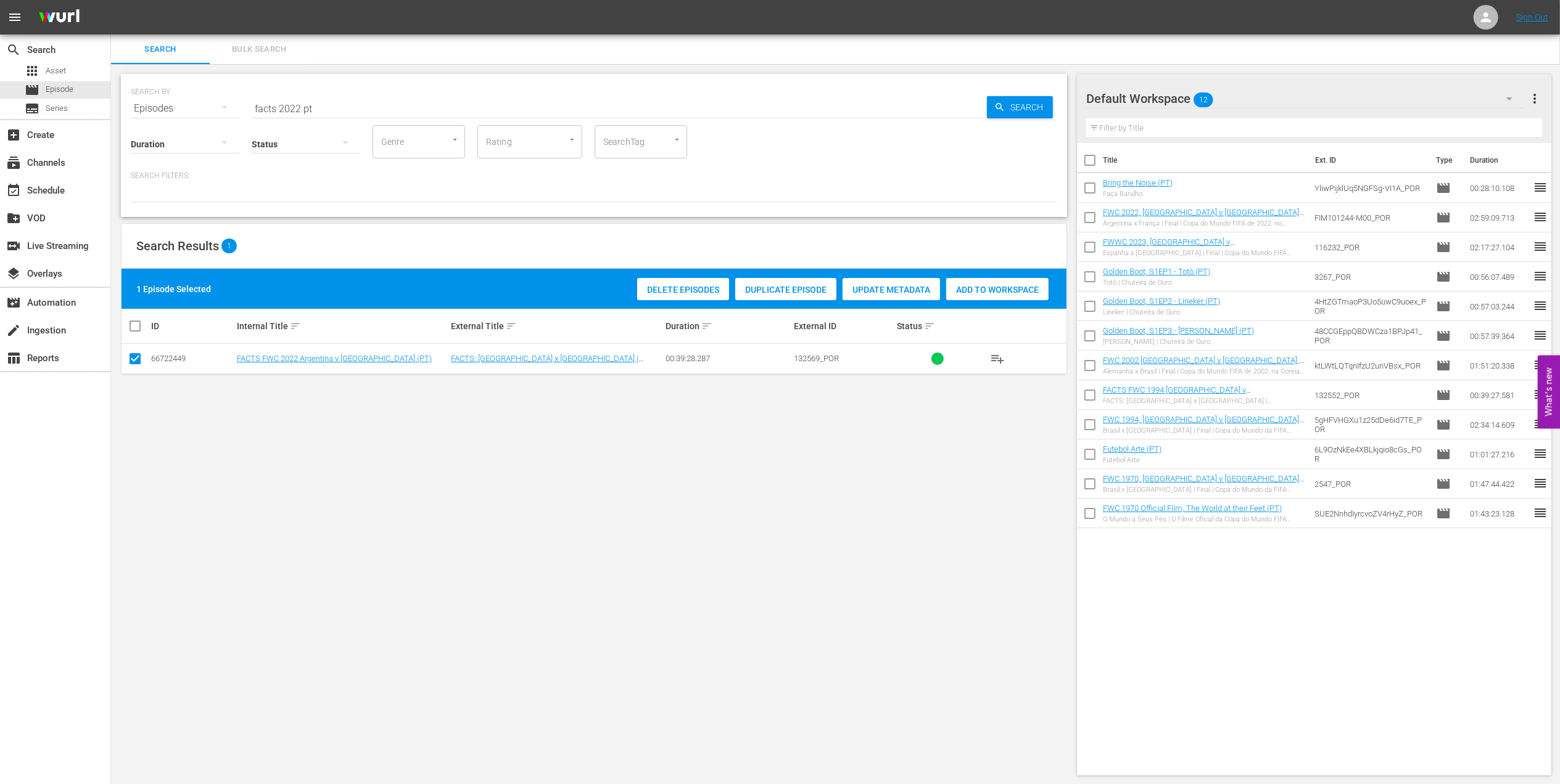
click at [992, 297] on div "Add to Workspace" at bounding box center [997, 290] width 103 height 23
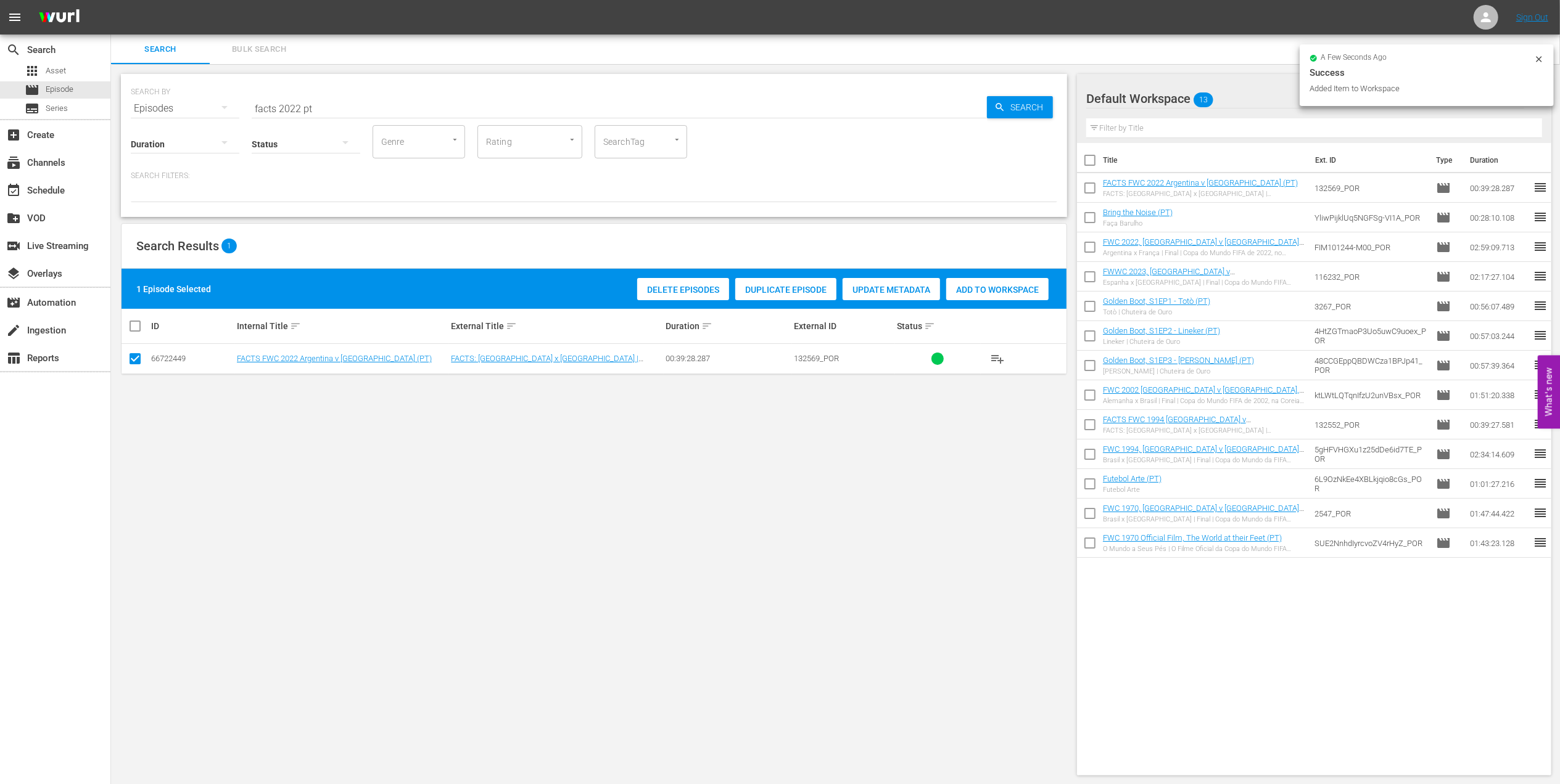
drag, startPoint x: 349, startPoint y: 107, endPoint x: 187, endPoint y: 107, distance: 162.0
click at [187, 107] on div "SEARCH BY Search By Episodes Search ID, Title, Description, Keywords, or Catego…" at bounding box center [594, 101] width 926 height 45
paste input "FWC 1998, [GEOGRAPHIC_DATA] v [GEOGRAPHIC_DATA], Group Stage"
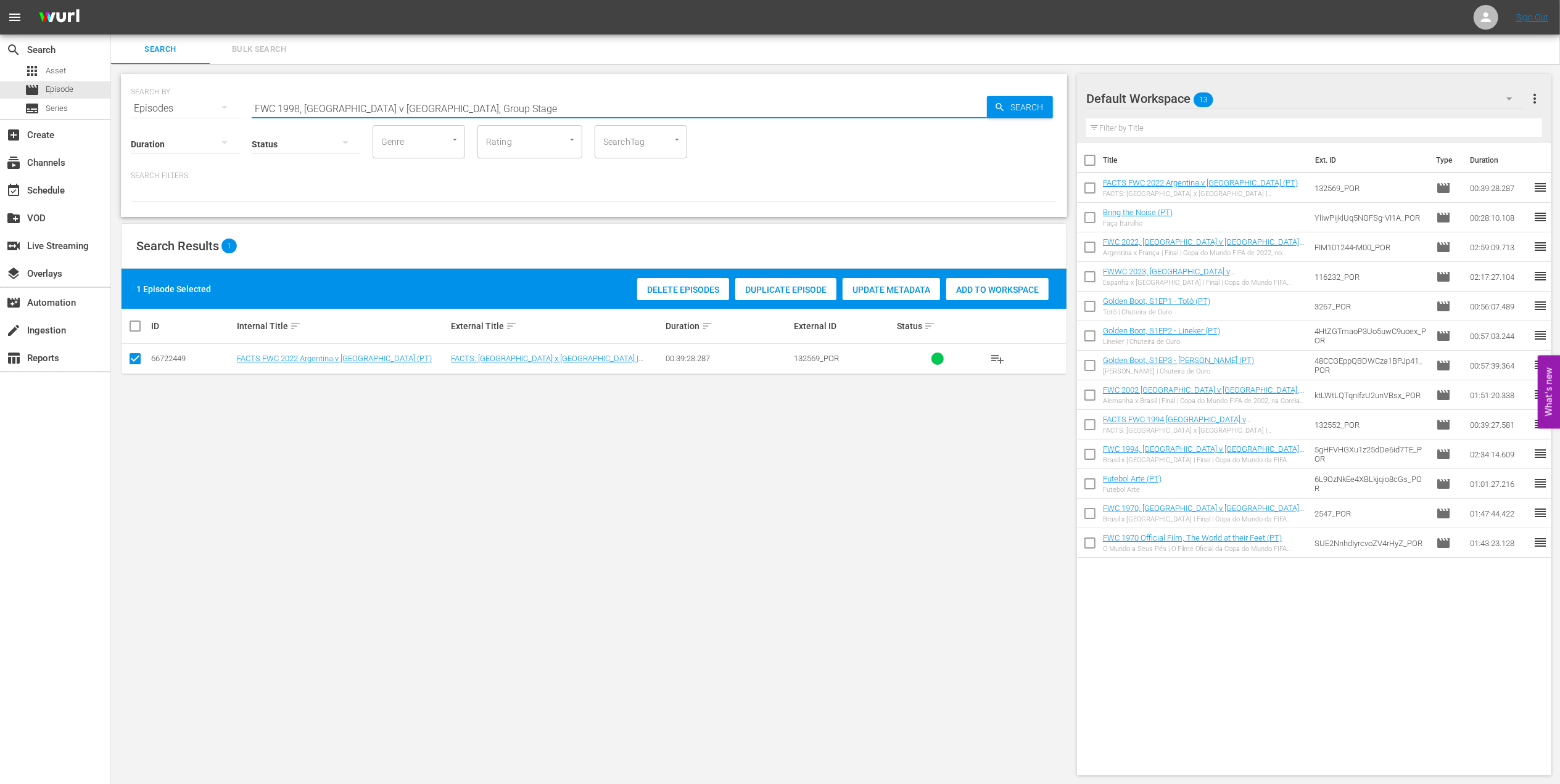
click at [475, 102] on input "FWC 1998, [GEOGRAPHIC_DATA] v [GEOGRAPHIC_DATA], Group Stage" at bounding box center [619, 108] width 735 height 30
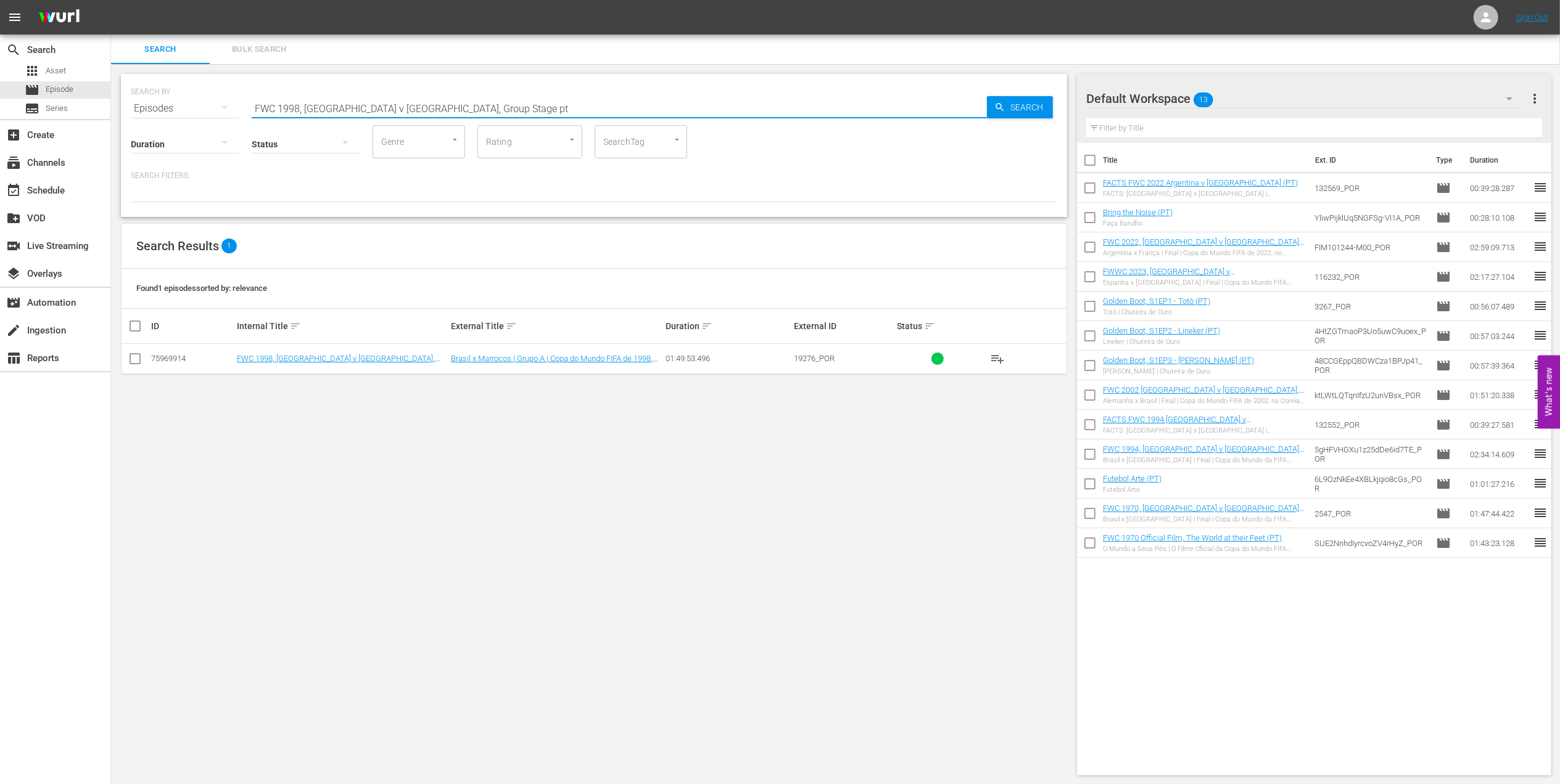
type input "FWC 1998, [GEOGRAPHIC_DATA] v [GEOGRAPHIC_DATA], Group Stage pt"
click at [136, 361] on input "checkbox" at bounding box center [135, 361] width 15 height 15
checkbox input "true"
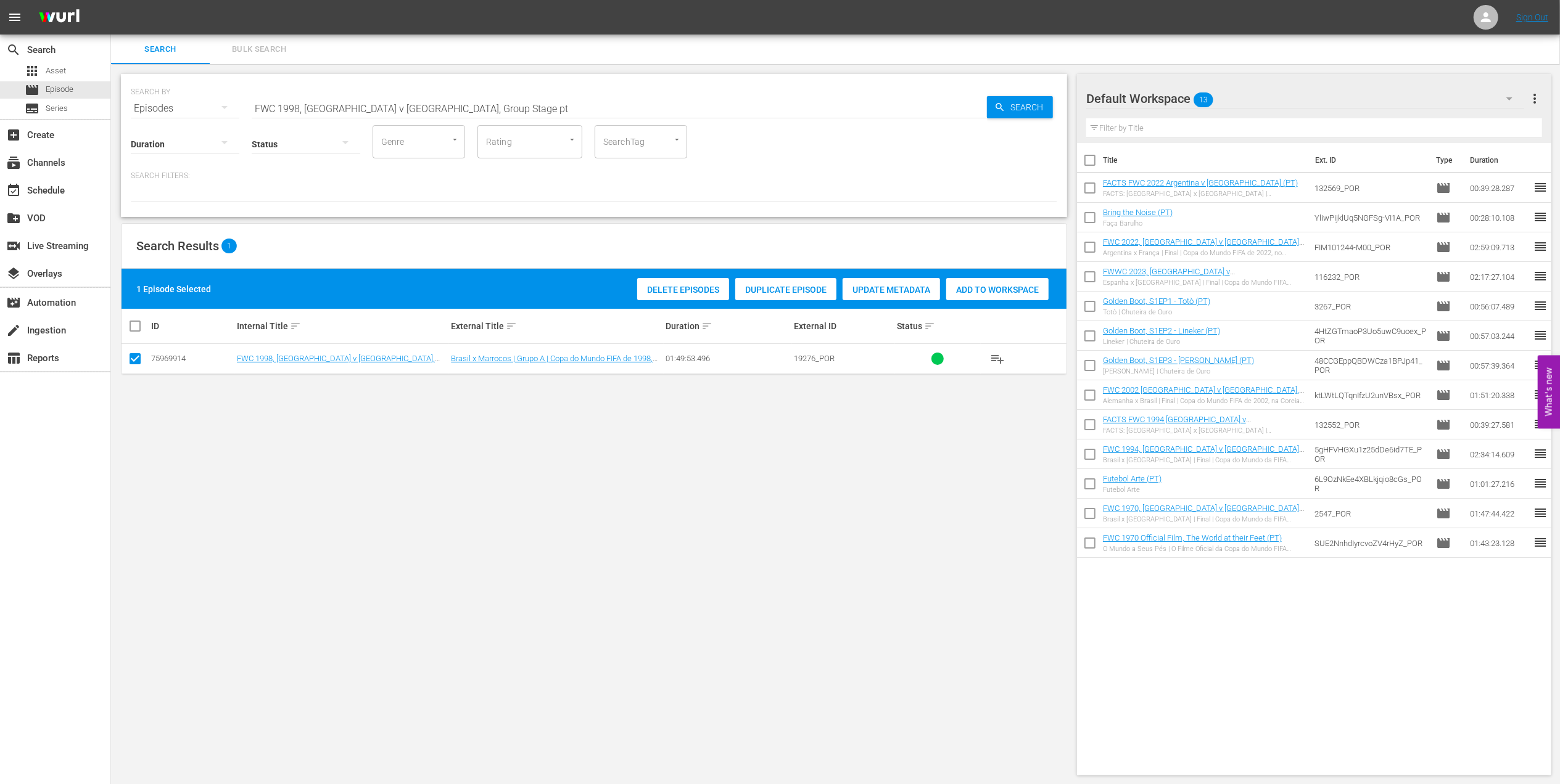
click at [984, 284] on div "Add to Workspace" at bounding box center [997, 290] width 103 height 23
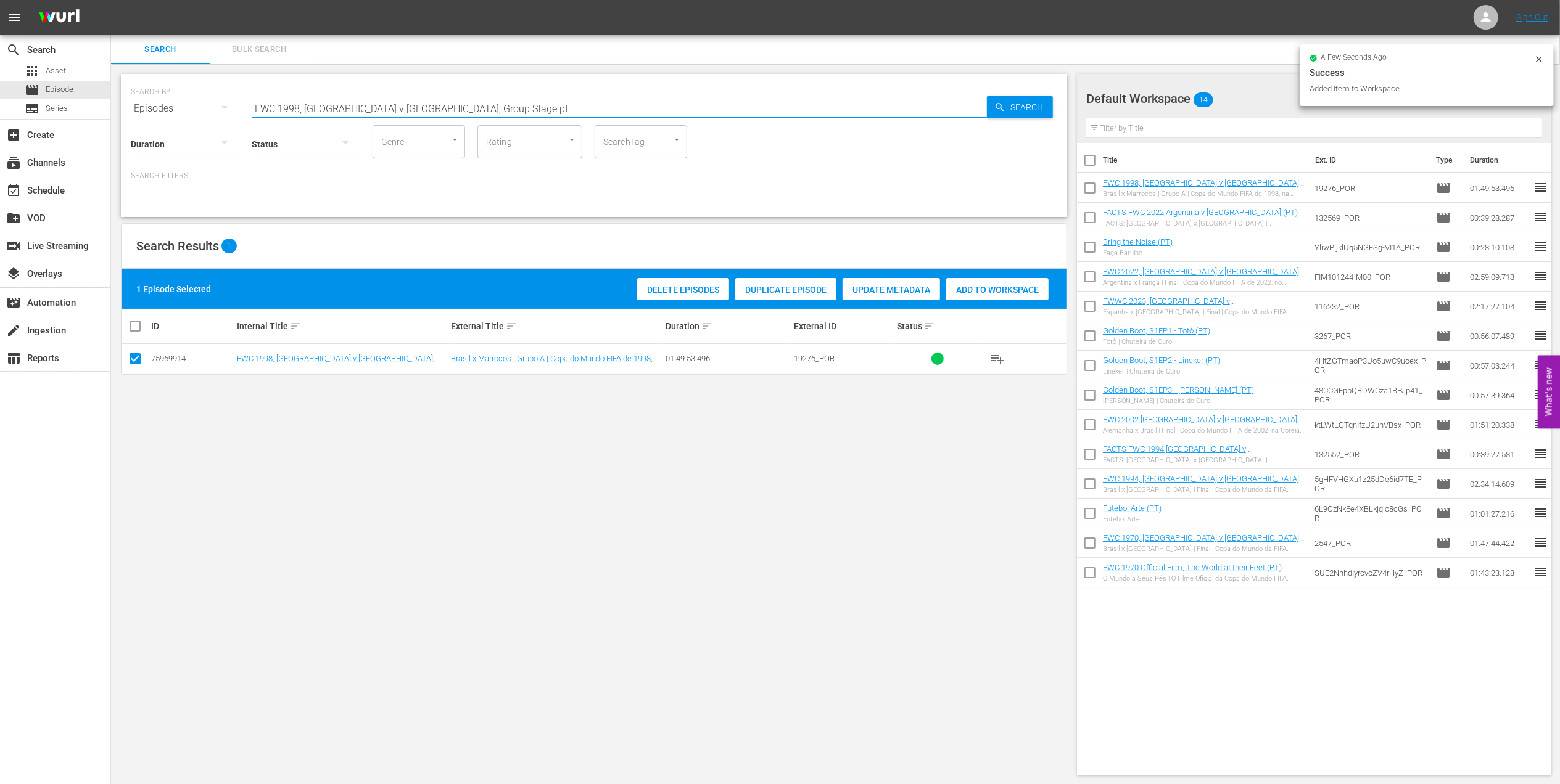
drag, startPoint x: 444, startPoint y: 110, endPoint x: 176, endPoint y: 110, distance: 268.0
click at [176, 110] on div "SEARCH BY Search By Episodes Search ID, Title, Description, Keywords, or Catego…" at bounding box center [594, 101] width 926 height 45
paste input "- Final - [GEOGRAPHIC_DATA] v [GEOGRAPHIC_DATA]"
click at [464, 112] on input "FWC 1998 - Final - [GEOGRAPHIC_DATA] v [GEOGRAPHIC_DATA]" at bounding box center [619, 108] width 735 height 30
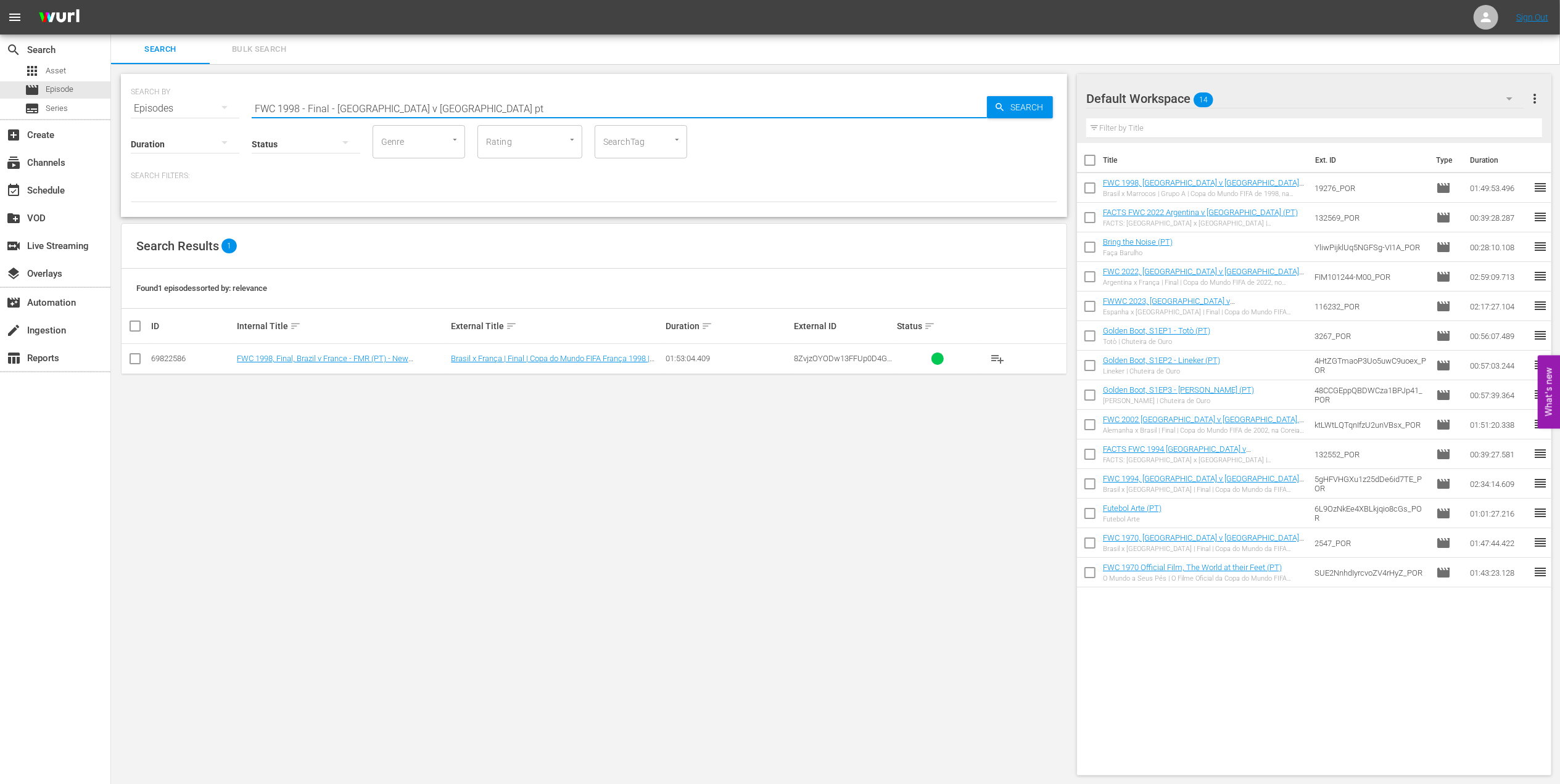
type input "FWC 1998 - Final - [GEOGRAPHIC_DATA] v [GEOGRAPHIC_DATA] pt"
click at [136, 358] on input "checkbox" at bounding box center [135, 361] width 15 height 15
checkbox input "true"
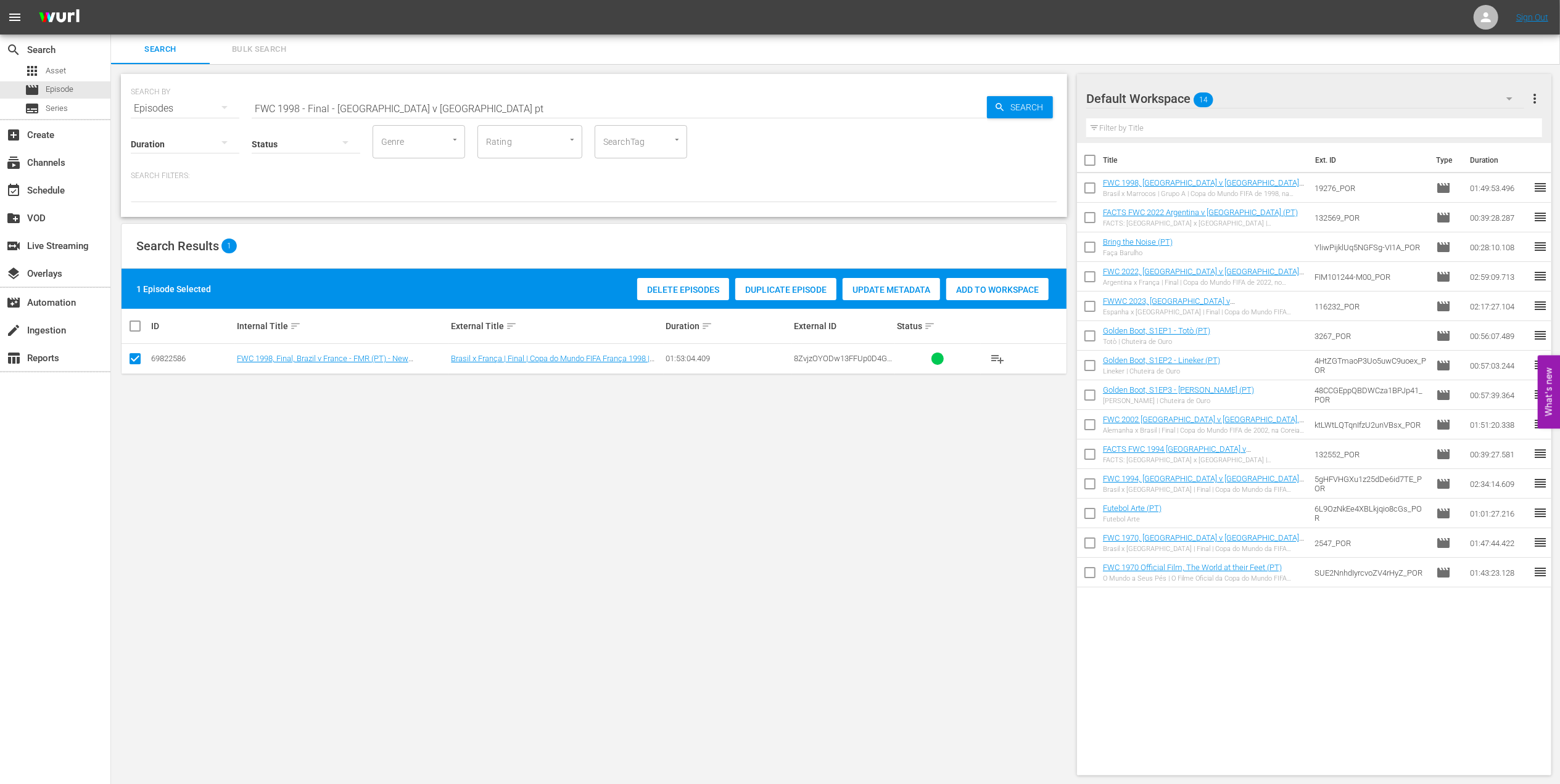
click at [987, 288] on span "Add to Workspace" at bounding box center [997, 289] width 103 height 10
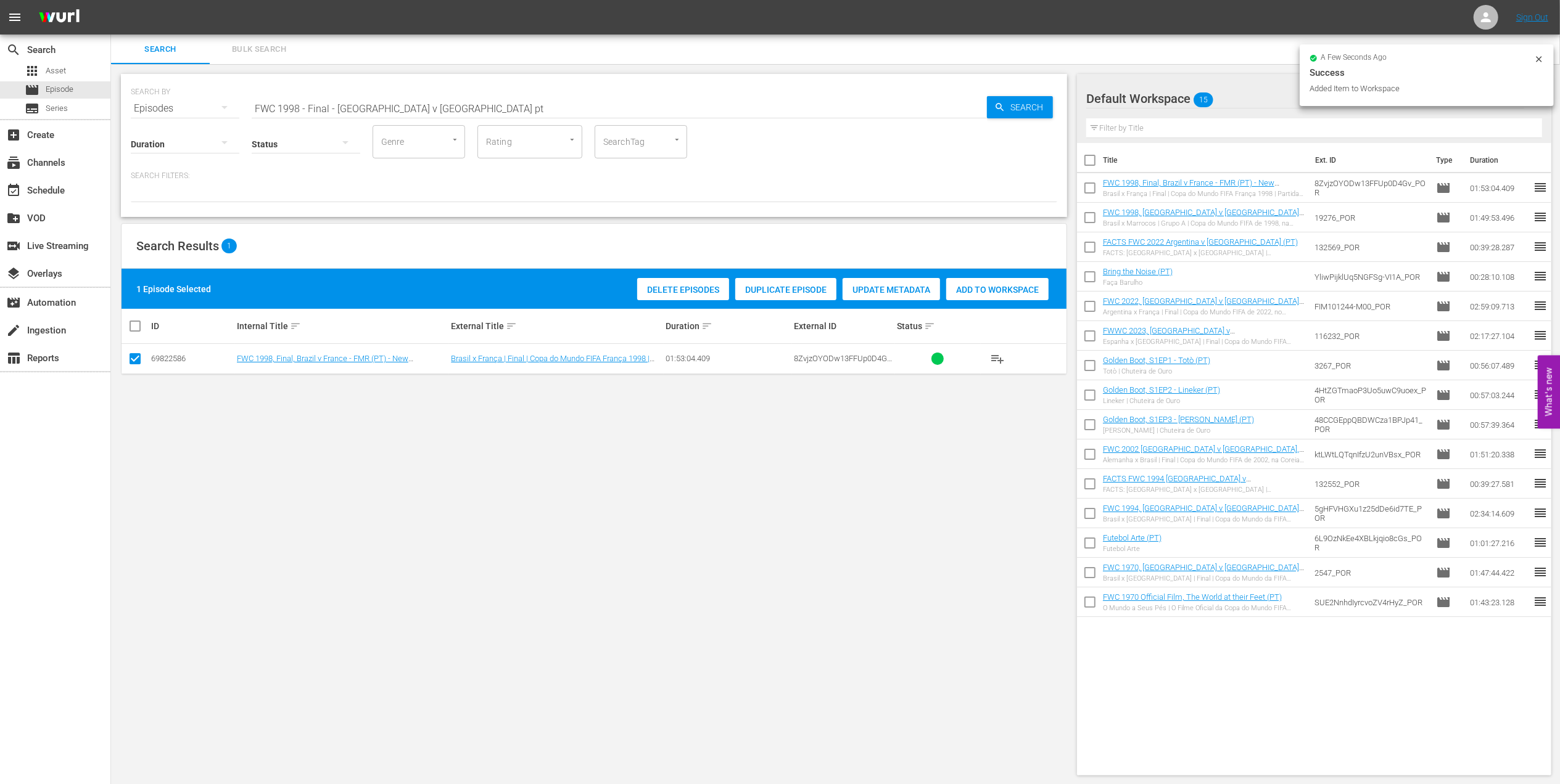
click at [141, 104] on div "SEARCH BY Search By Episodes Search ID, Title, Description, Keywords, or Catego…" at bounding box center [594, 101] width 926 height 45
paste input "2015 FIFA U-20 World Cup Brazil v [GEOGRAPHIC_DATA], Final"
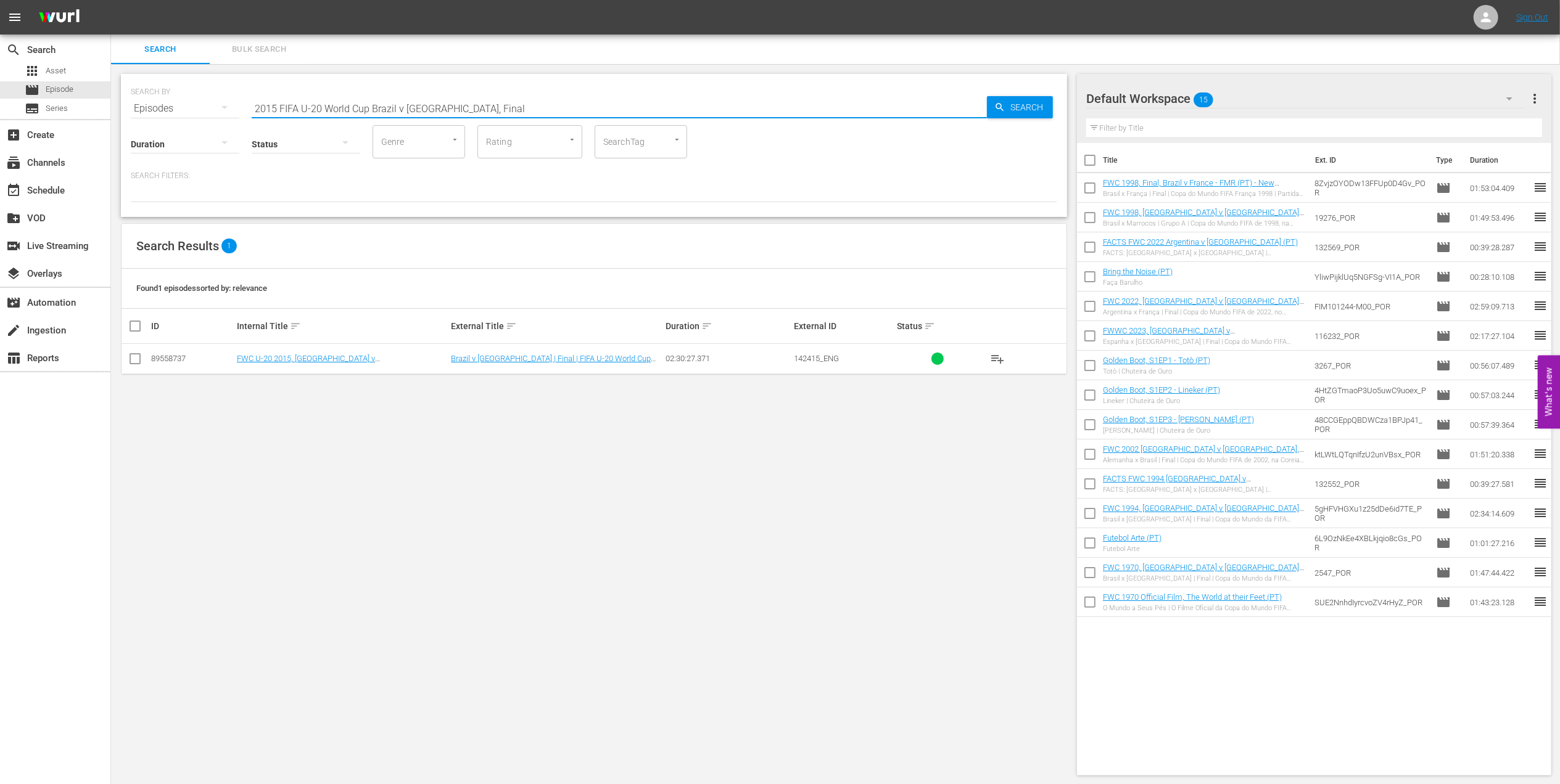
type input "2015 FIFA U-20 World Cup Brazil v [GEOGRAPHIC_DATA], Final"
click at [137, 358] on input "checkbox" at bounding box center [135, 361] width 15 height 15
checkbox input "true"
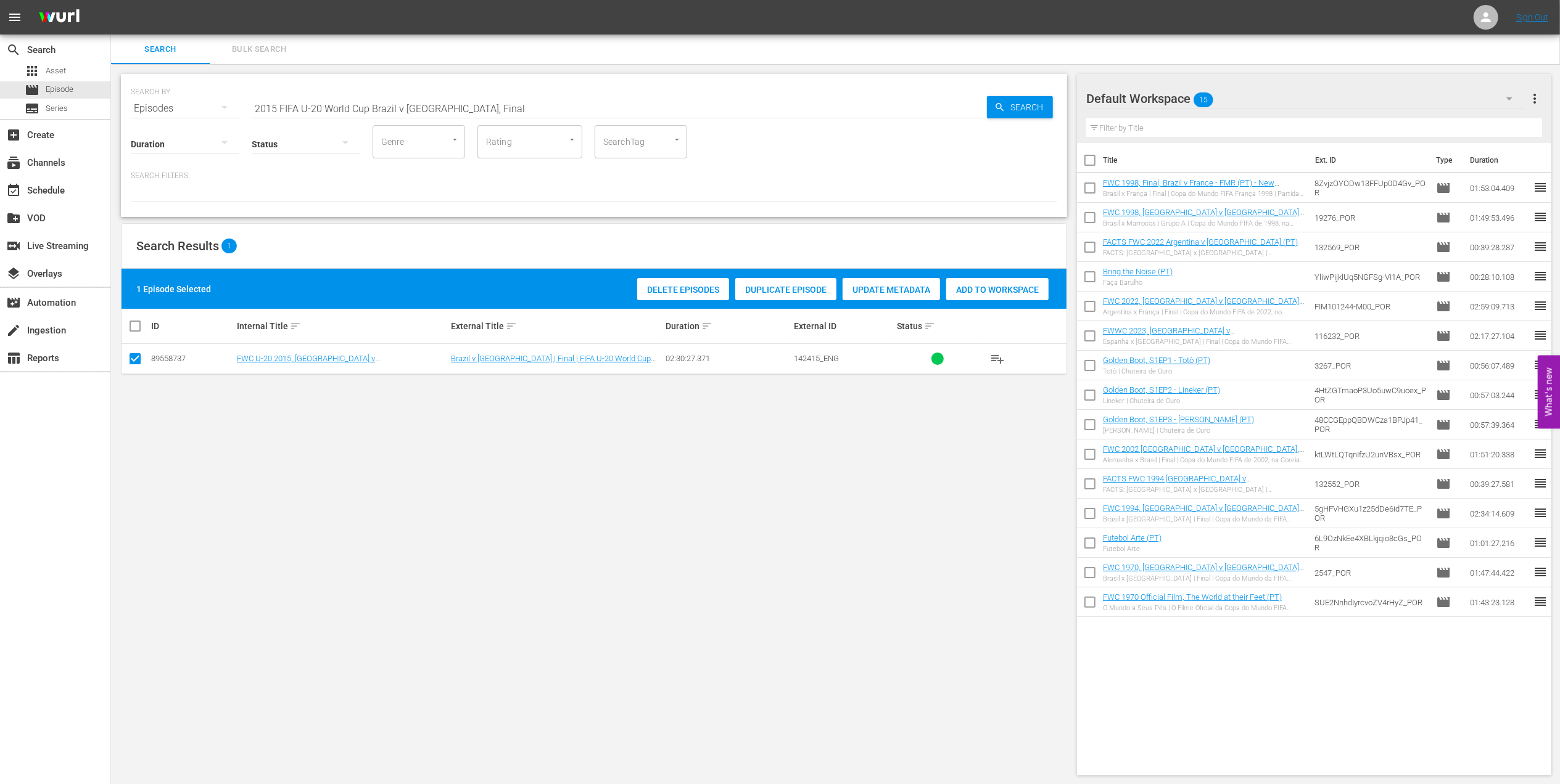
click at [984, 281] on div "Add to Workspace" at bounding box center [997, 290] width 103 height 23
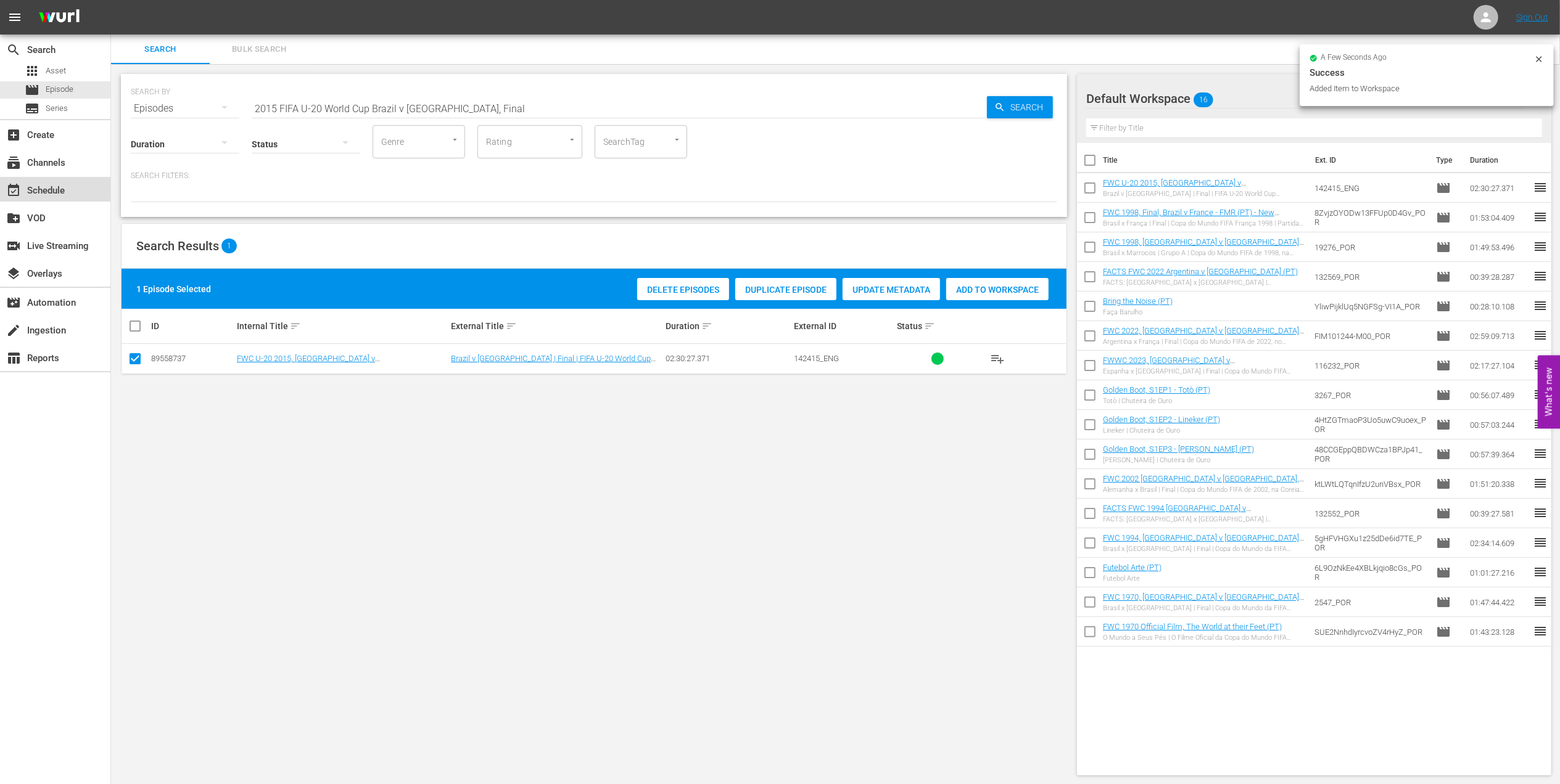
click at [60, 181] on div "event_available Schedule" at bounding box center [55, 189] width 110 height 25
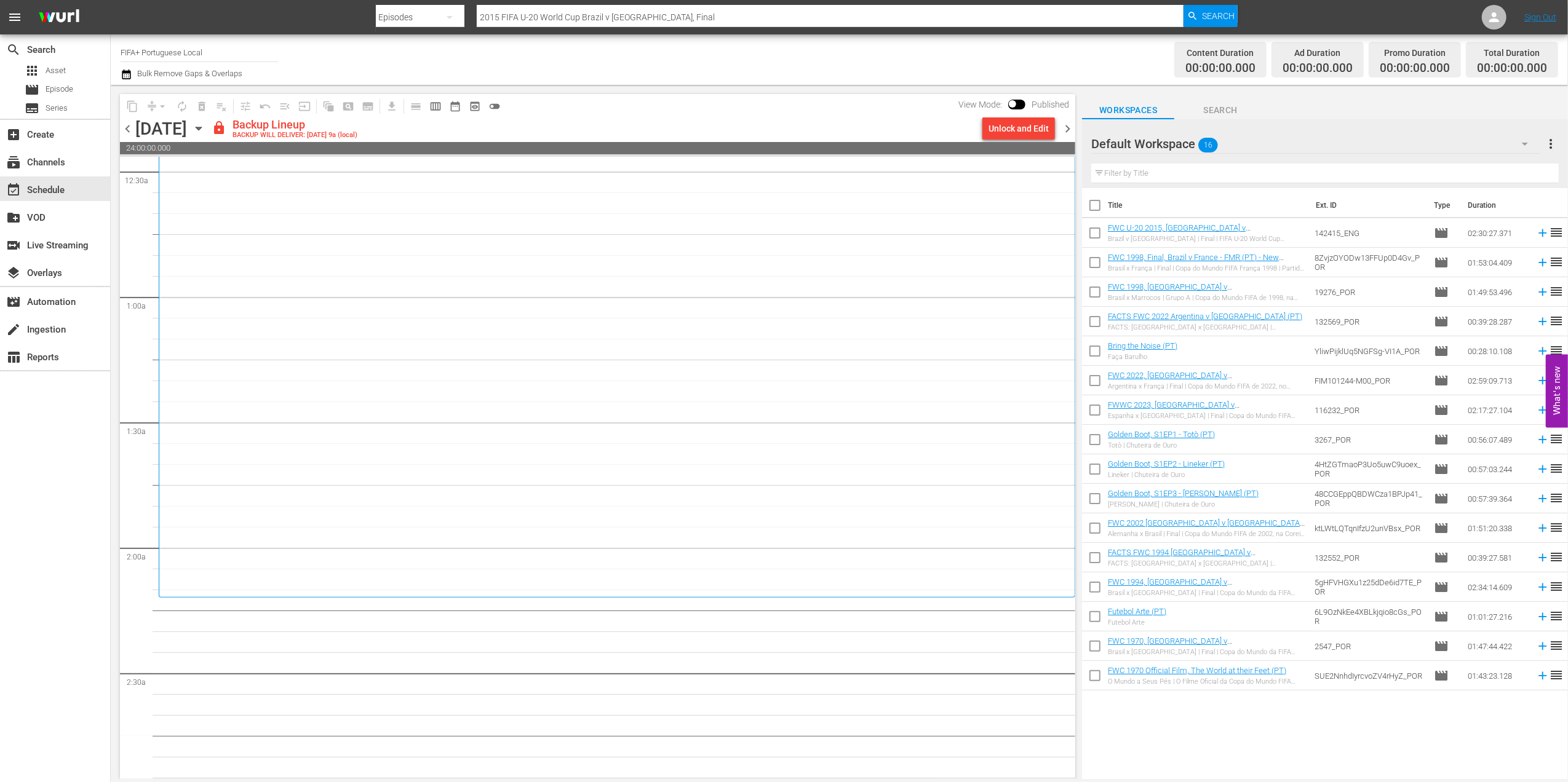
scroll to position [140, 0]
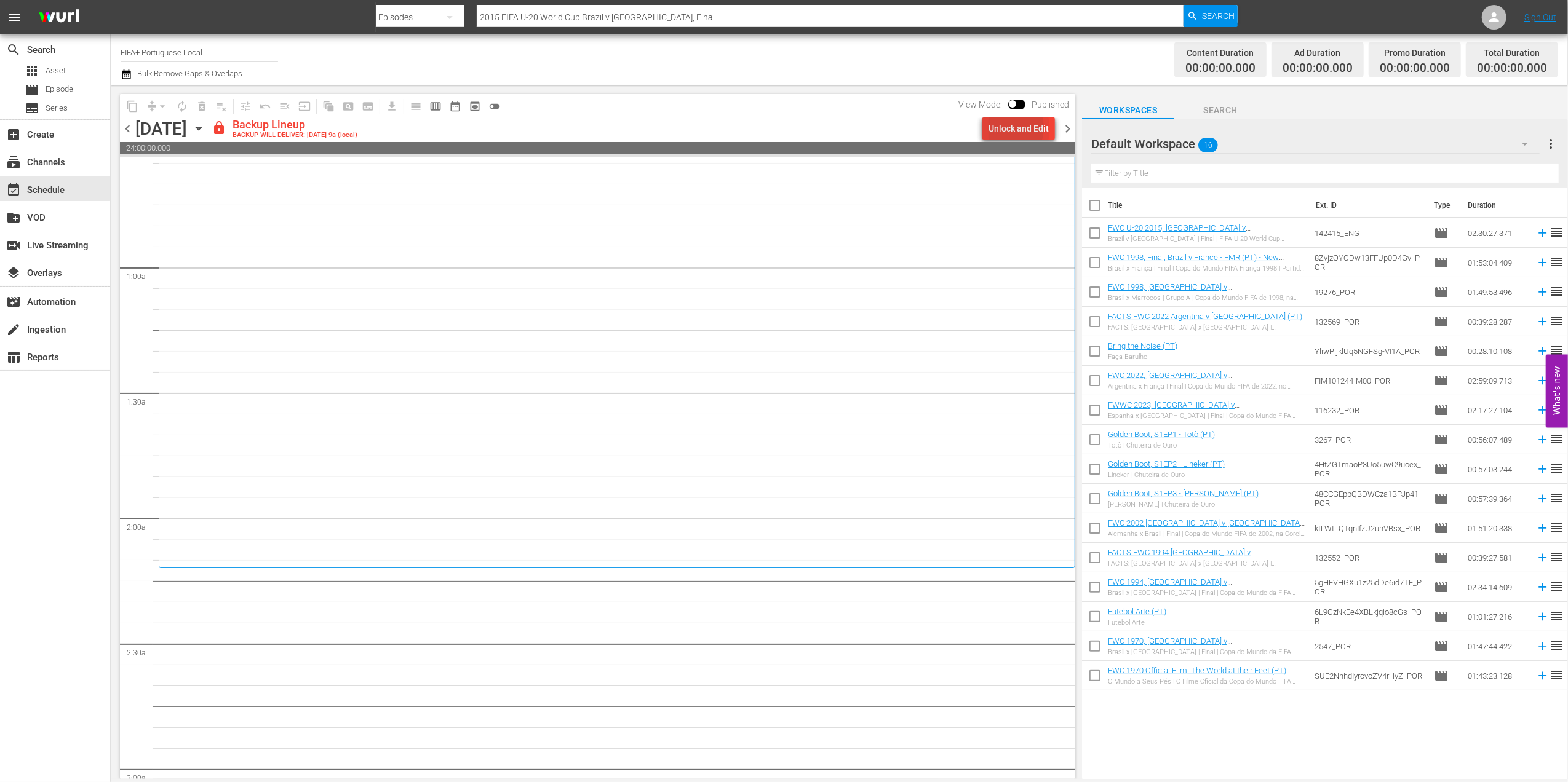
click at [1009, 128] on div "Unlock and Edit" at bounding box center [1019, 129] width 61 height 22
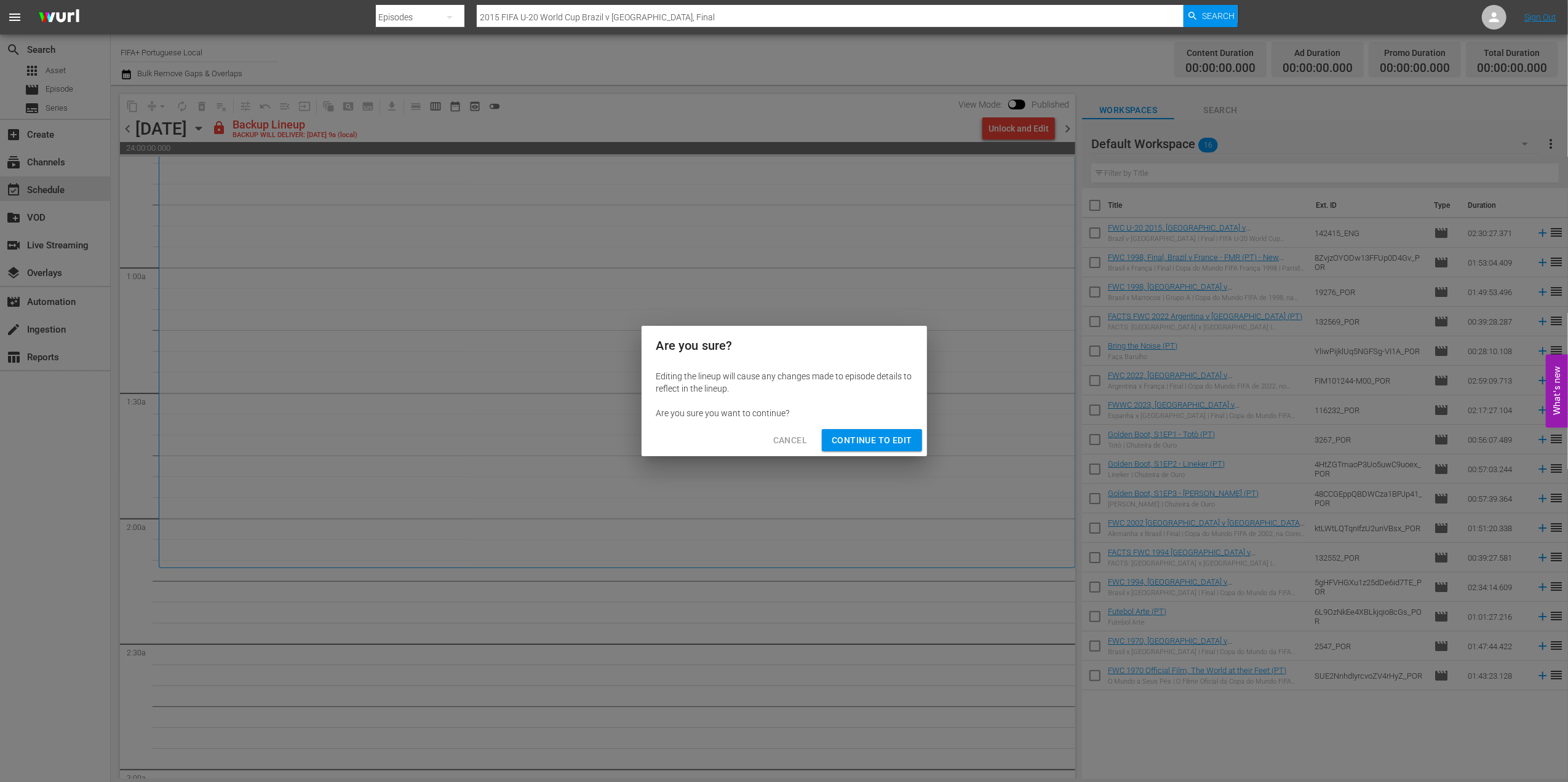
click at [870, 443] on span "Continue to Edit" at bounding box center [872, 441] width 80 height 15
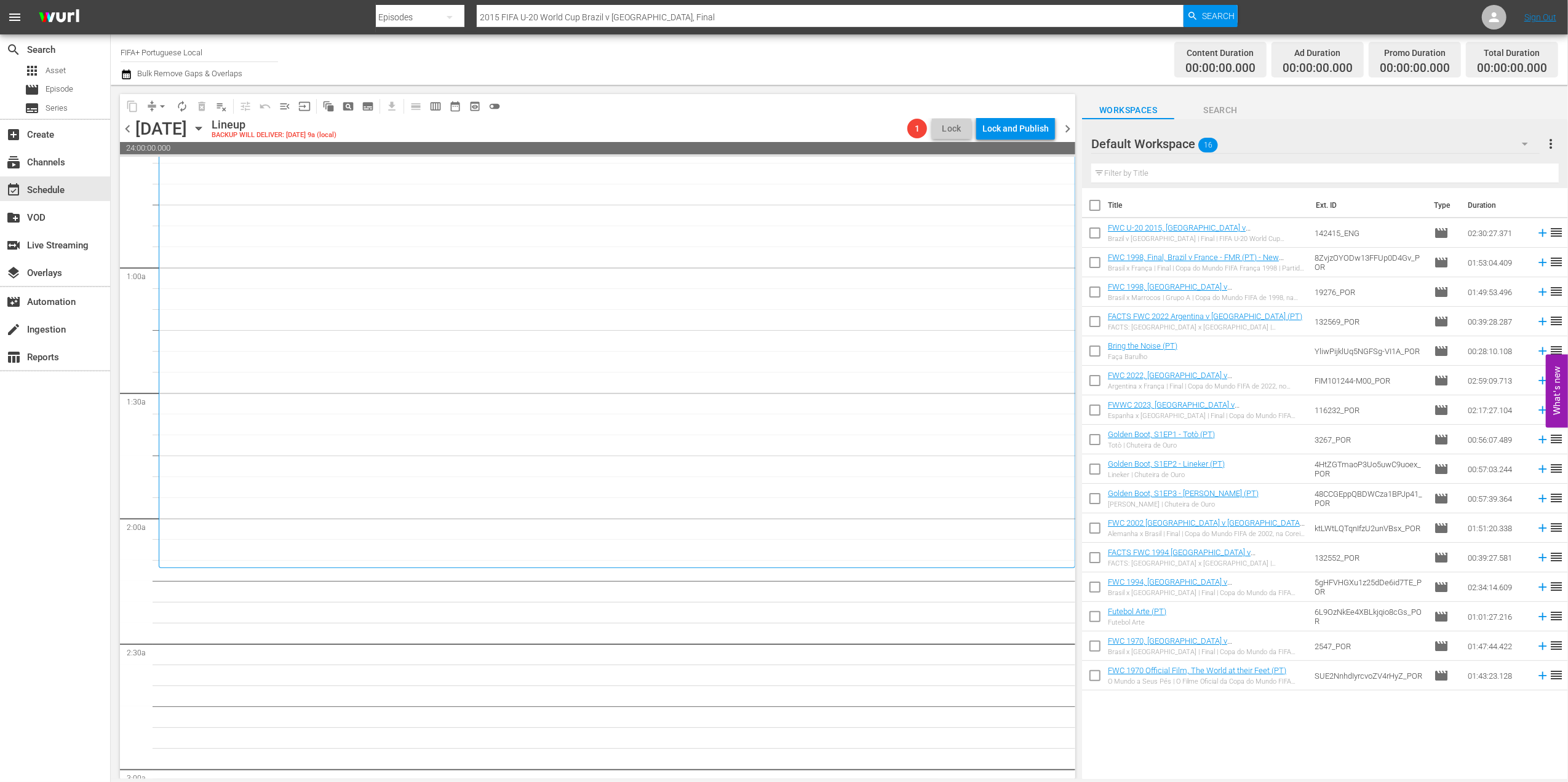
click at [126, 129] on span "chevron_left" at bounding box center [127, 129] width 15 height 15
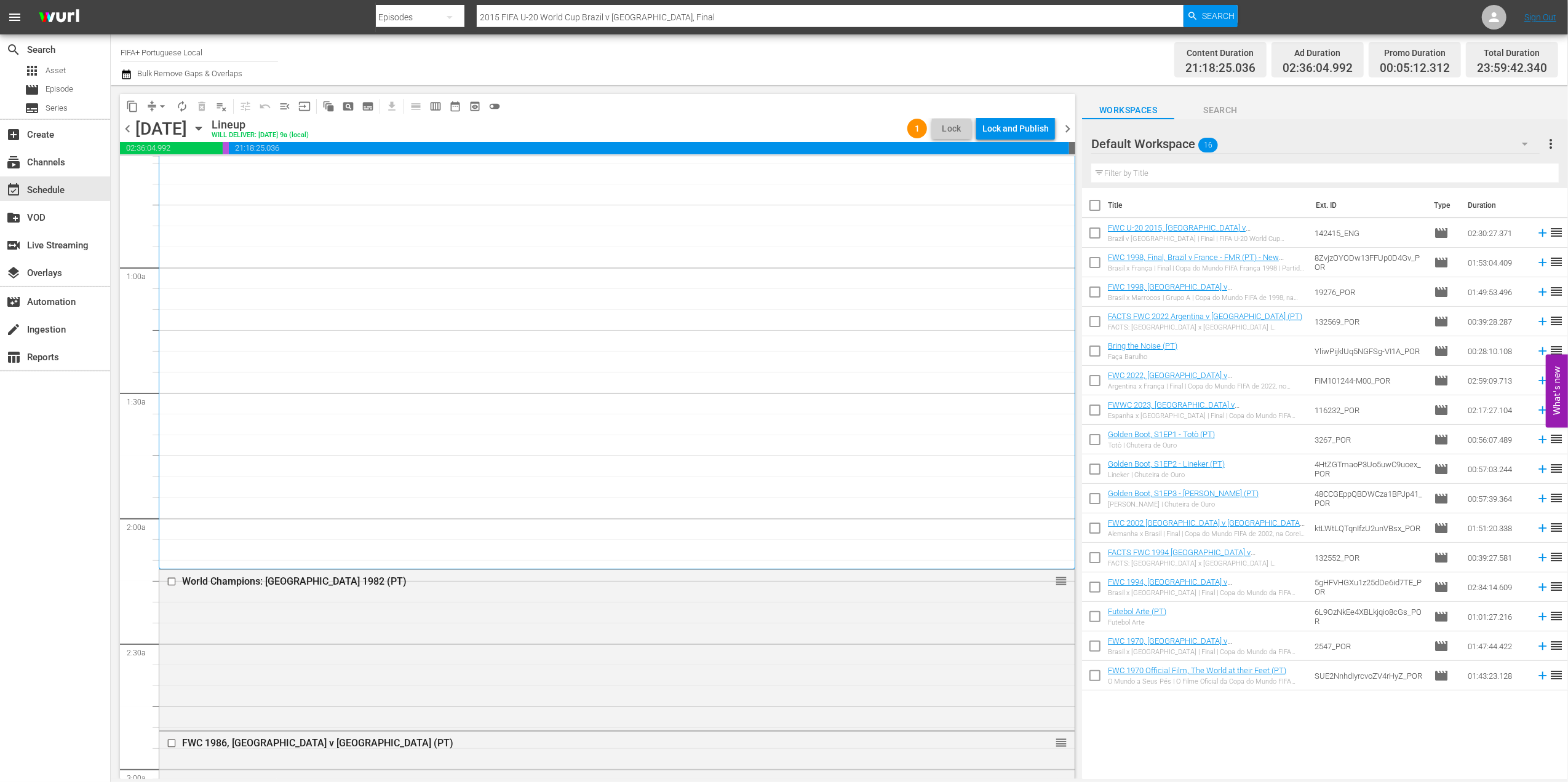
click at [126, 127] on span "chevron_left" at bounding box center [127, 129] width 15 height 15
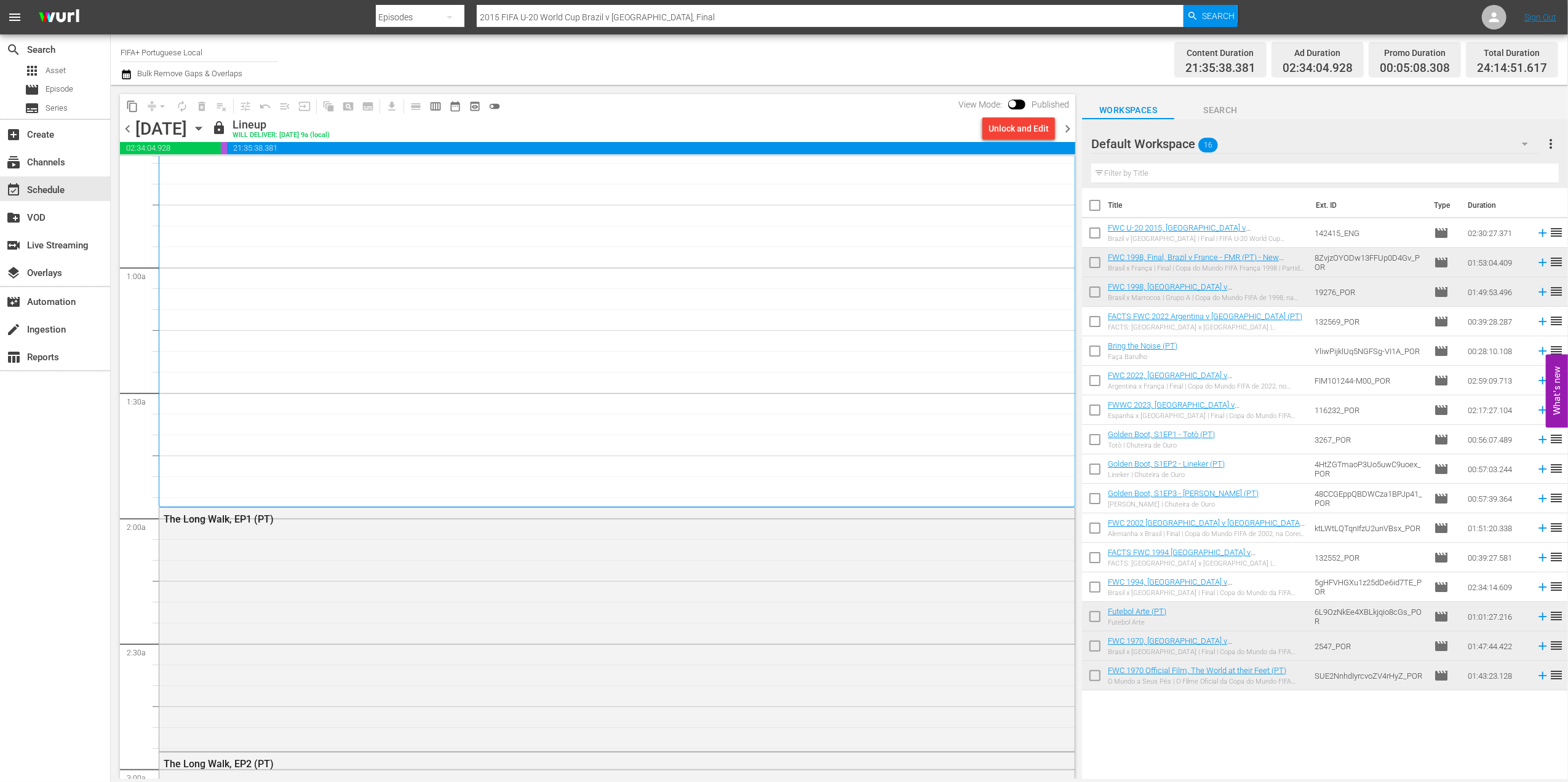
click at [1065, 129] on span "chevron_right" at bounding box center [1067, 129] width 15 height 15
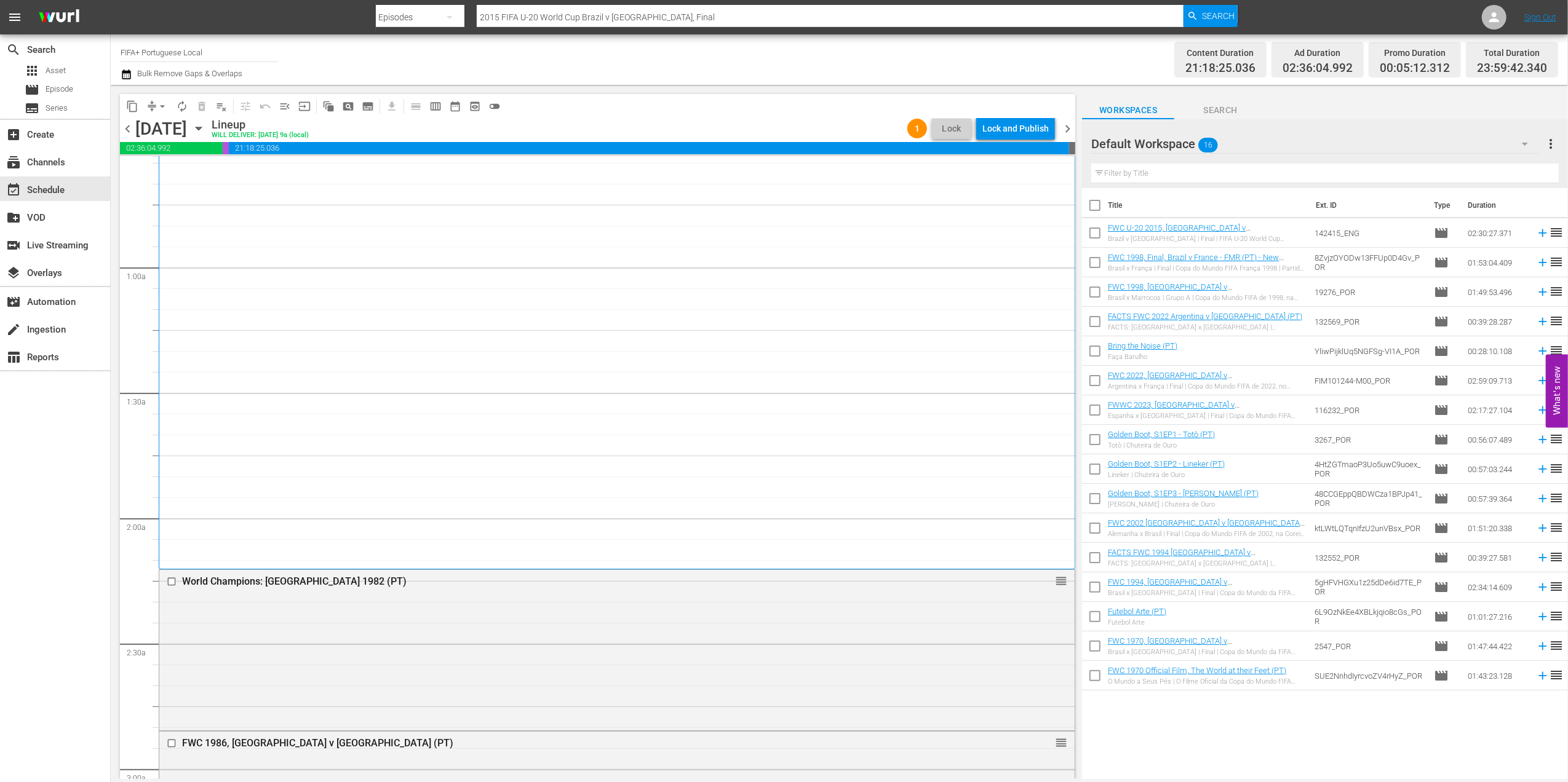
click at [1017, 131] on div "Lock and Publish" at bounding box center [1015, 129] width 66 height 22
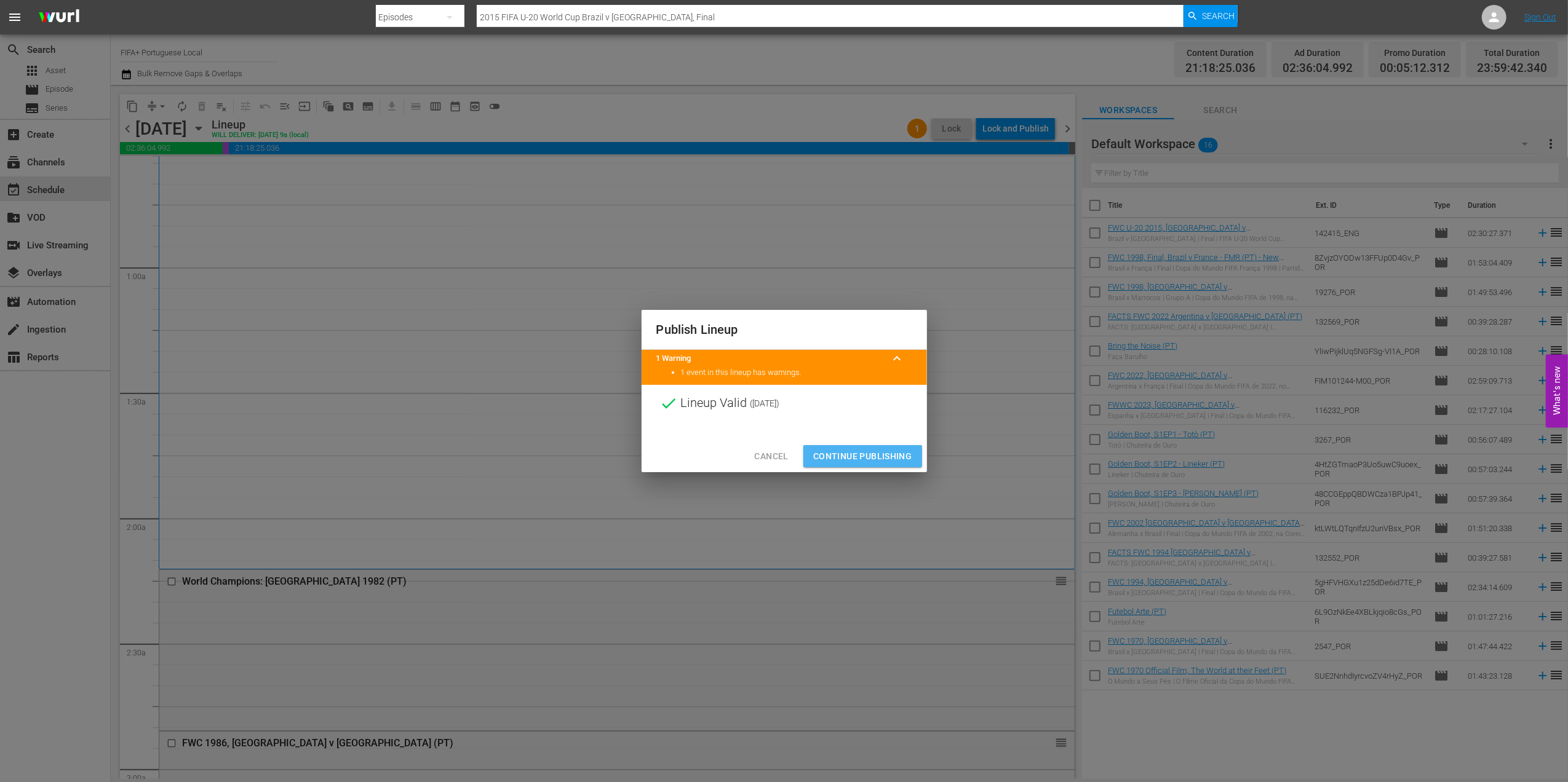
click at [872, 452] on span "Continue Publishing" at bounding box center [863, 457] width 99 height 15
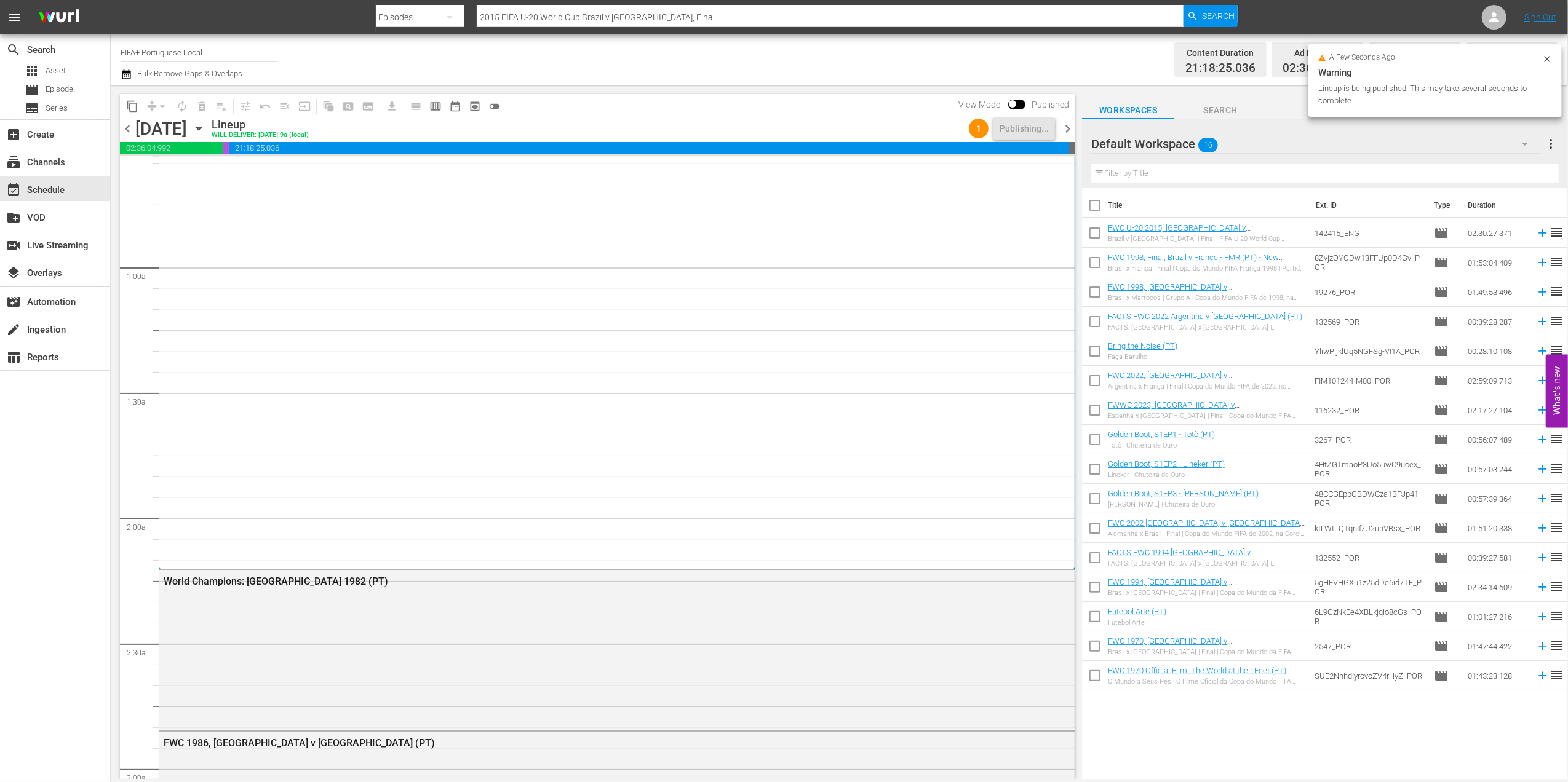
click at [1068, 131] on span "chevron_right" at bounding box center [1067, 129] width 15 height 15
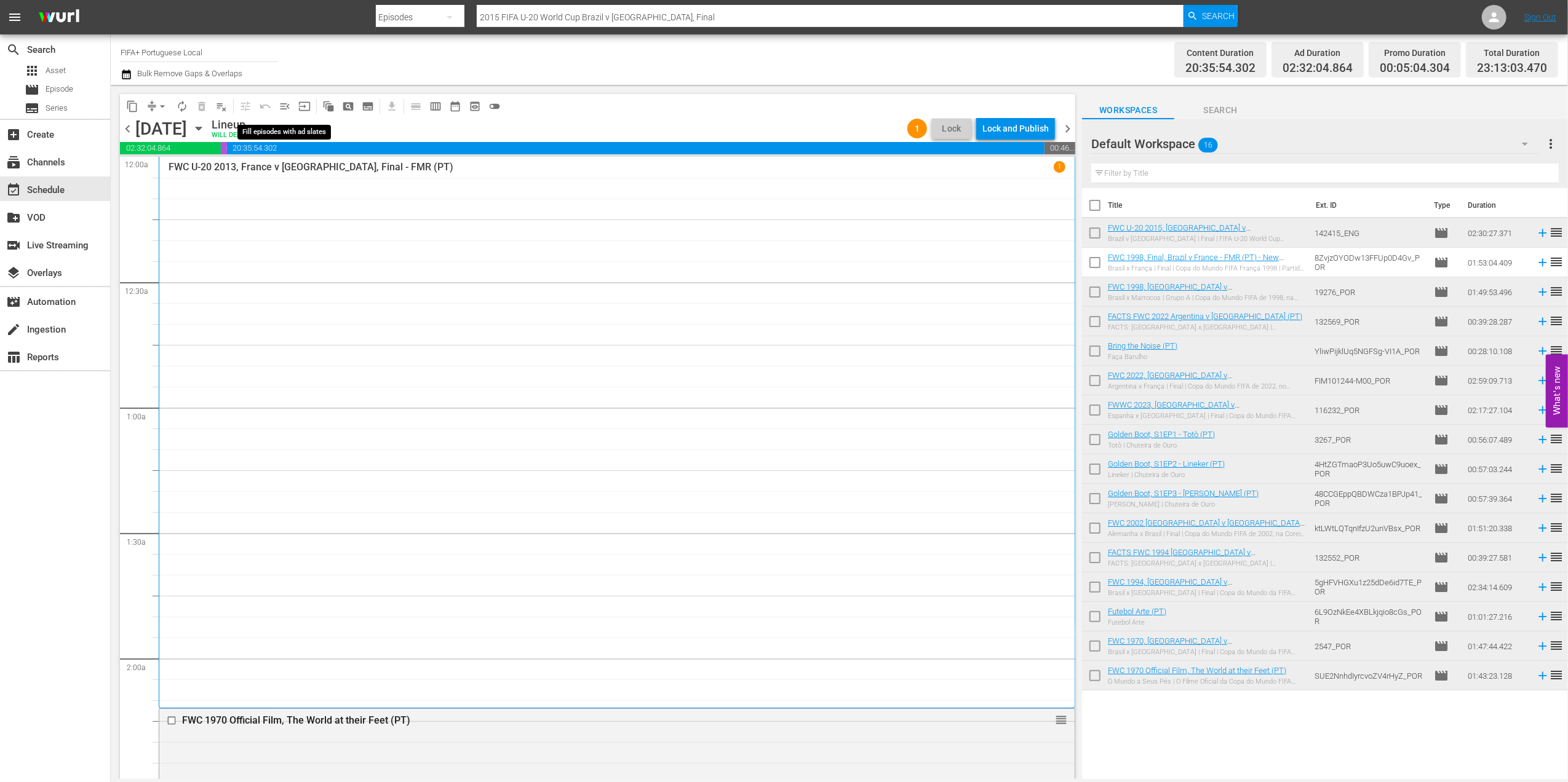
click at [283, 104] on span "menu_open" at bounding box center [285, 106] width 12 height 12
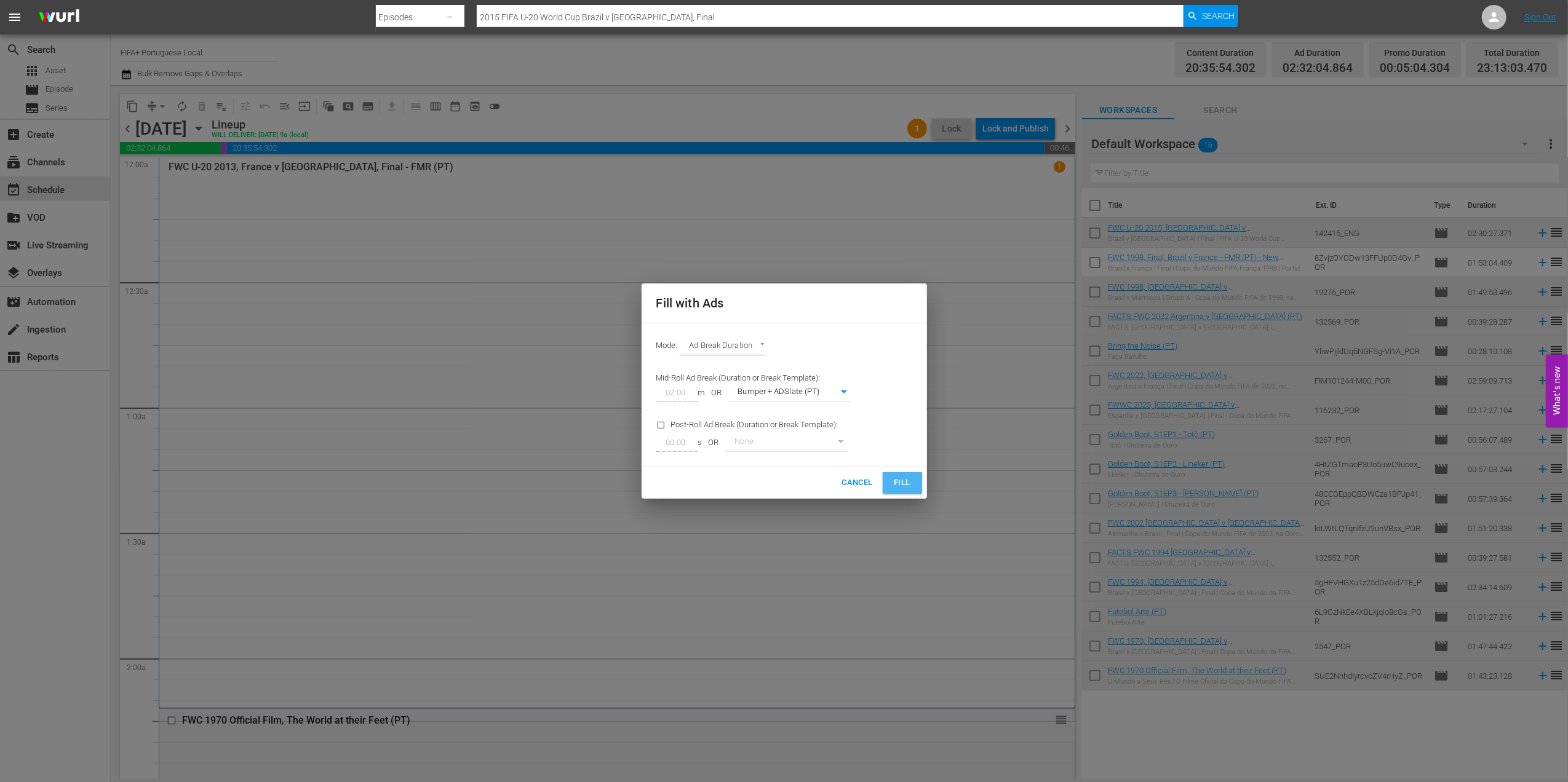
click at [889, 478] on button "Fill" at bounding box center [902, 483] width 39 height 21
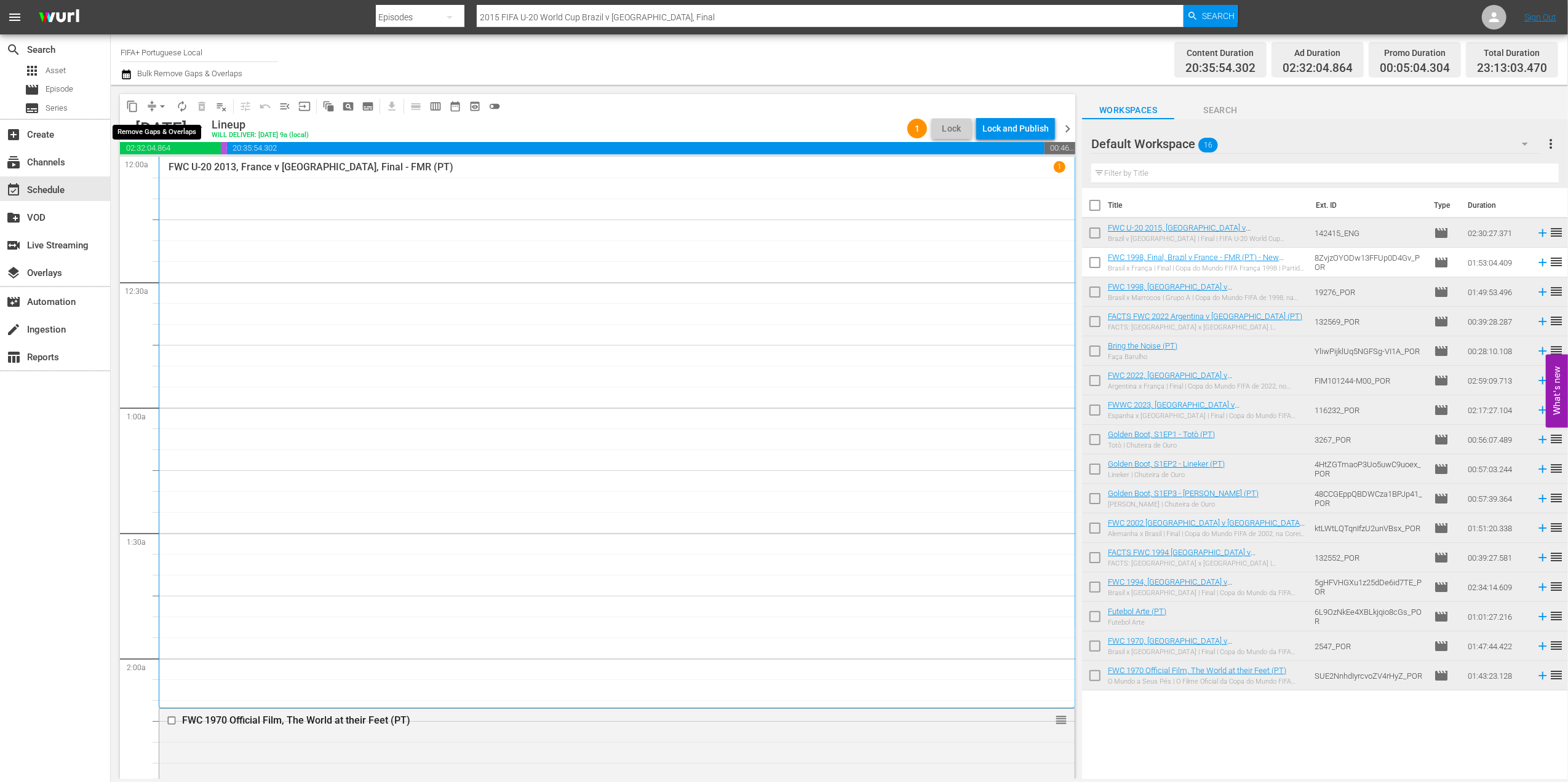
click at [163, 107] on span "arrow_drop_down" at bounding box center [162, 106] width 12 height 12
click at [173, 163] on li "Align to End of Previous Day" at bounding box center [163, 172] width 129 height 21
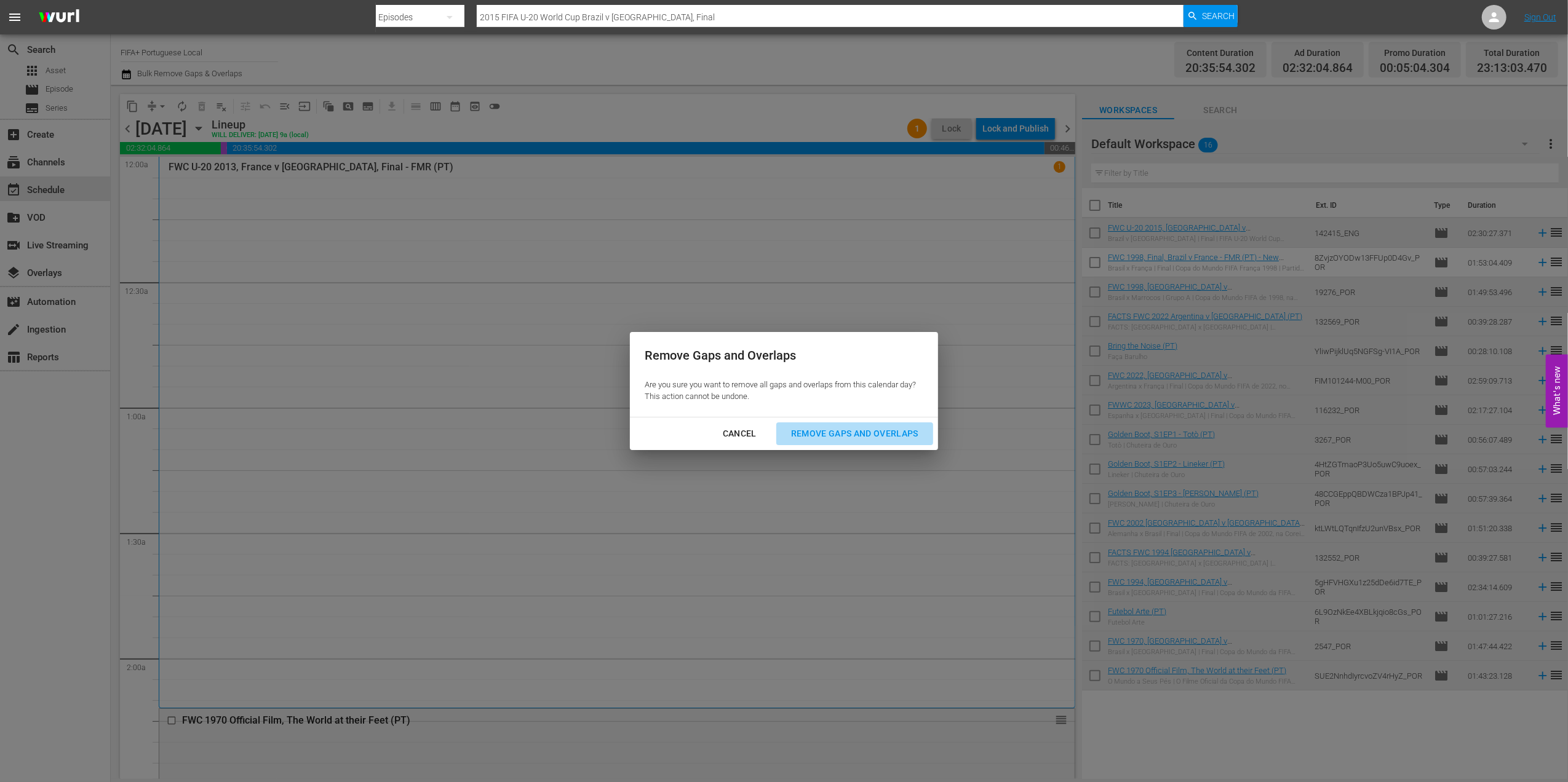
click at [848, 441] on div "Remove Gaps and Overlaps" at bounding box center [855, 434] width 147 height 15
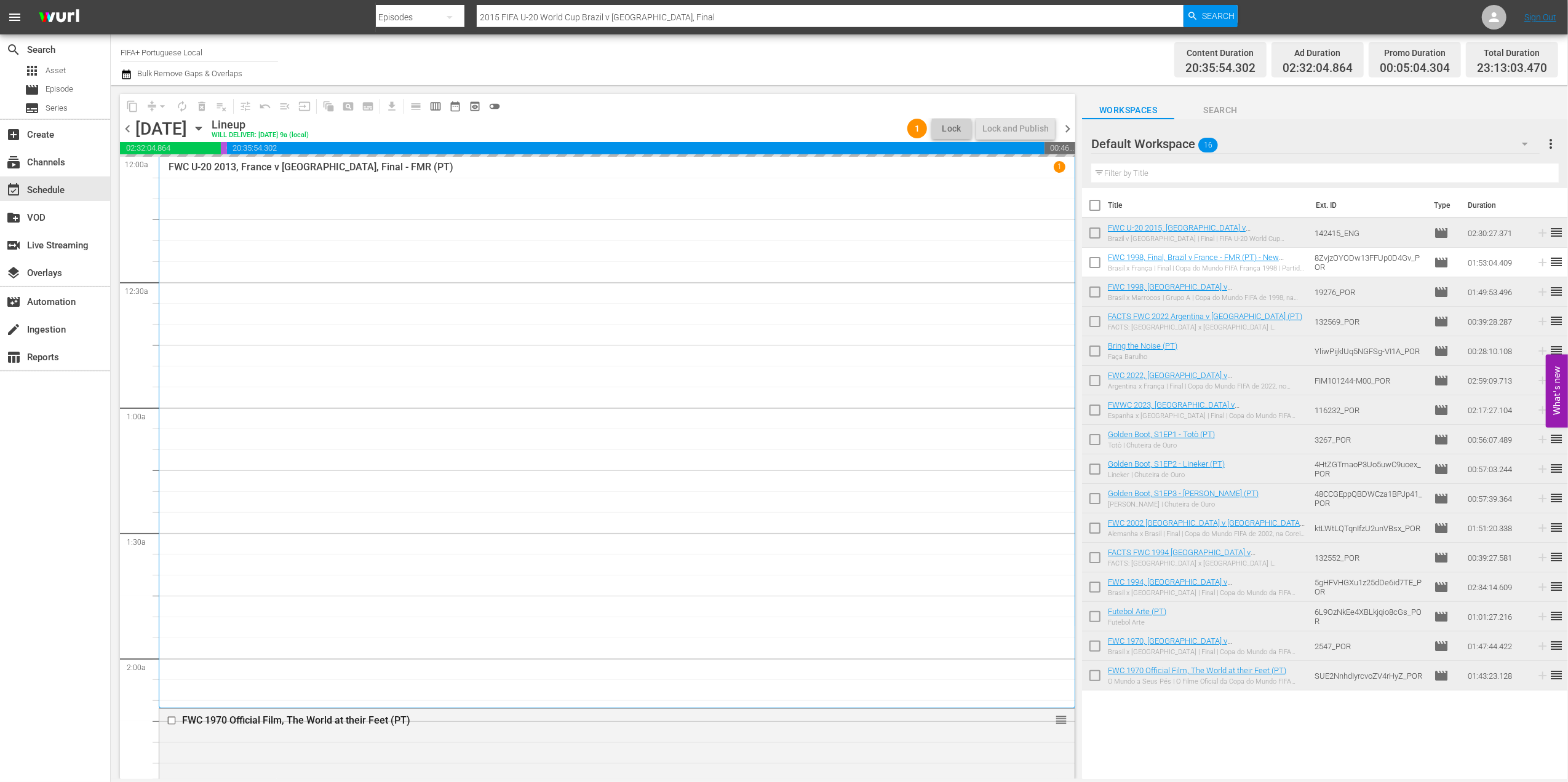
click at [127, 126] on span "chevron_left" at bounding box center [127, 129] width 15 height 15
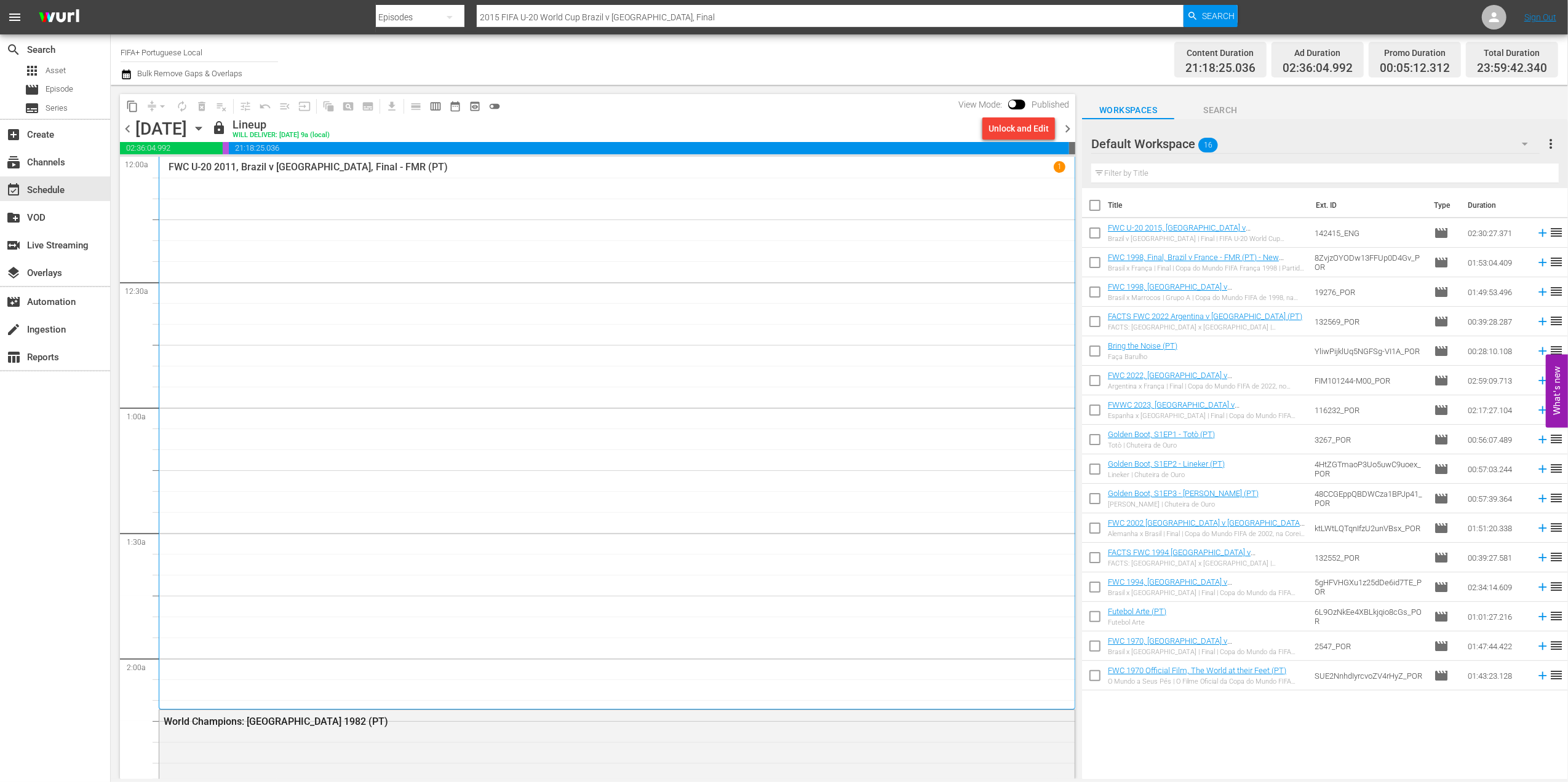
click at [1066, 126] on span "chevron_right" at bounding box center [1067, 129] width 15 height 15
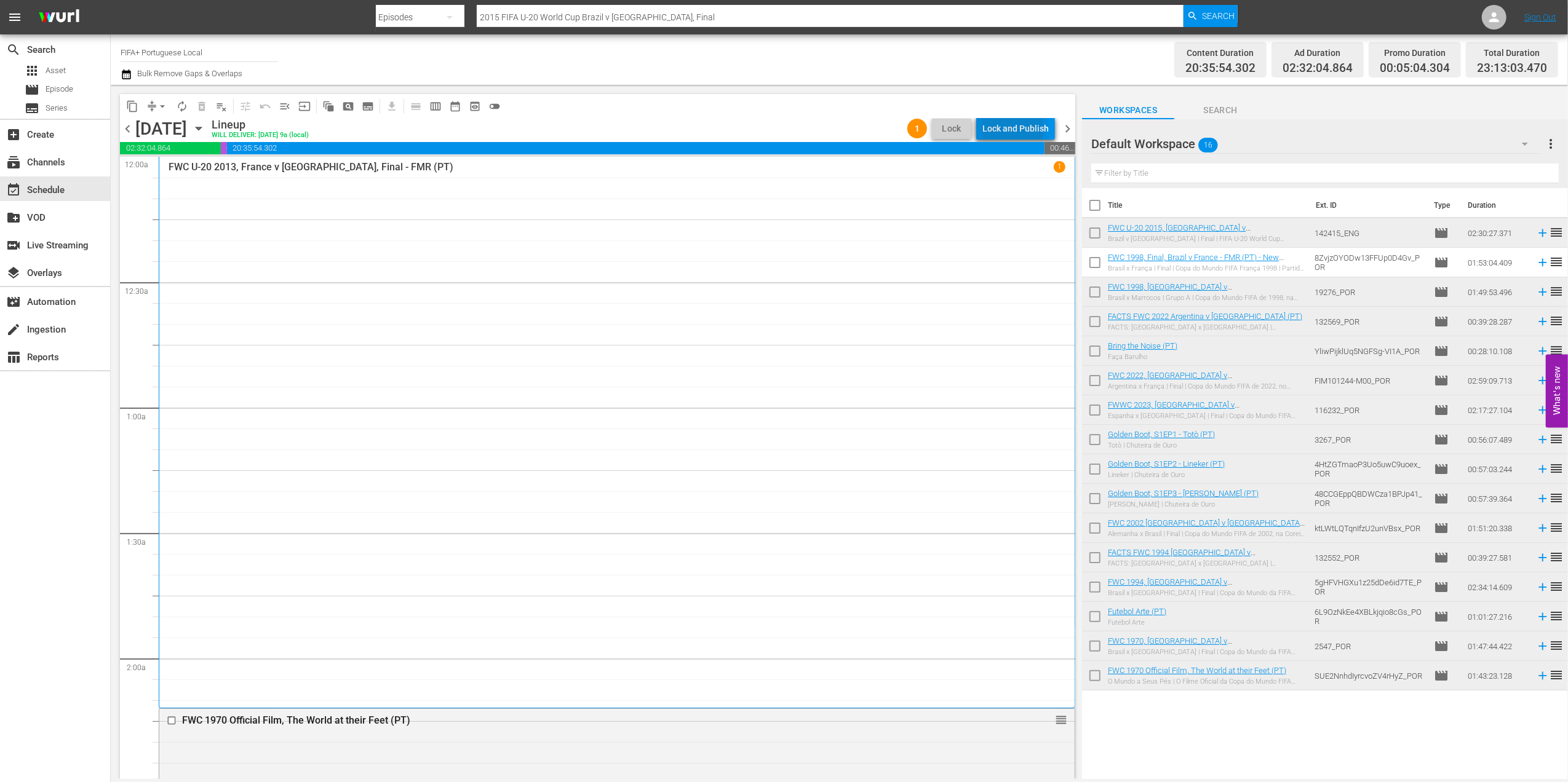
click at [1010, 129] on div "Lock and Publish" at bounding box center [1015, 129] width 66 height 22
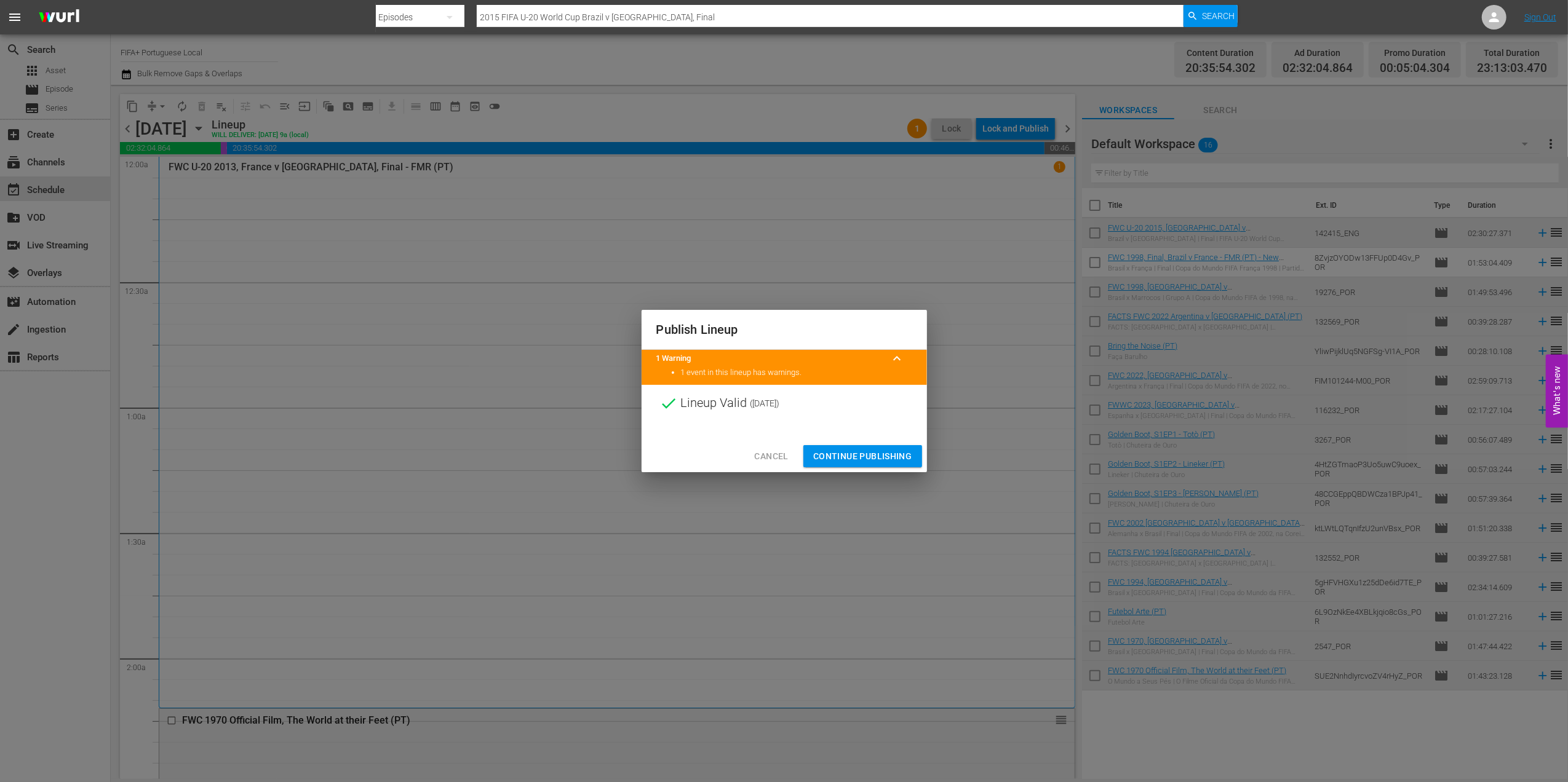
click at [850, 452] on span "Continue Publishing" at bounding box center [863, 457] width 99 height 15
